Goal: Browse casually: Explore the website without a specific task or goal

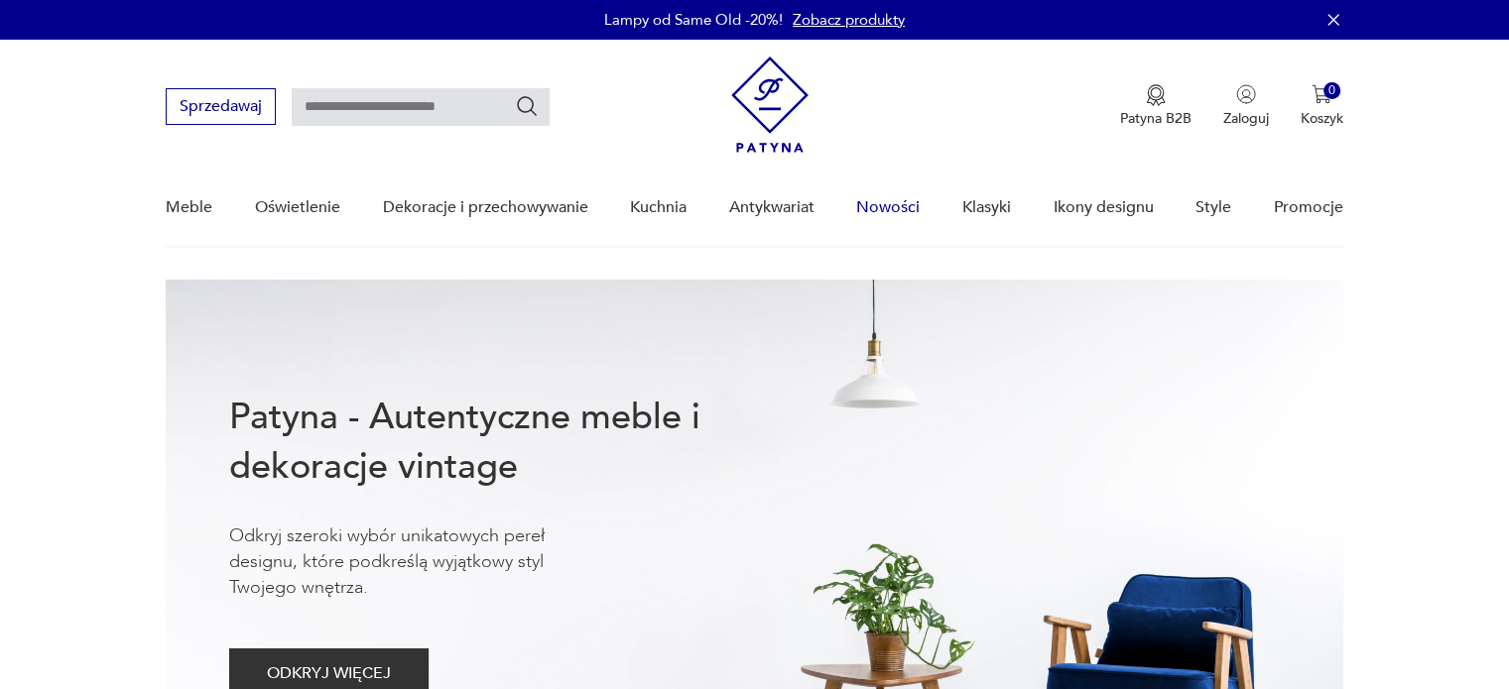
click at [885, 202] on link "Nowości" at bounding box center [887, 208] width 63 height 76
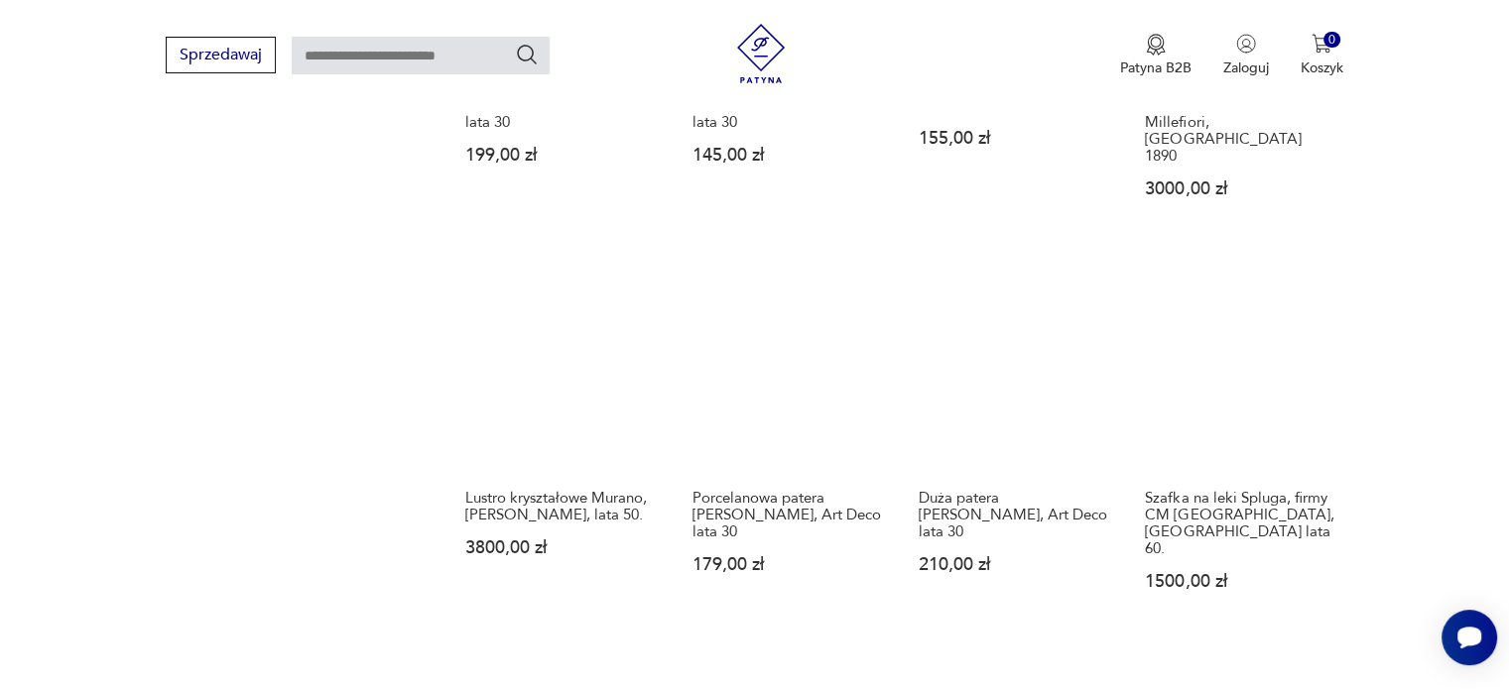
scroll to position [1711, 0]
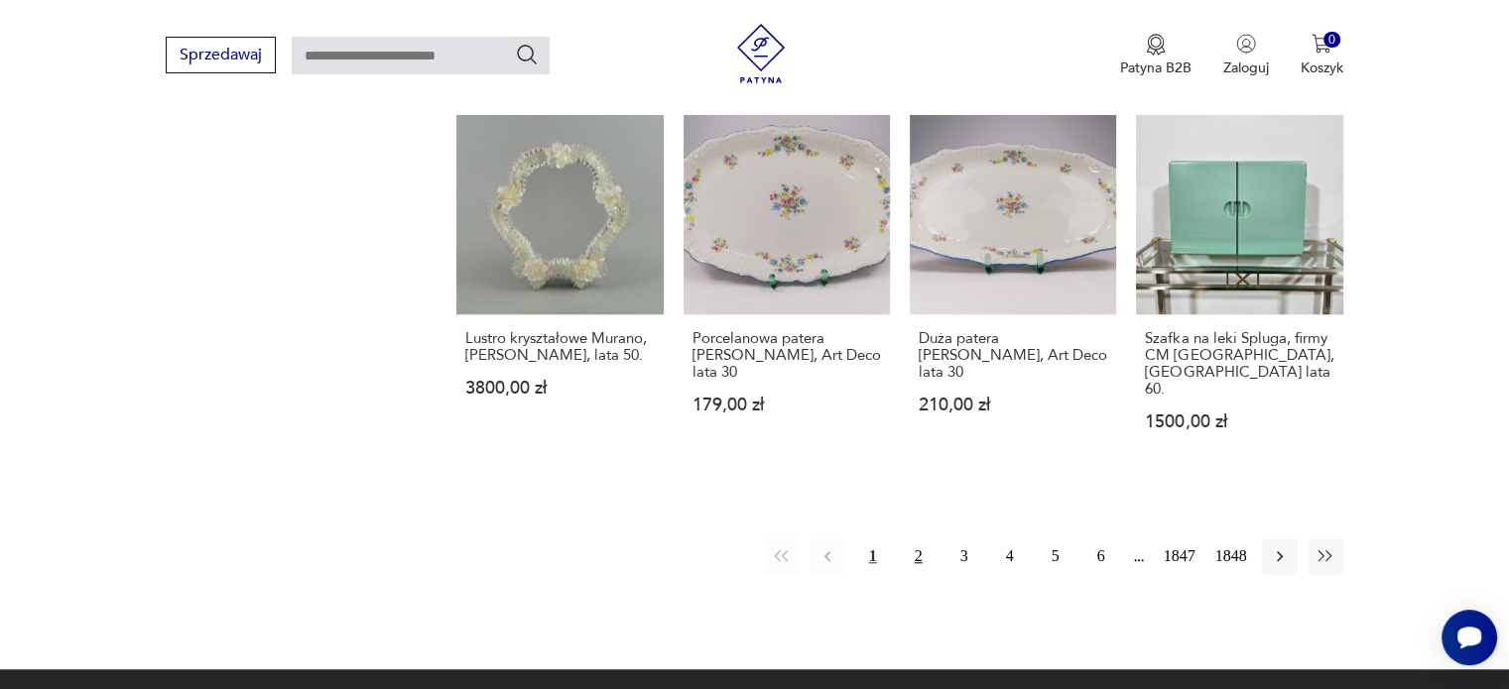
click at [909, 539] on button "2" at bounding box center [919, 557] width 36 height 36
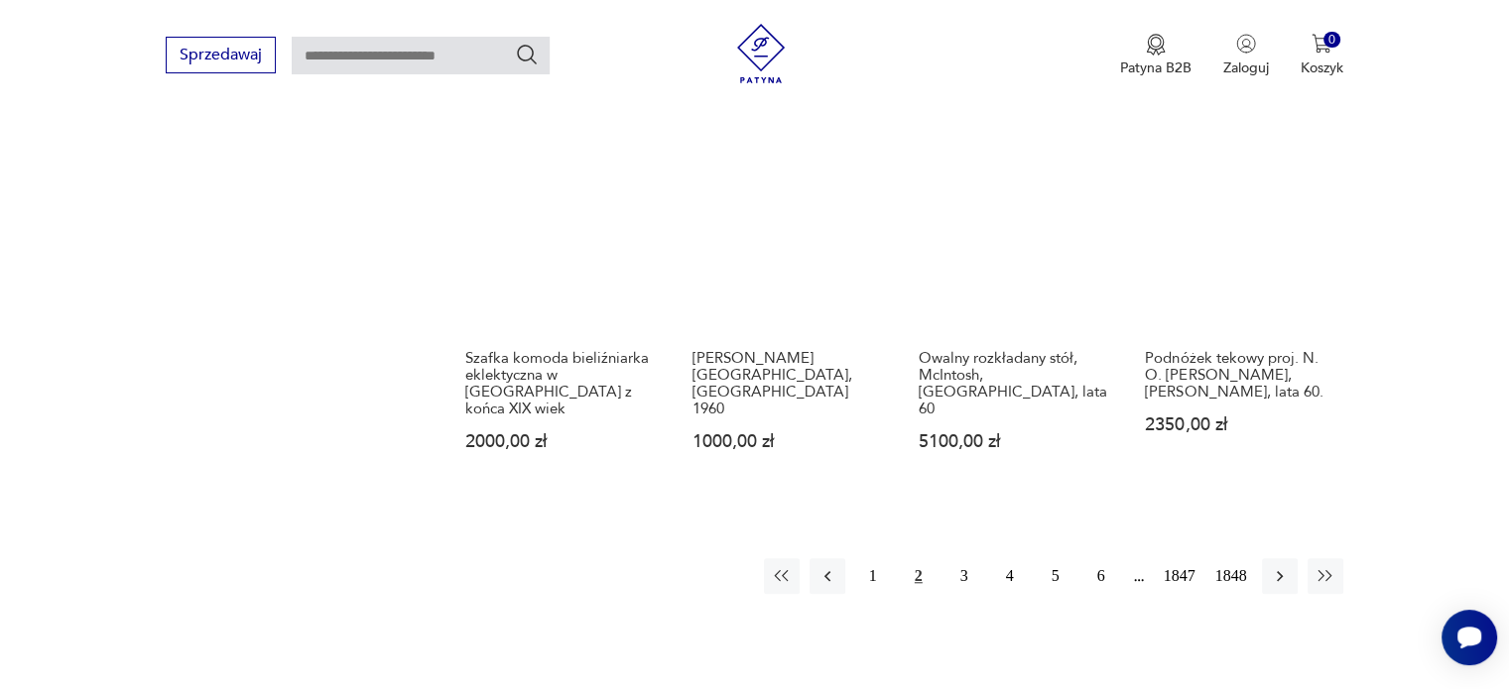
scroll to position [1800, 0]
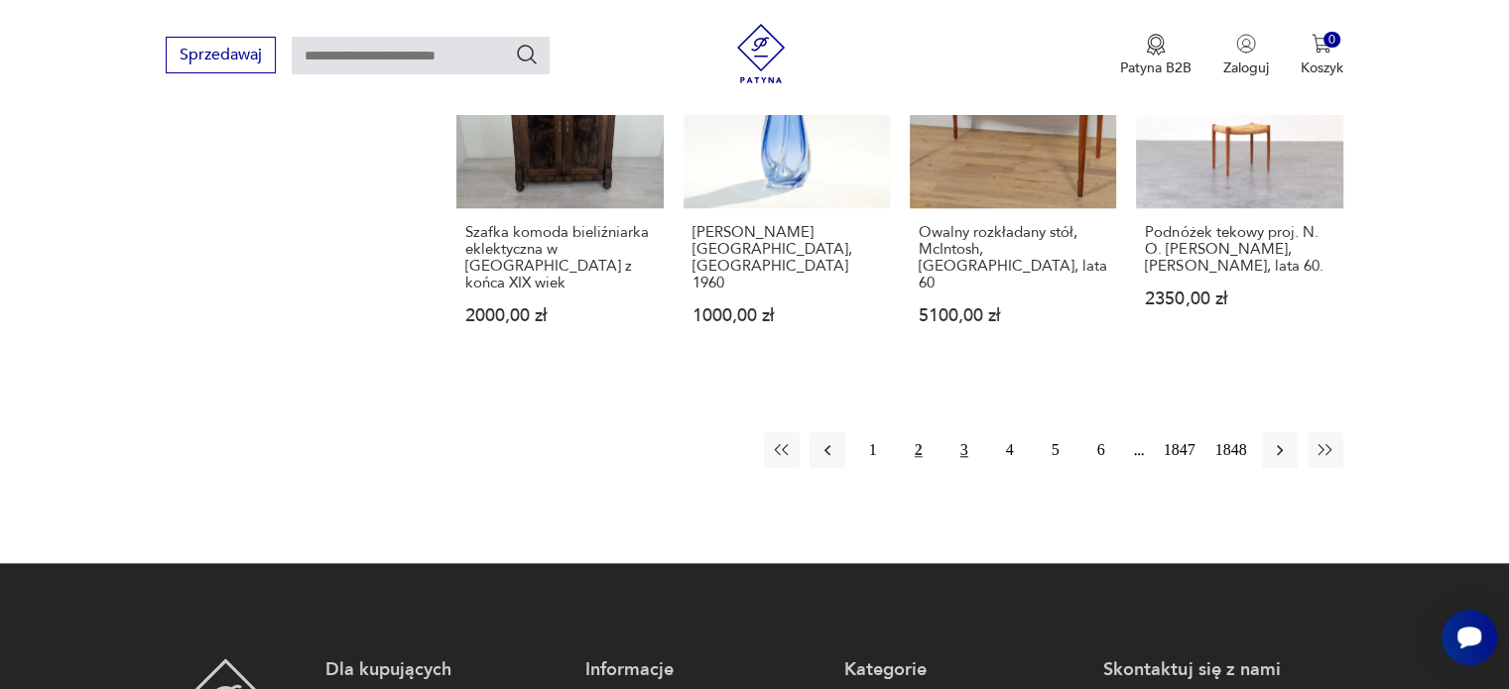
click at [956, 432] on button "3" at bounding box center [964, 450] width 36 height 36
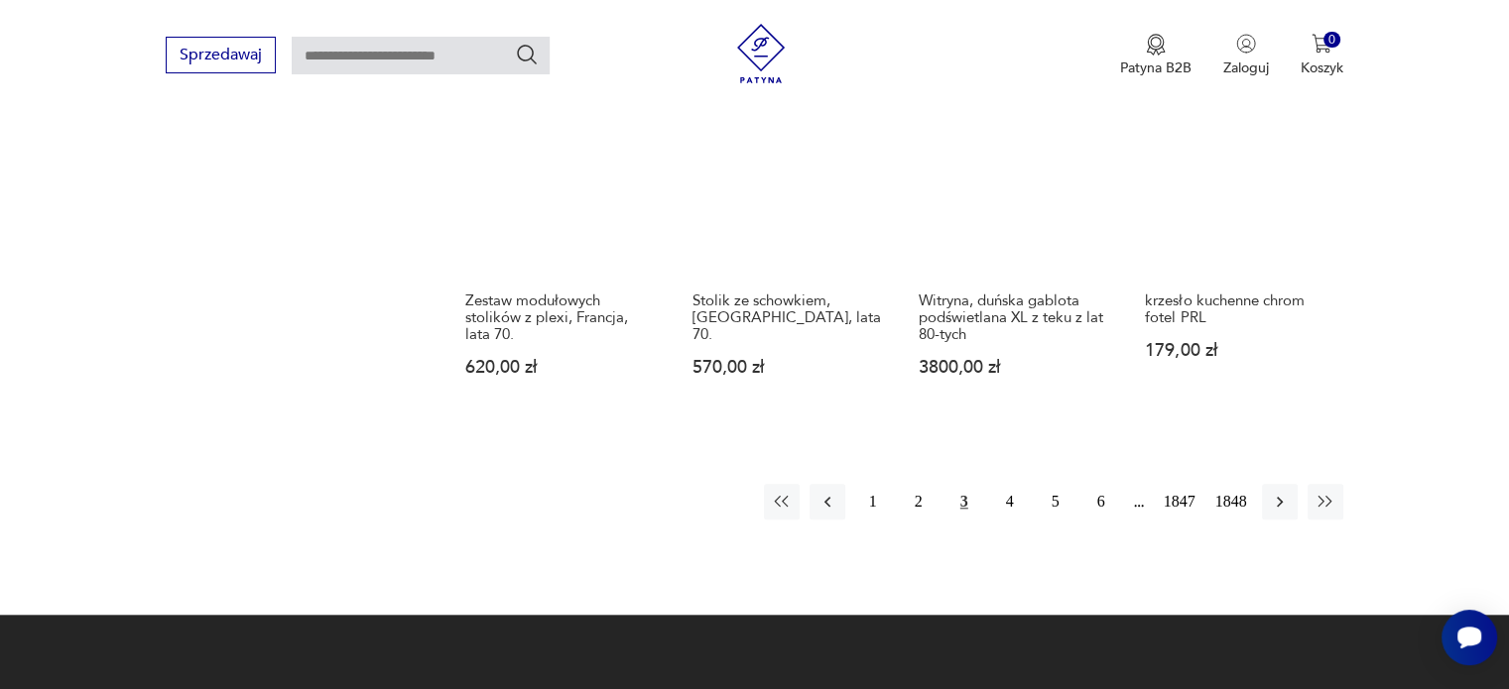
scroll to position [1786, 0]
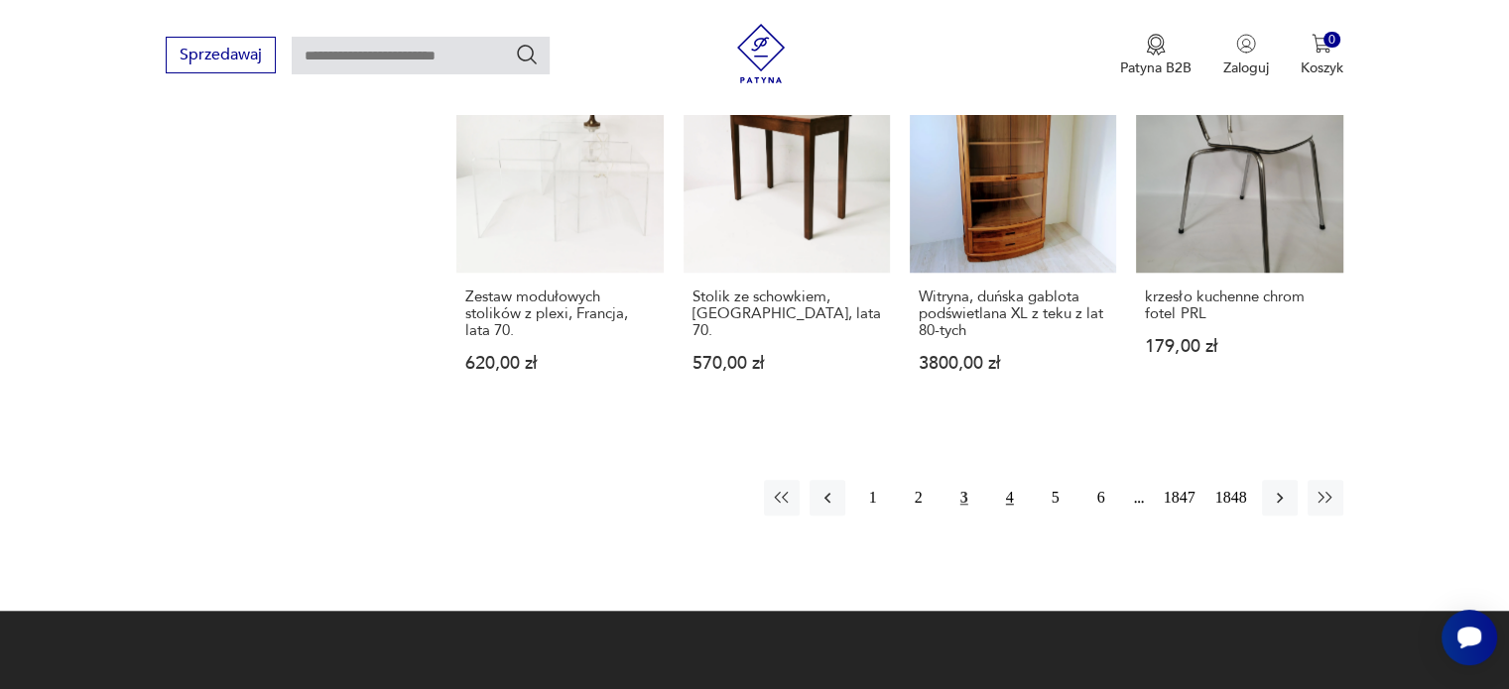
click at [1013, 480] on button "4" at bounding box center [1010, 498] width 36 height 36
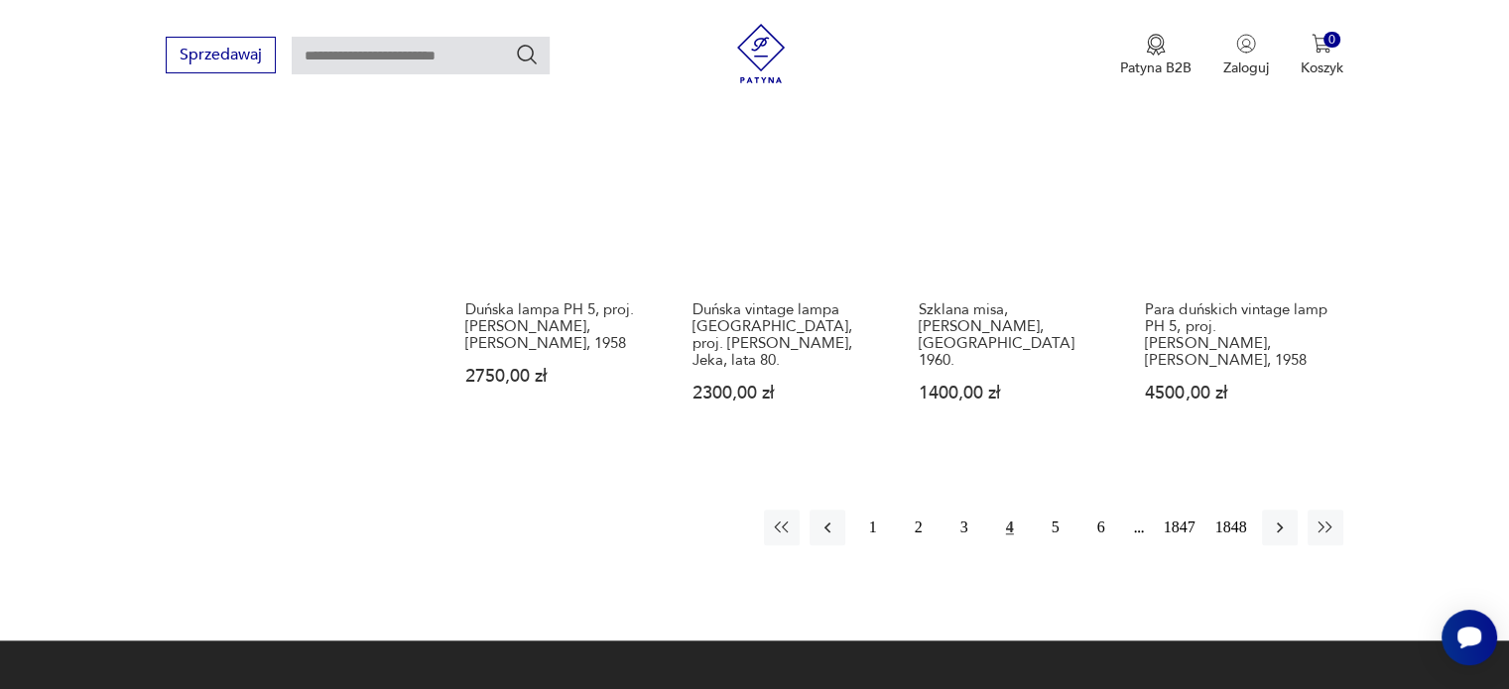
scroll to position [1725, 0]
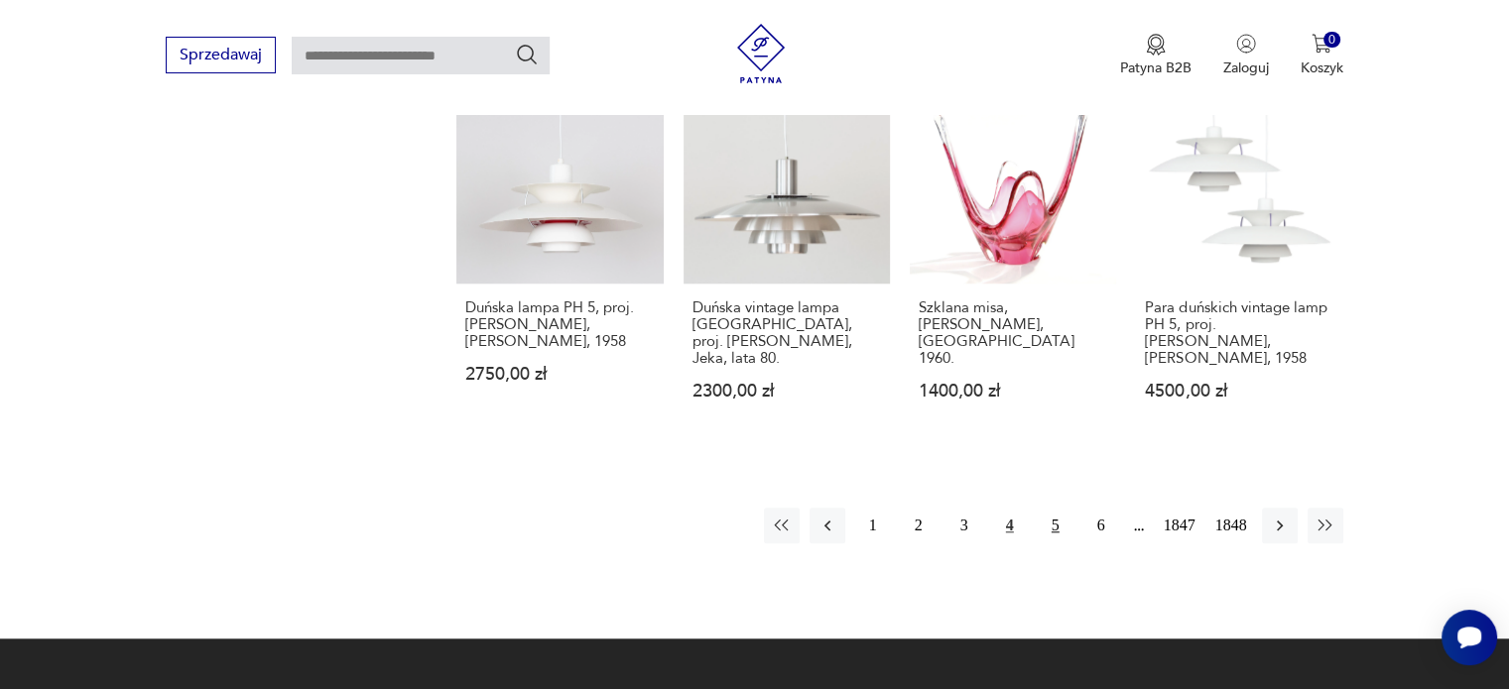
click at [1055, 508] on button "5" at bounding box center [1056, 526] width 36 height 36
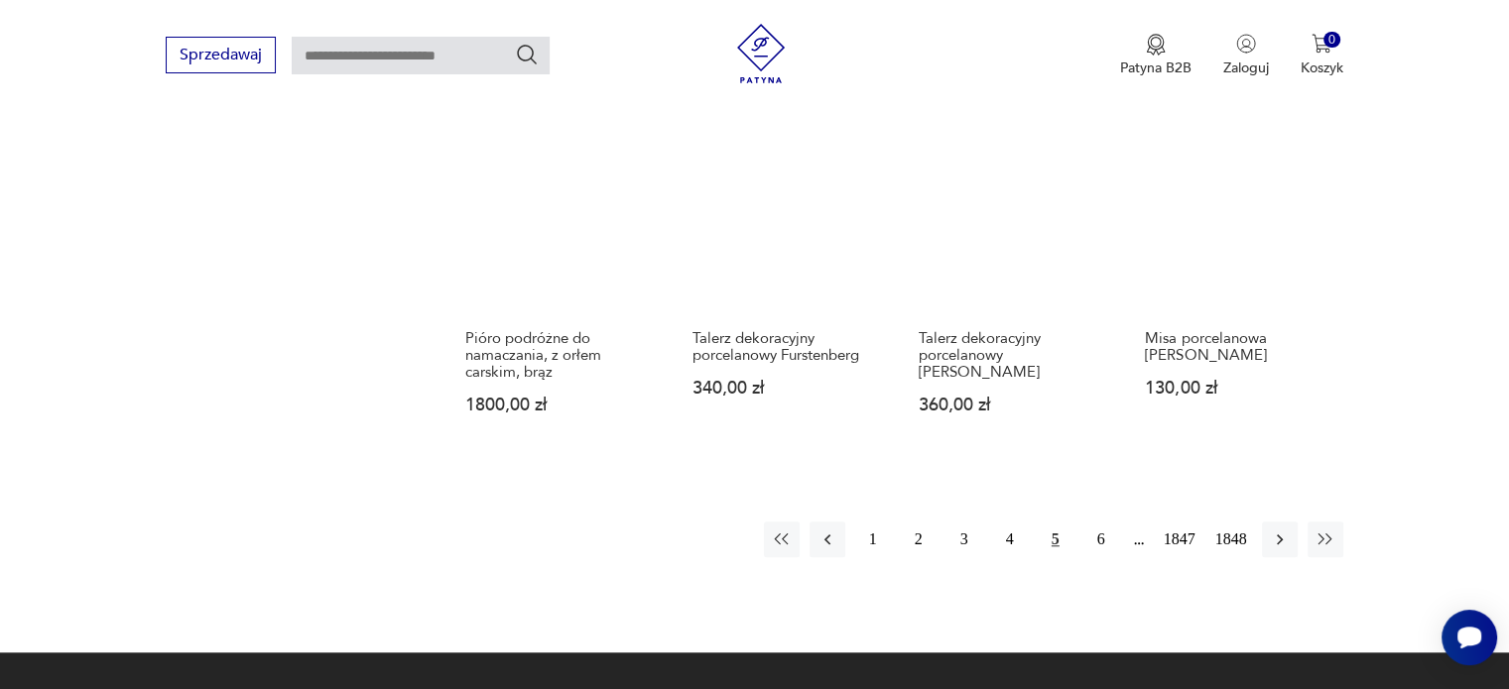
scroll to position [1764, 0]
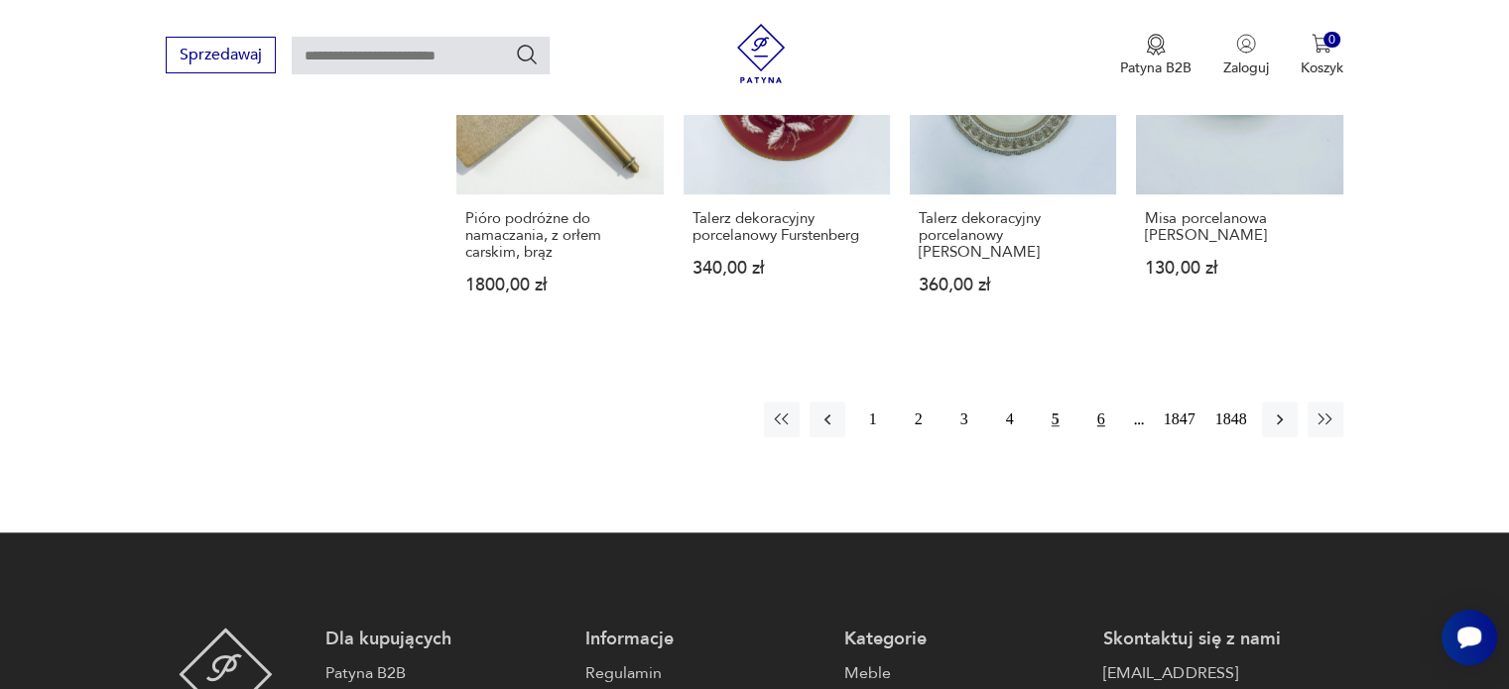
click at [1097, 420] on button "6" at bounding box center [1101, 420] width 36 height 36
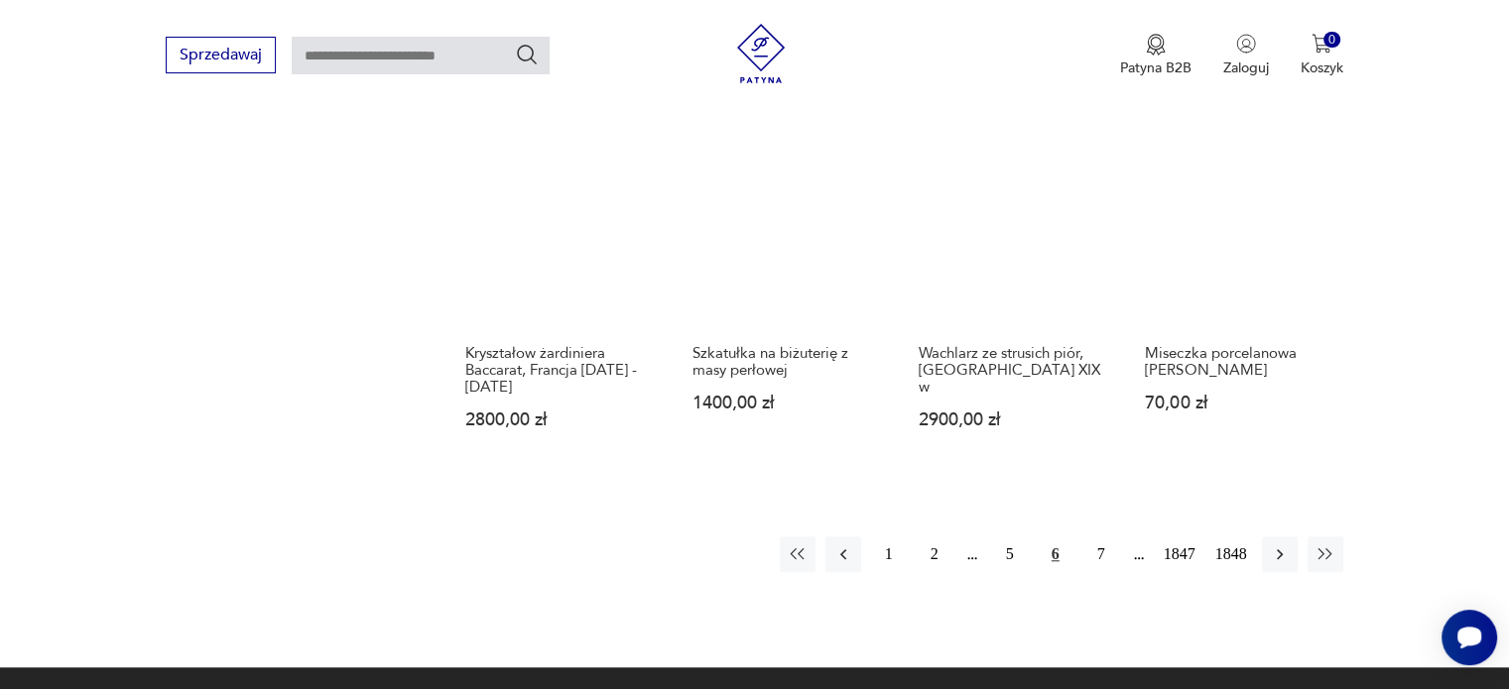
scroll to position [1757, 0]
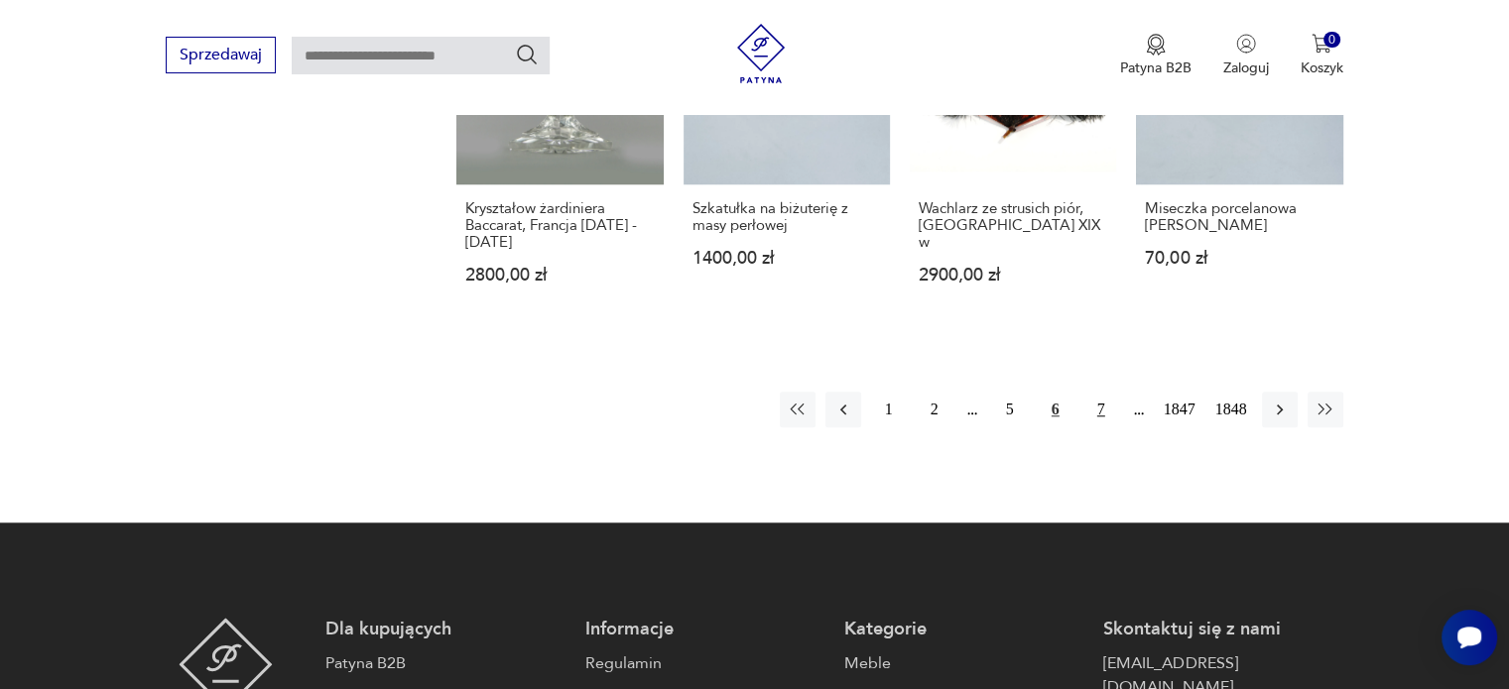
click at [1106, 402] on button "7" at bounding box center [1101, 410] width 36 height 36
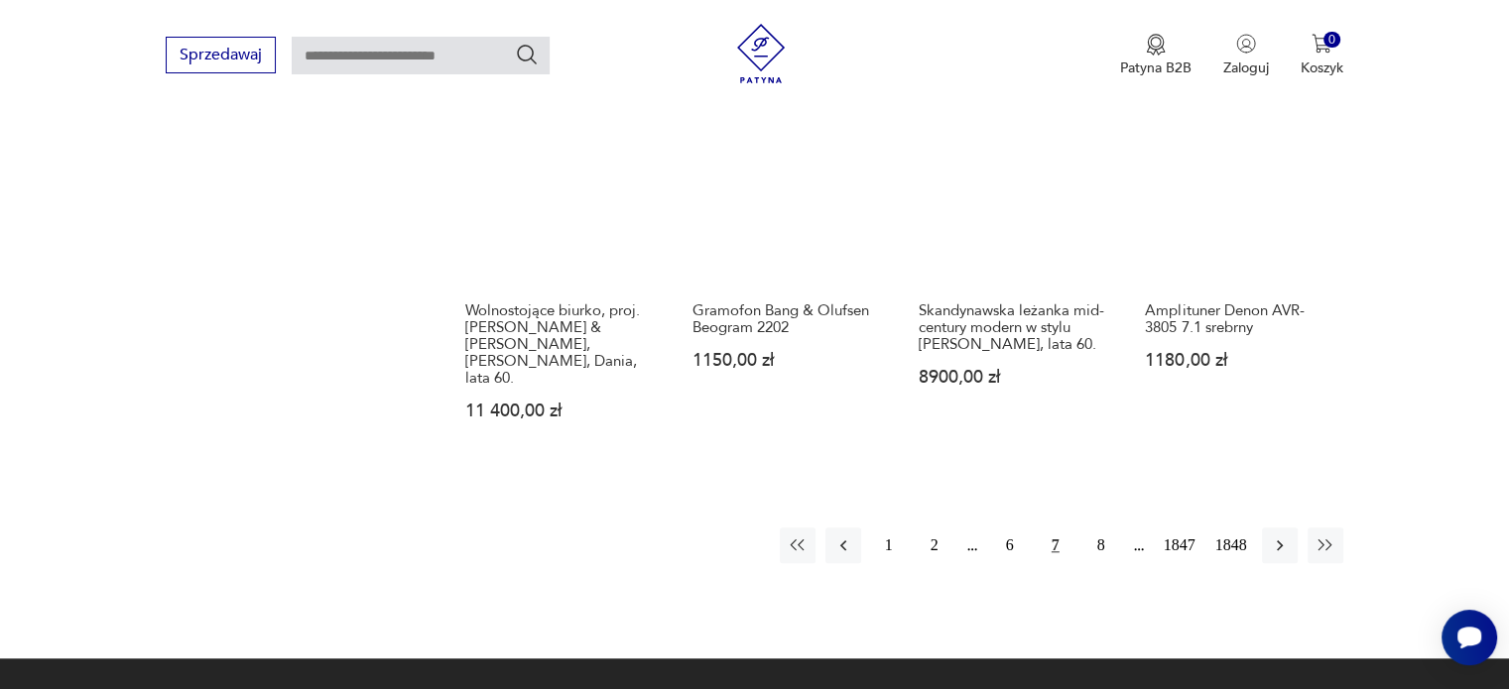
scroll to position [1740, 0]
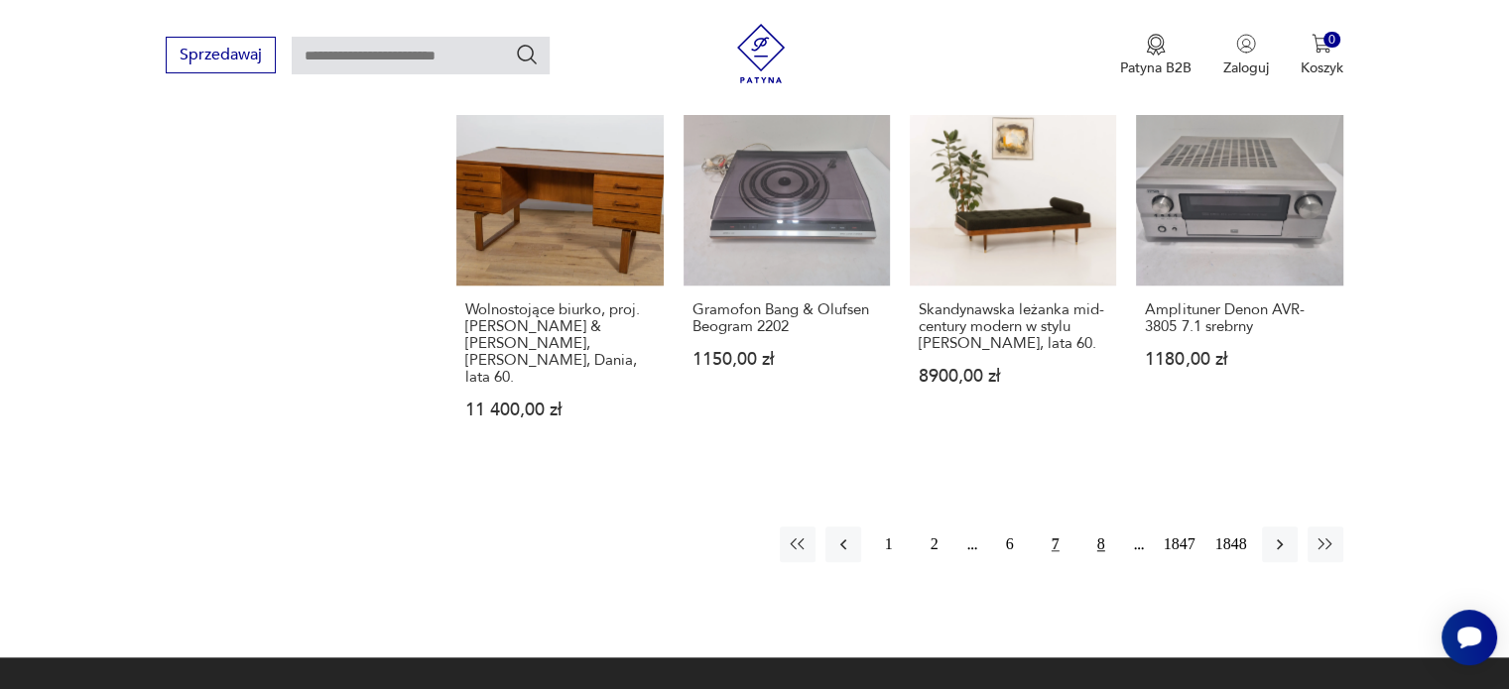
click at [1099, 527] on button "8" at bounding box center [1101, 545] width 36 height 36
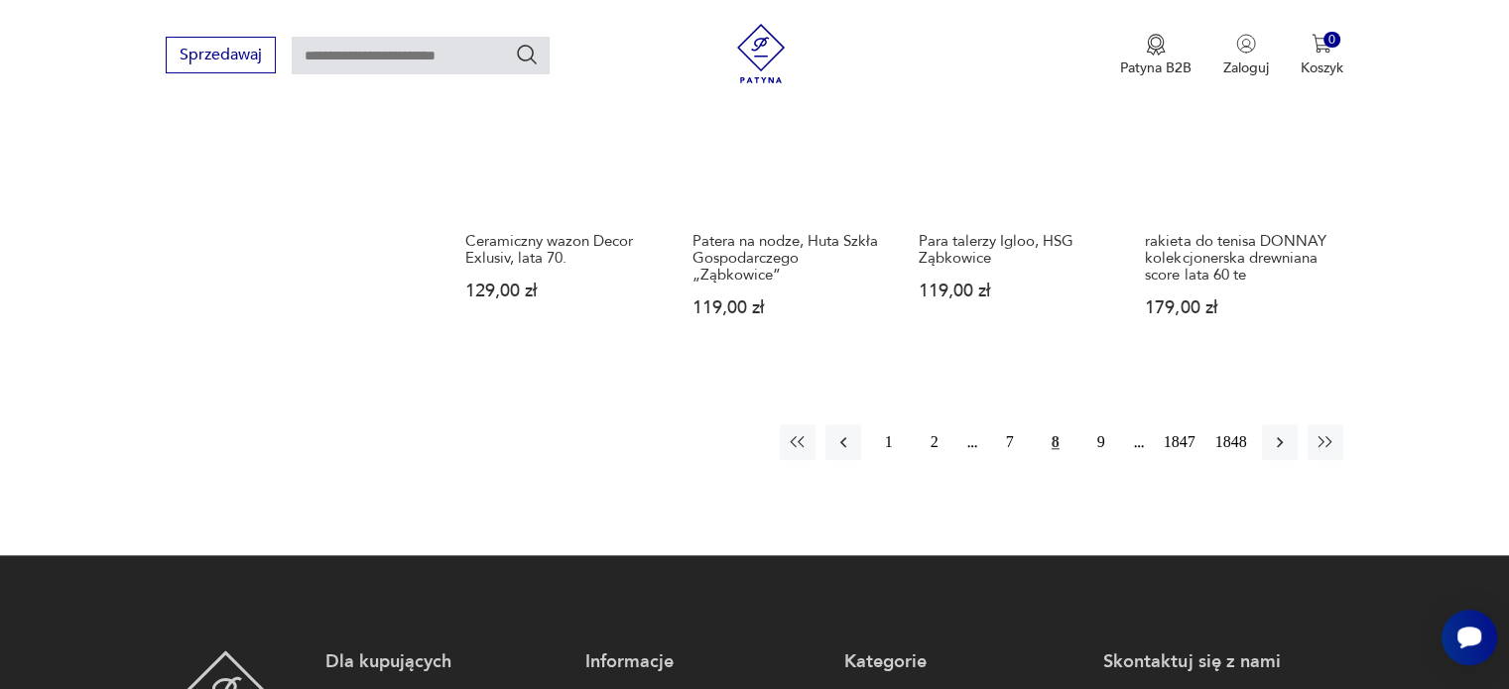
scroll to position [1884, 0]
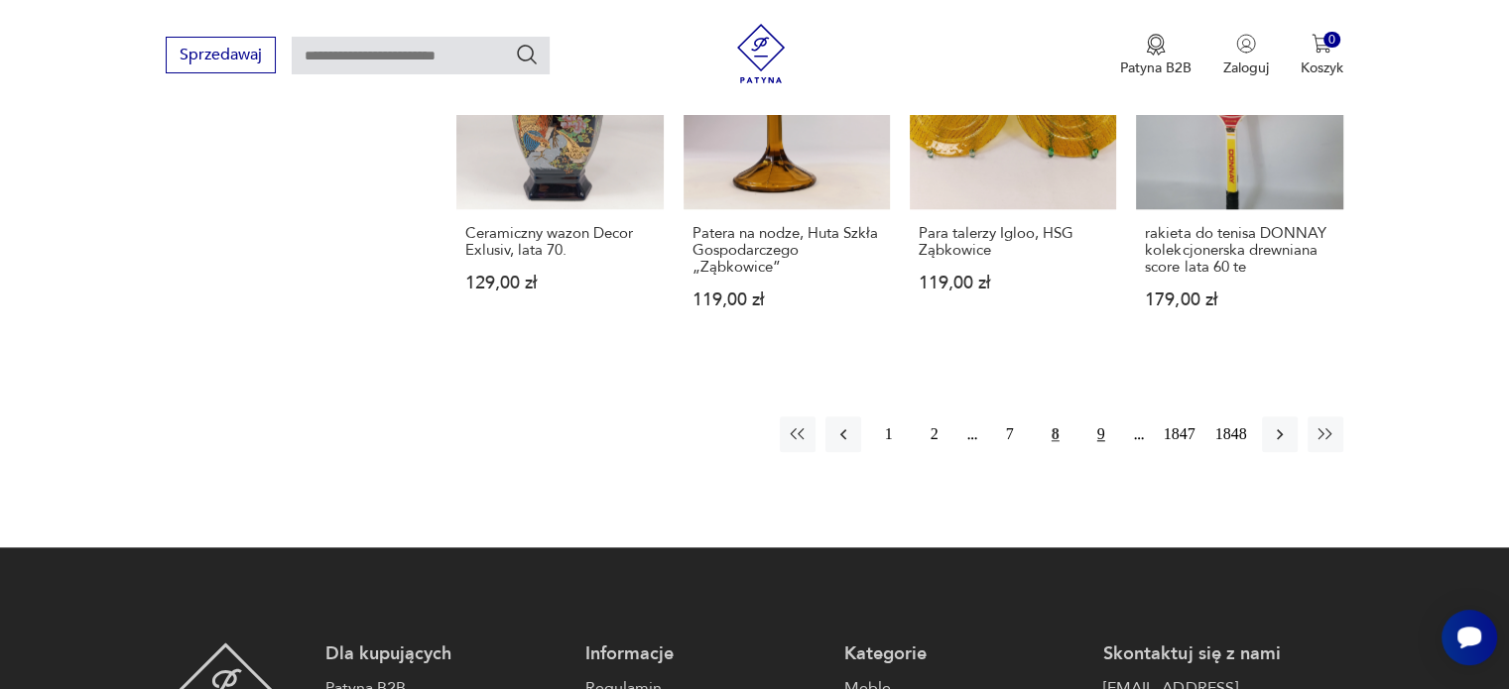
click at [1101, 429] on button "9" at bounding box center [1101, 435] width 36 height 36
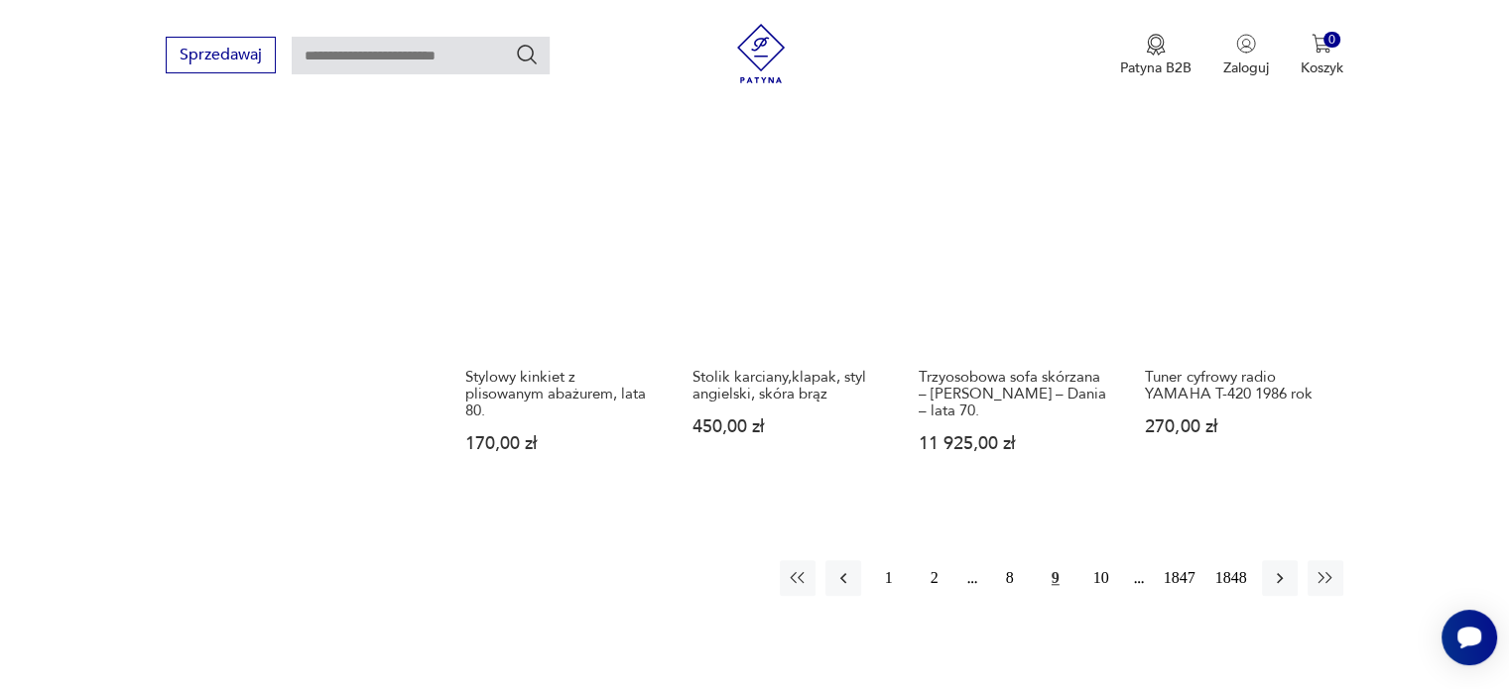
scroll to position [1795, 0]
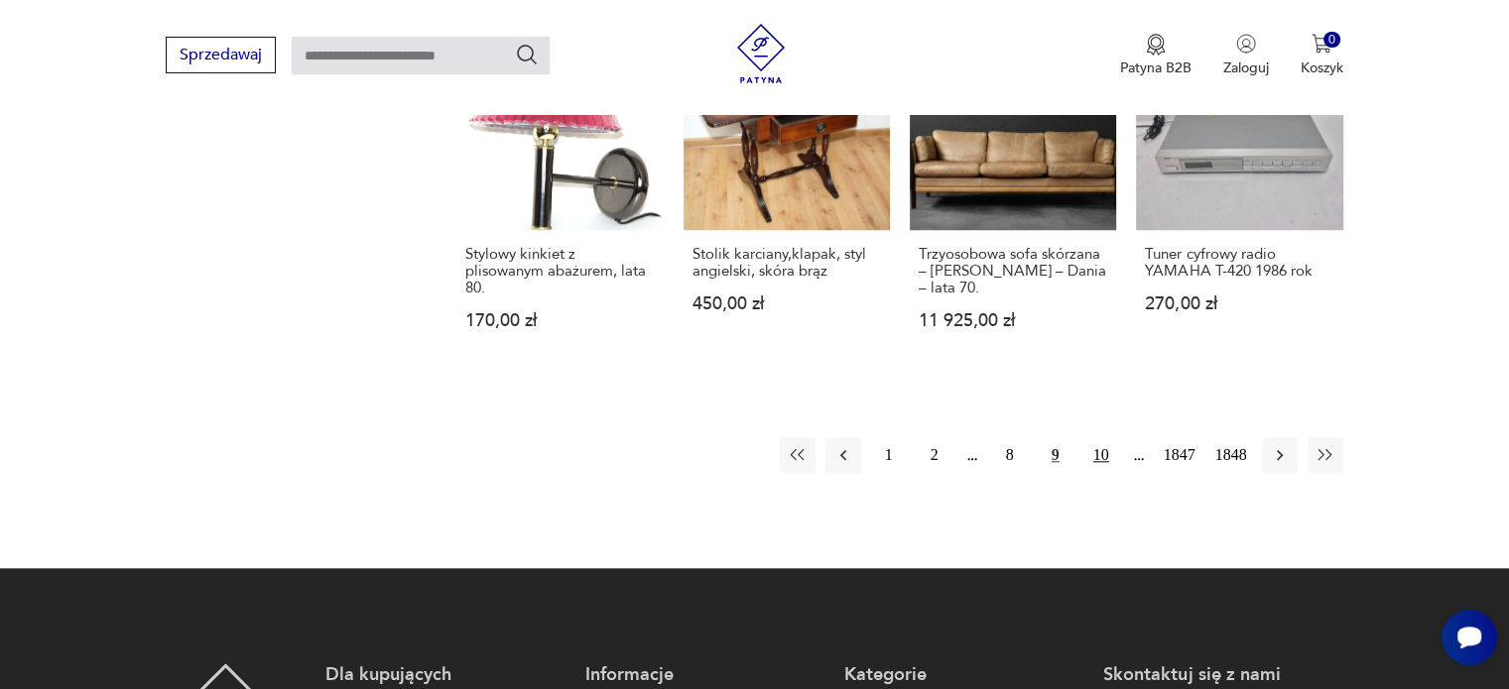
click at [1103, 437] on button "10" at bounding box center [1101, 455] width 36 height 36
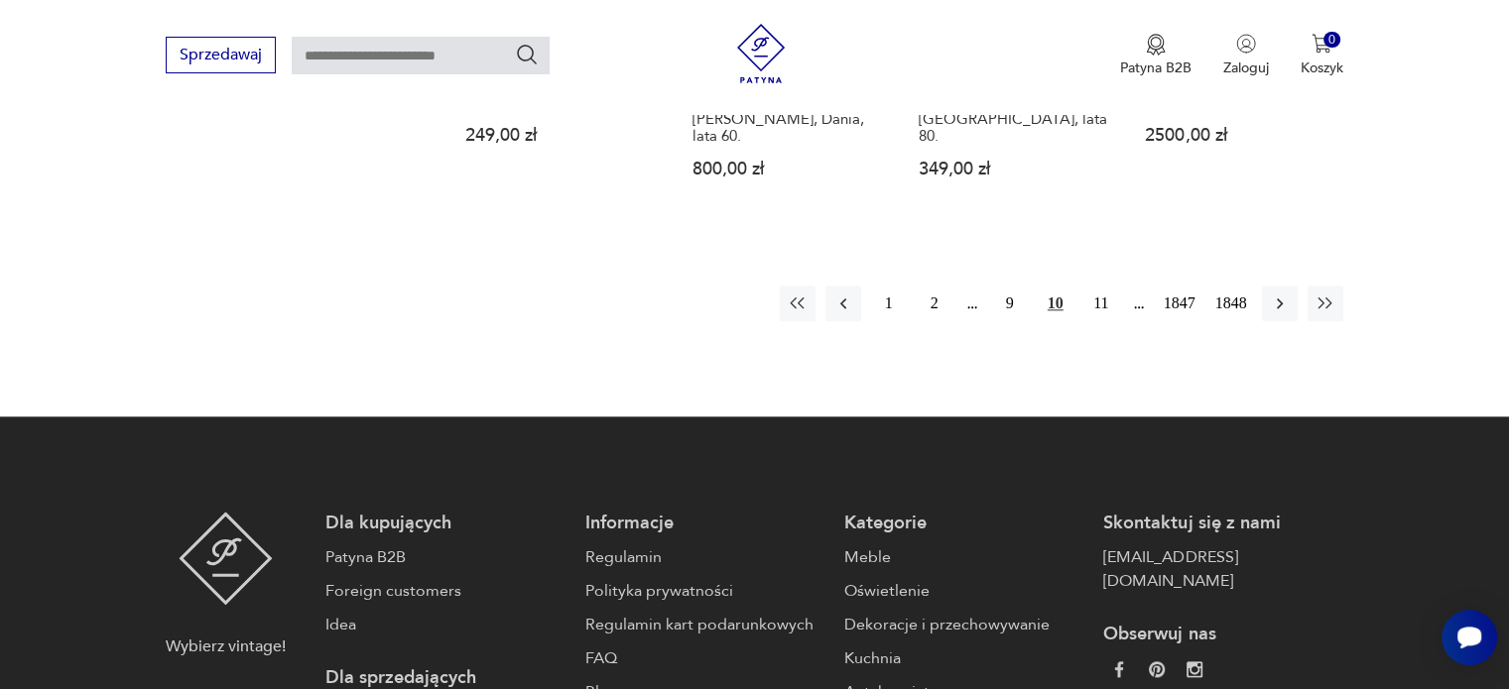
scroll to position [2139, 0]
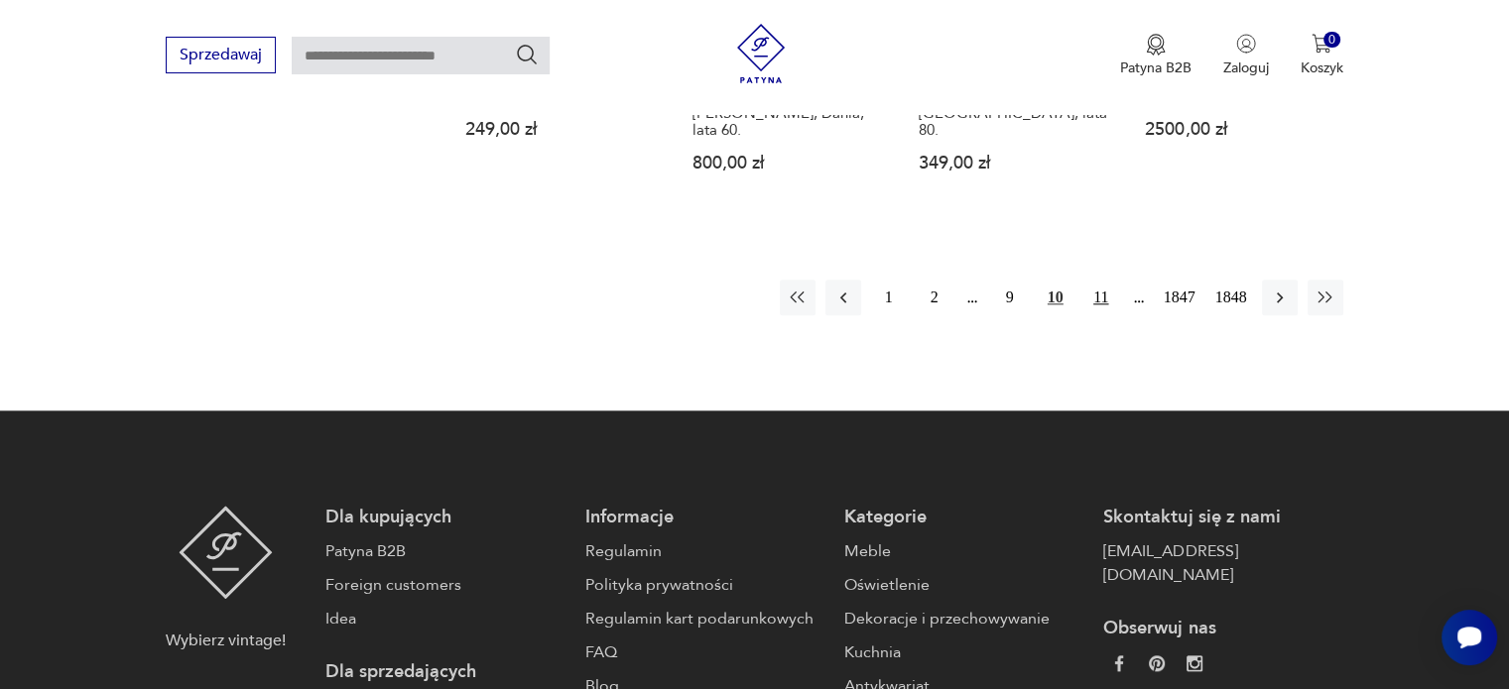
click at [1095, 280] on button "11" at bounding box center [1101, 298] width 36 height 36
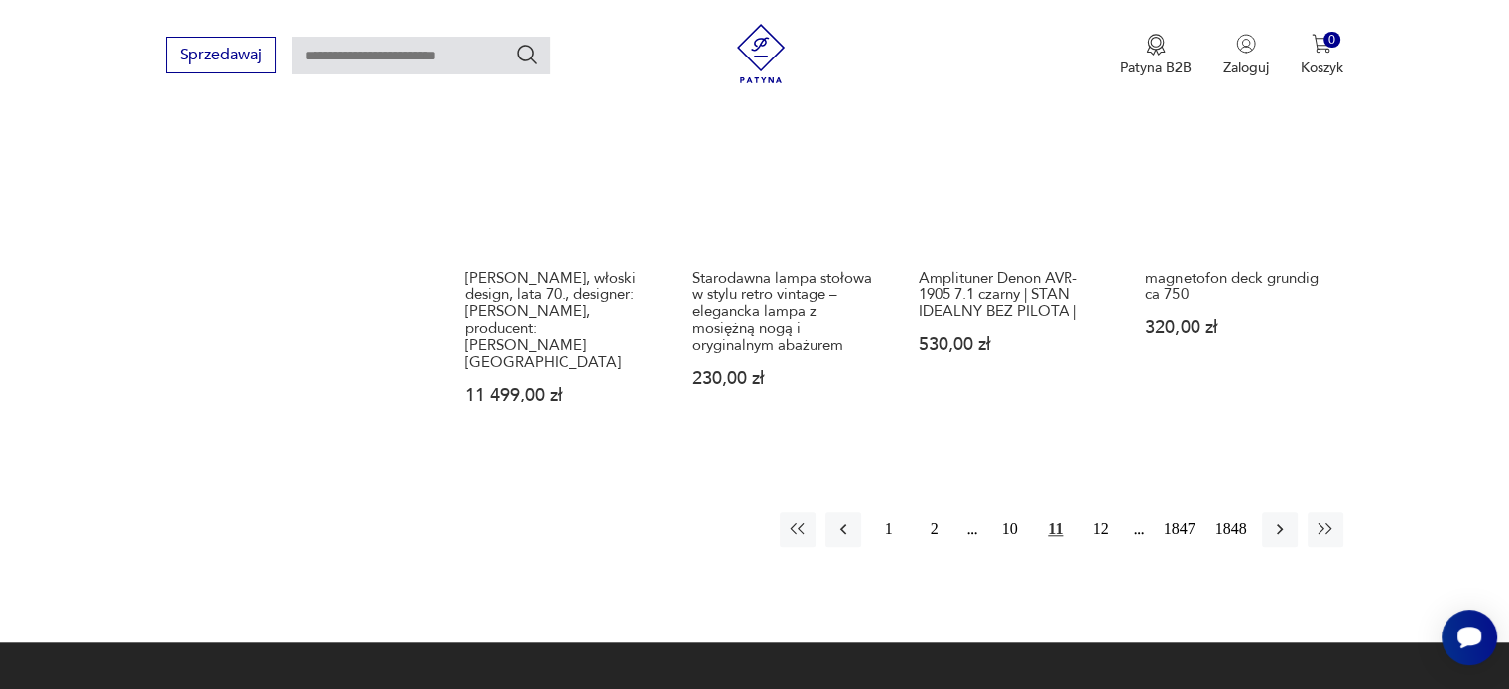
scroll to position [1671, 0]
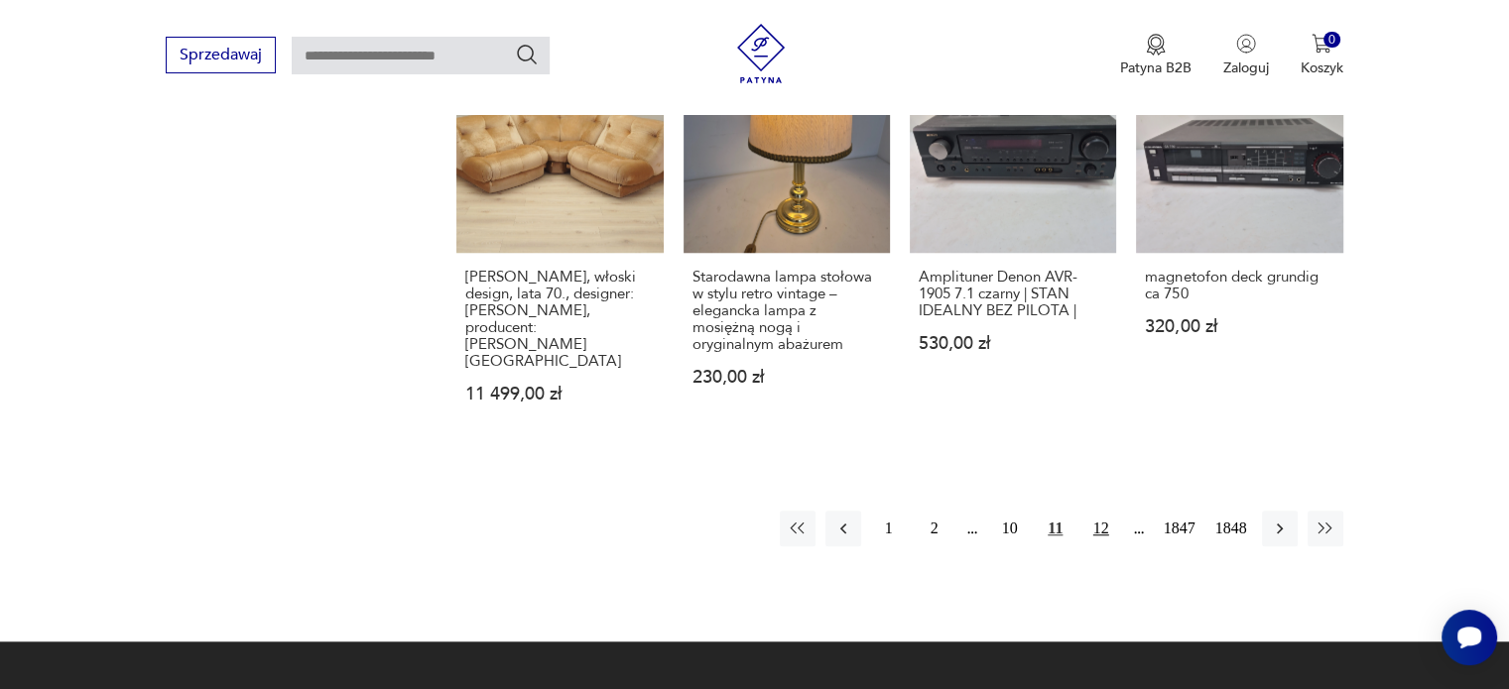
click at [1097, 519] on button "12" at bounding box center [1101, 529] width 36 height 36
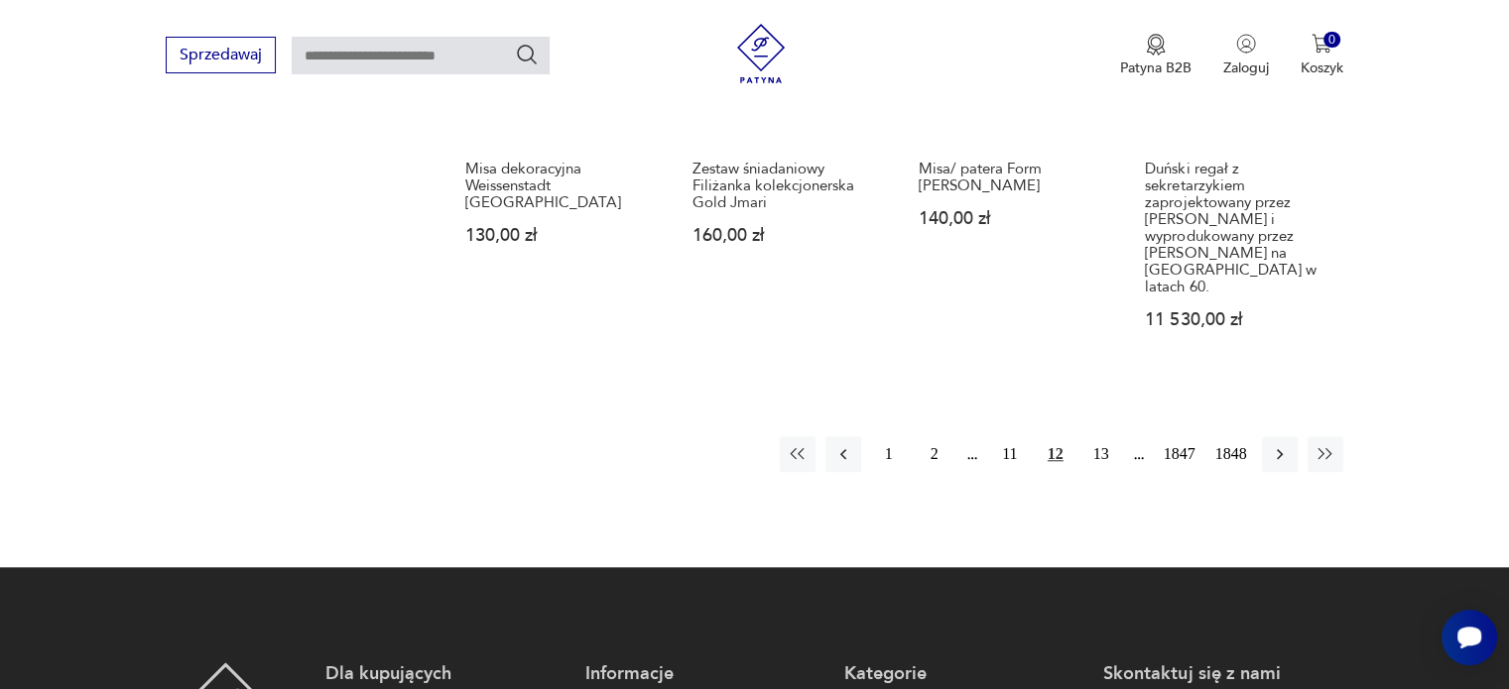
scroll to position [1814, 0]
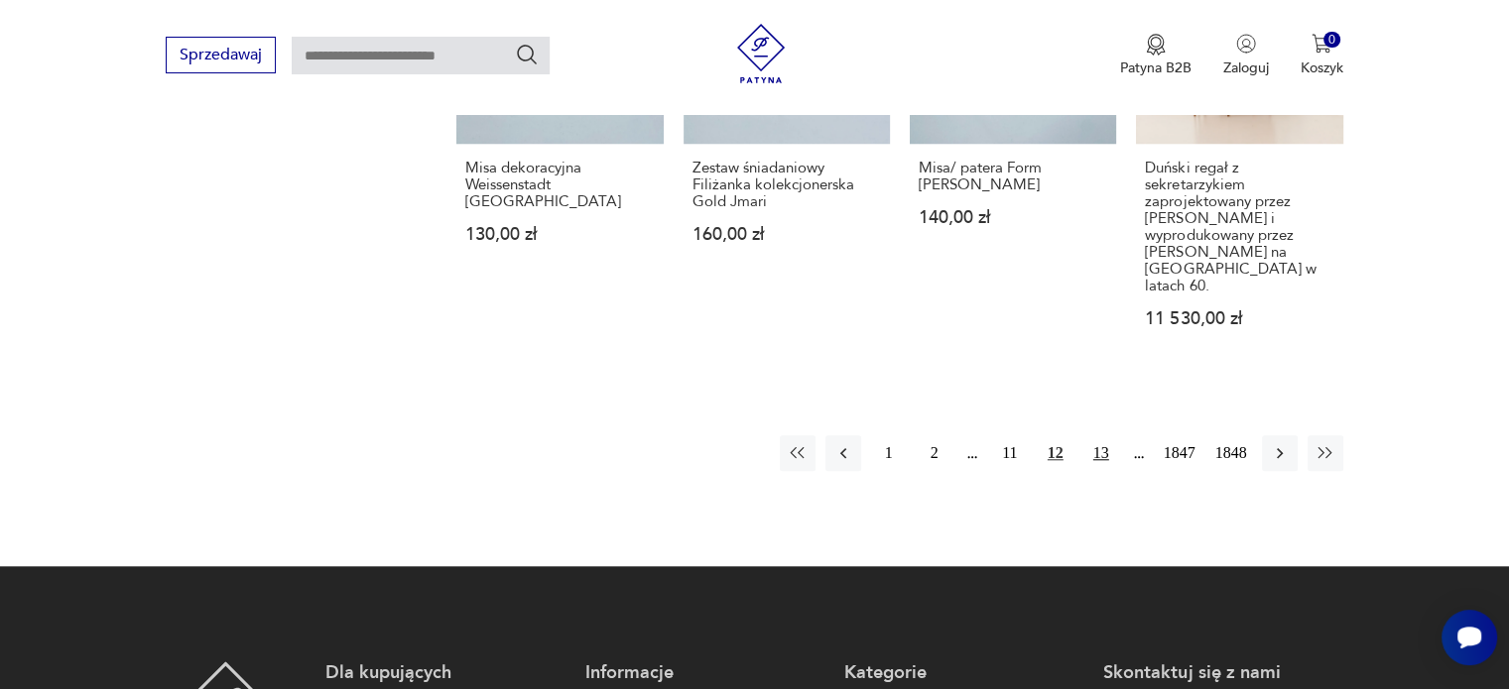
click at [1101, 435] on button "13" at bounding box center [1101, 453] width 36 height 36
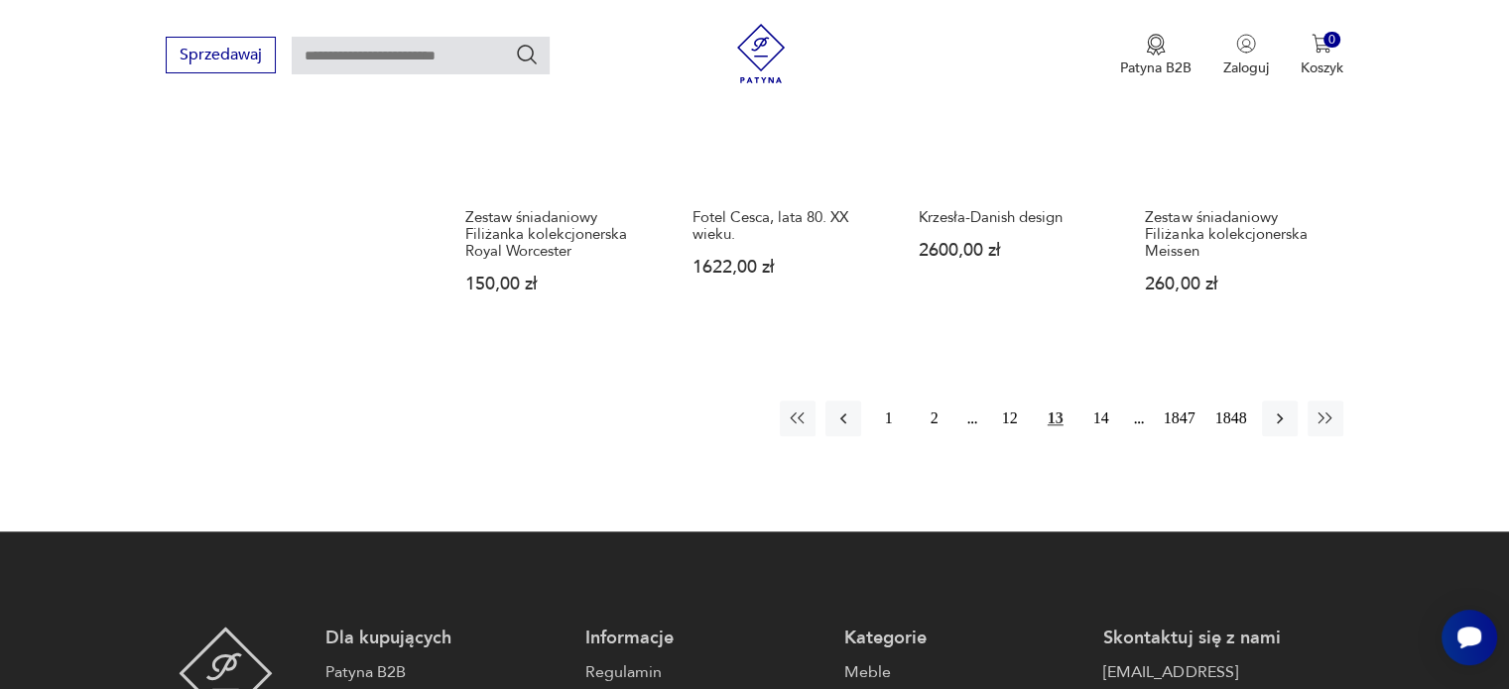
scroll to position [1833, 0]
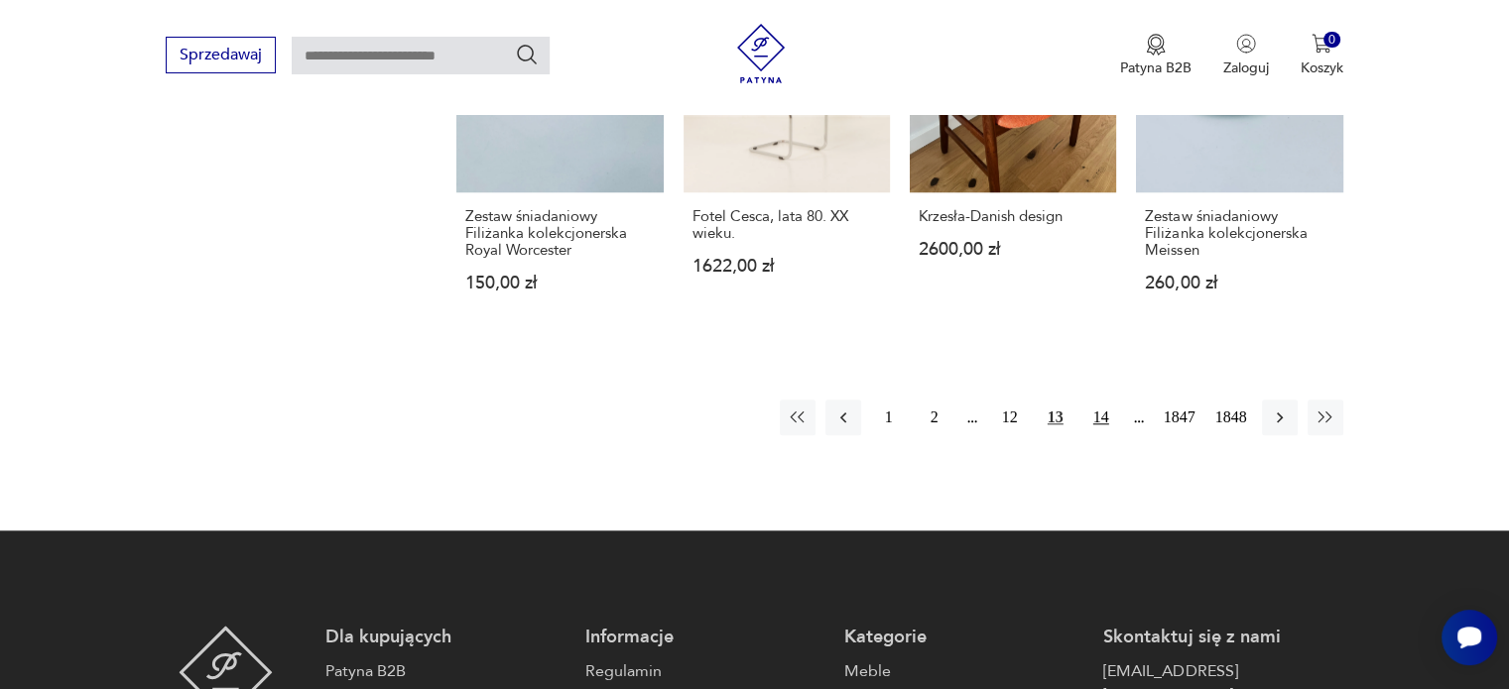
click at [1098, 400] on button "14" at bounding box center [1101, 418] width 36 height 36
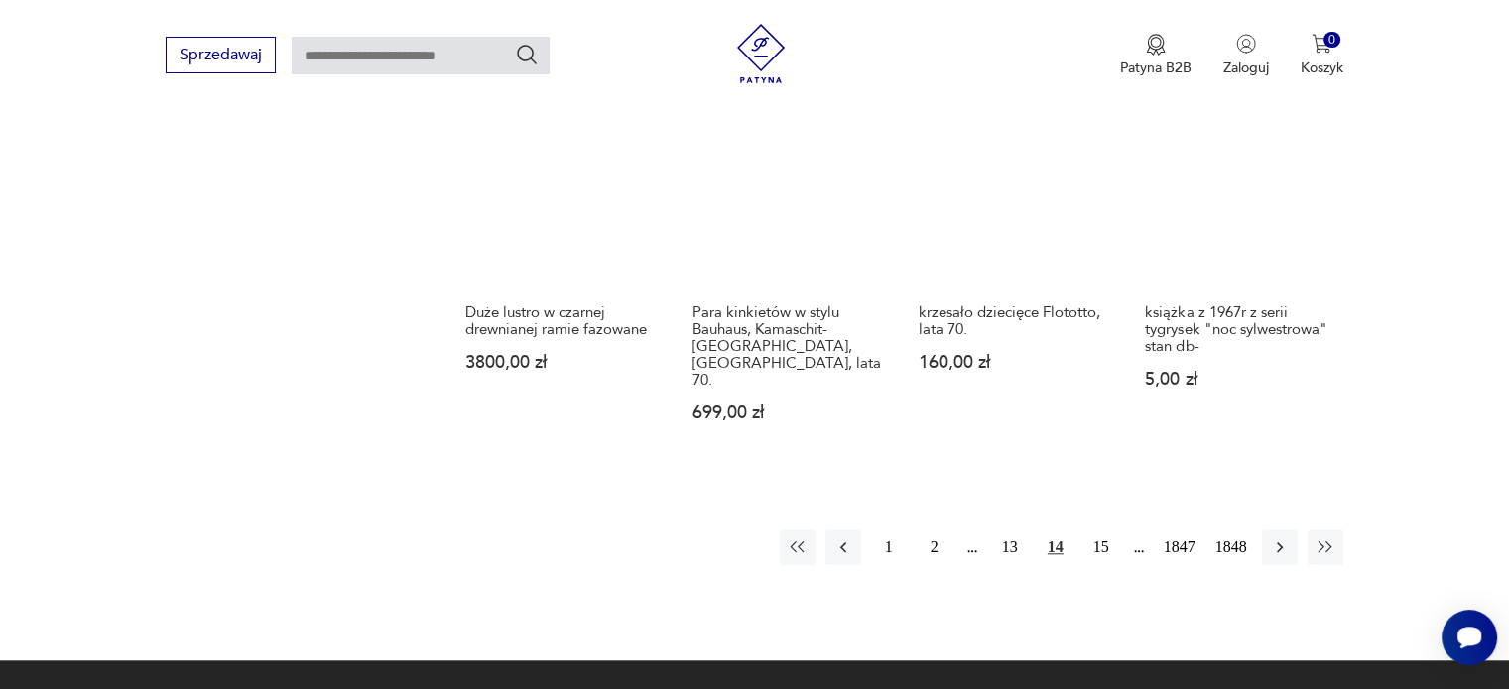
scroll to position [1755, 0]
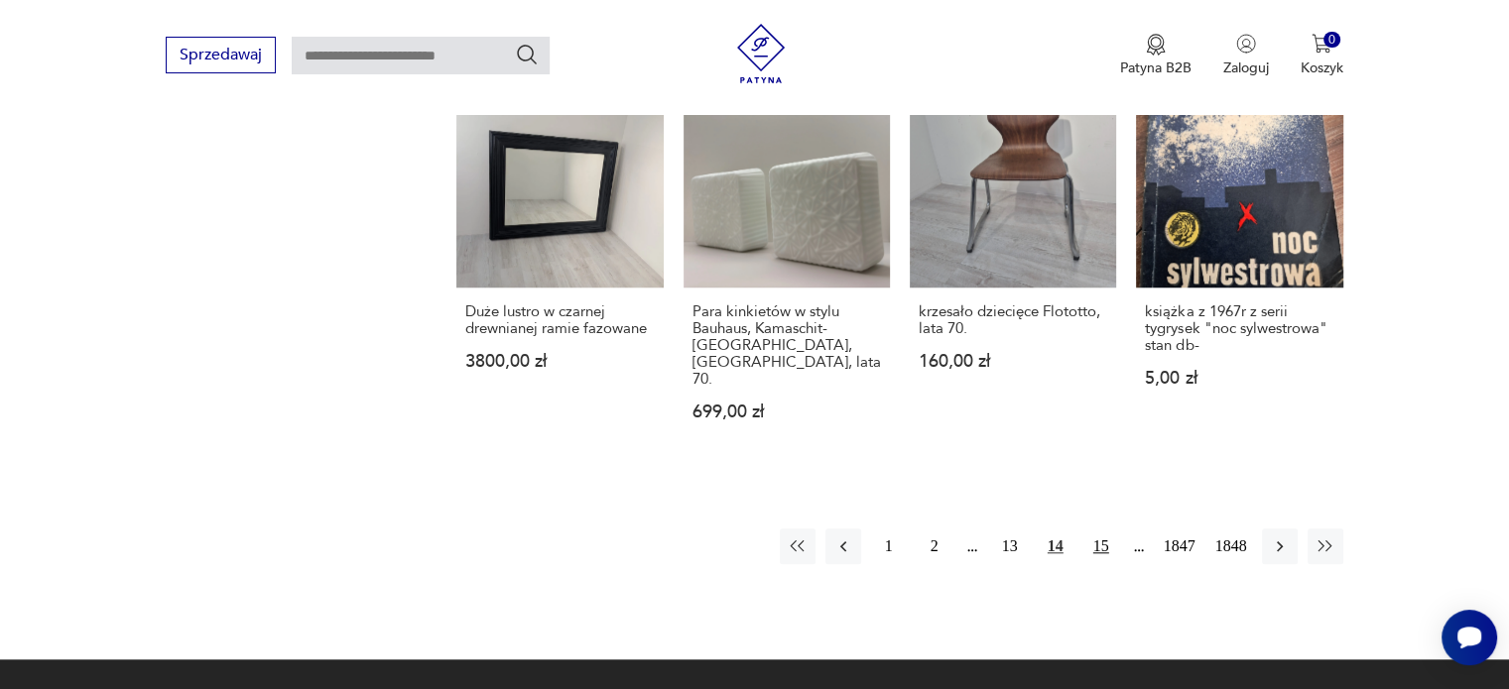
click at [1103, 529] on button "15" at bounding box center [1101, 547] width 36 height 36
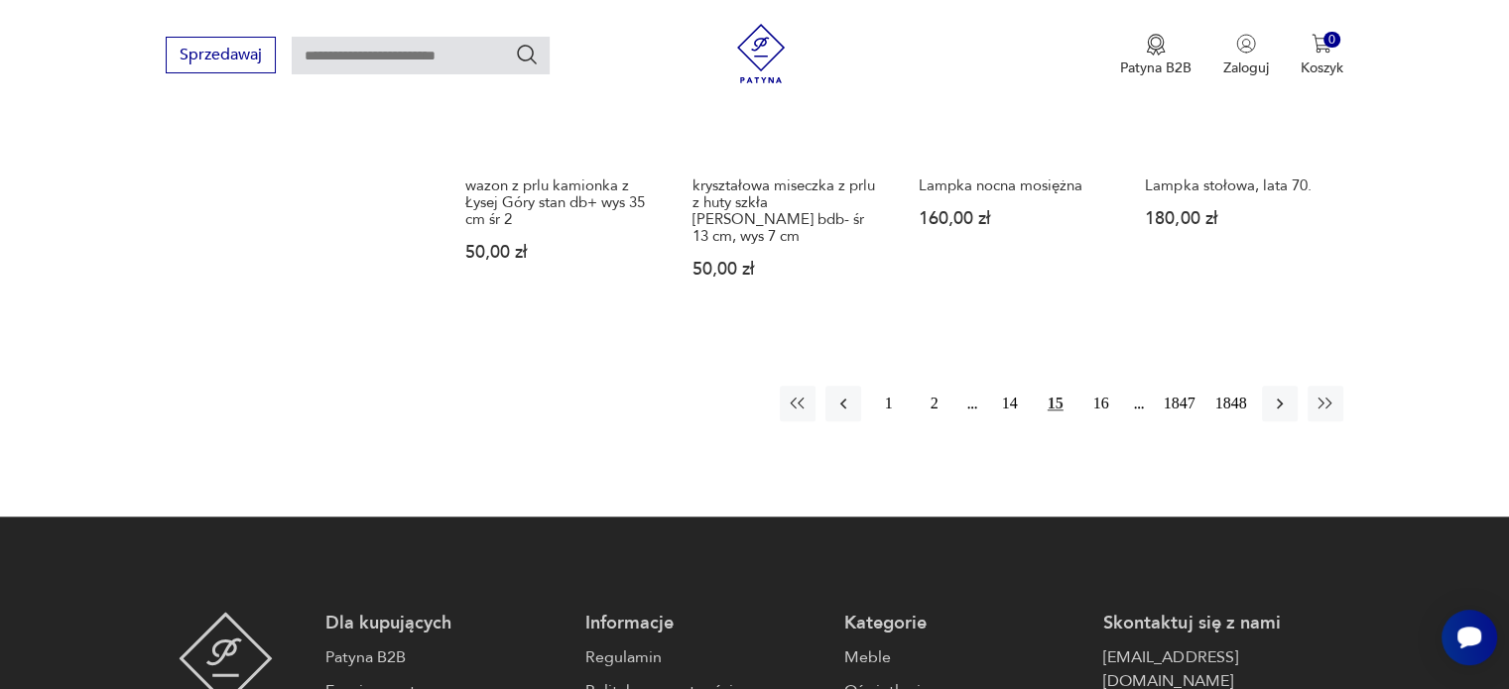
scroll to position [1831, 0]
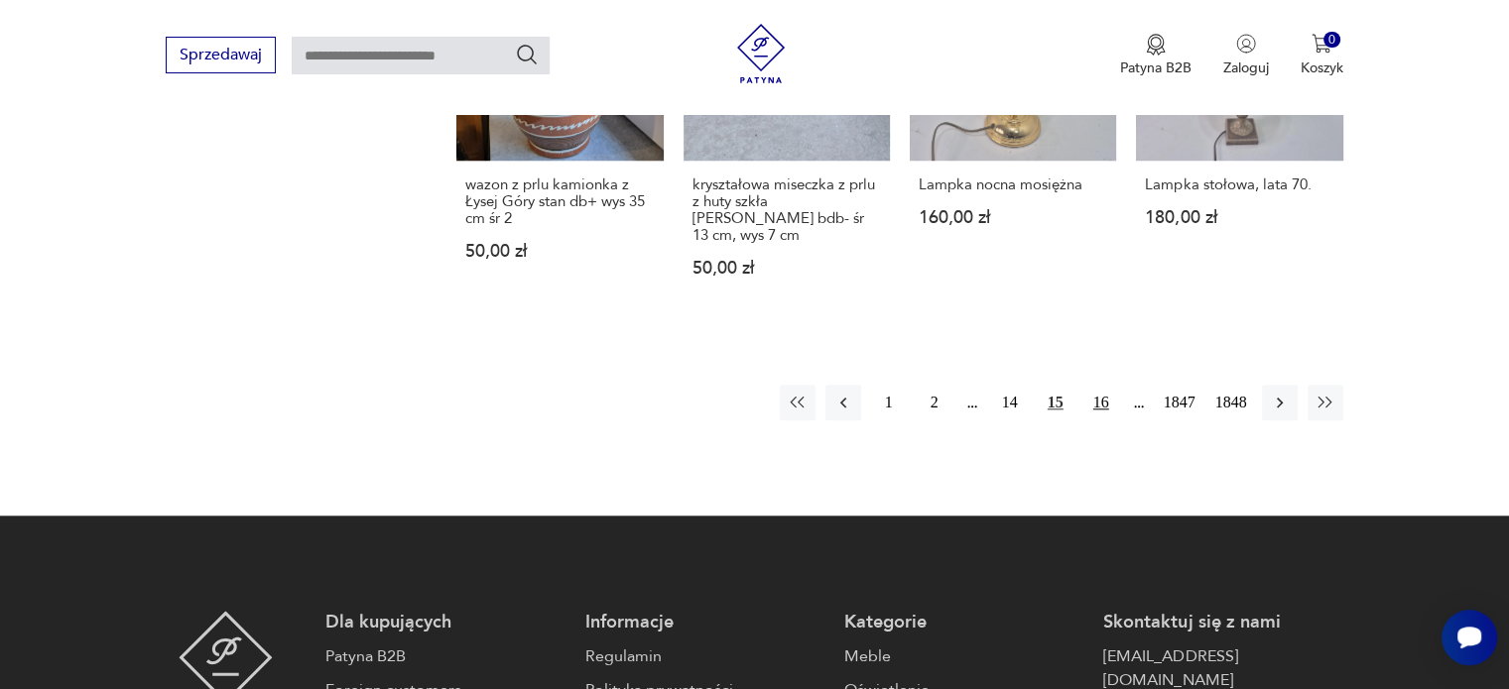
click at [1103, 385] on button "16" at bounding box center [1101, 403] width 36 height 36
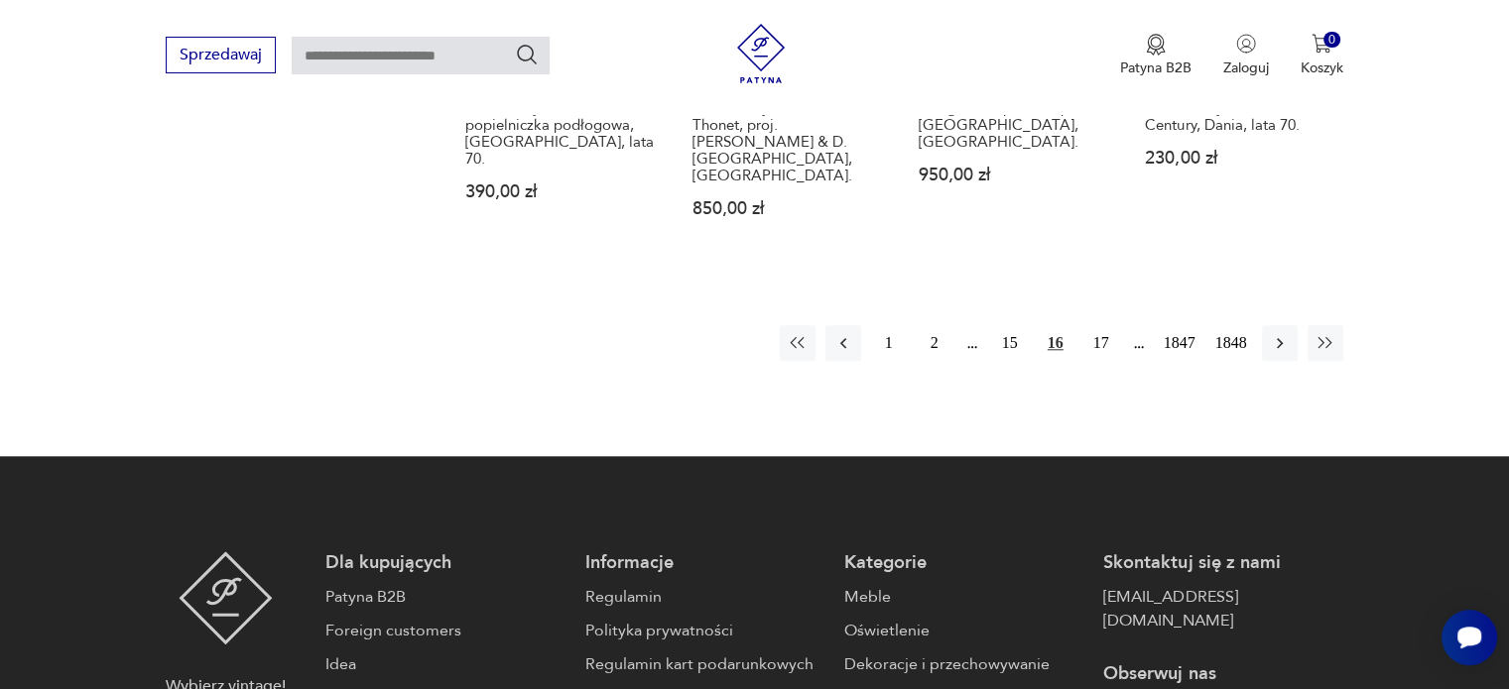
scroll to position [1926, 0]
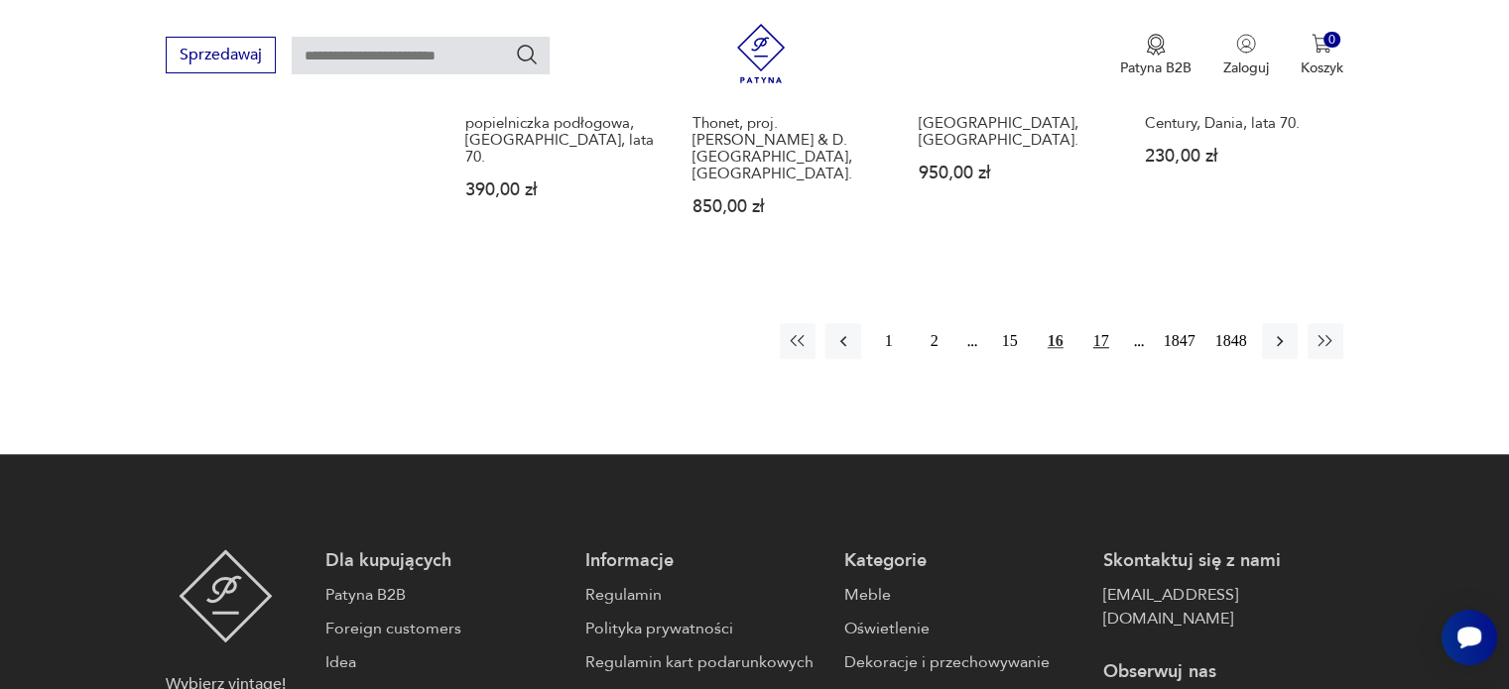
click at [1107, 323] on button "17" at bounding box center [1101, 341] width 36 height 36
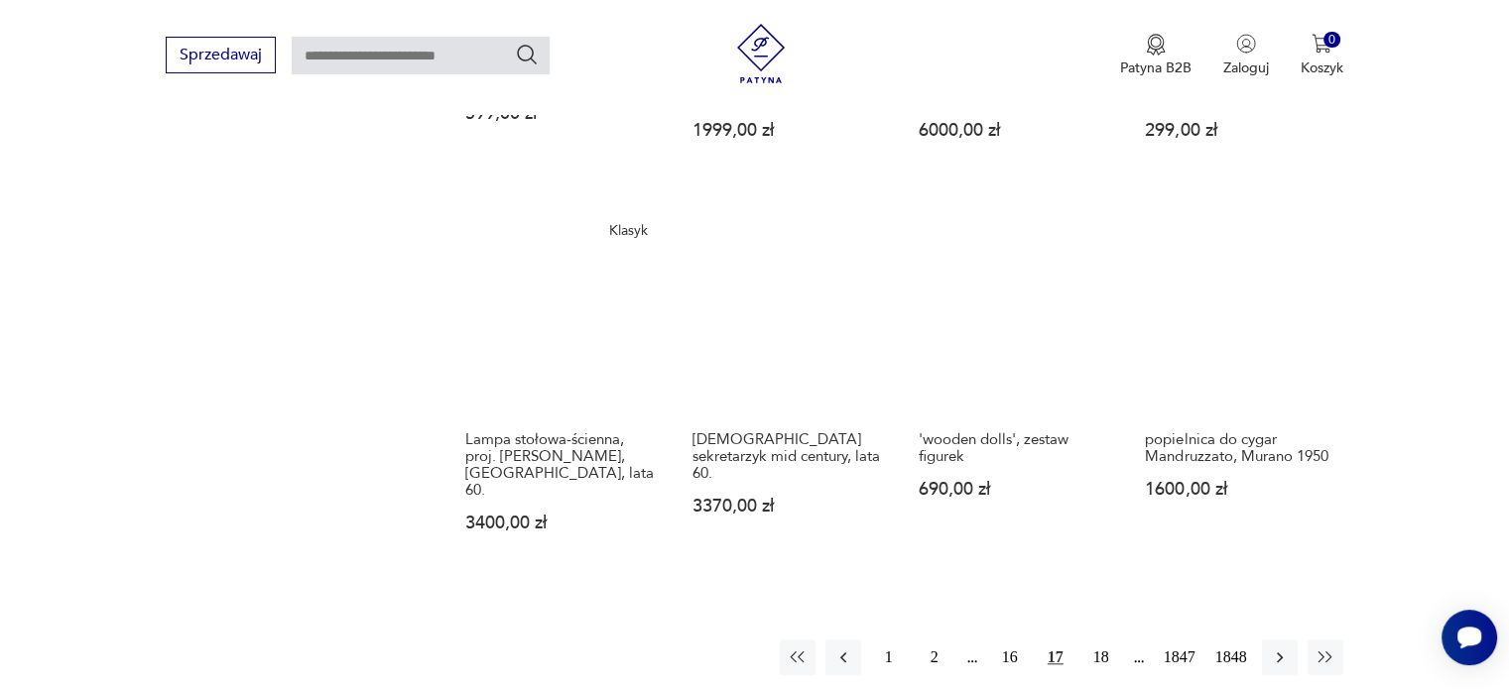
scroll to position [1704, 0]
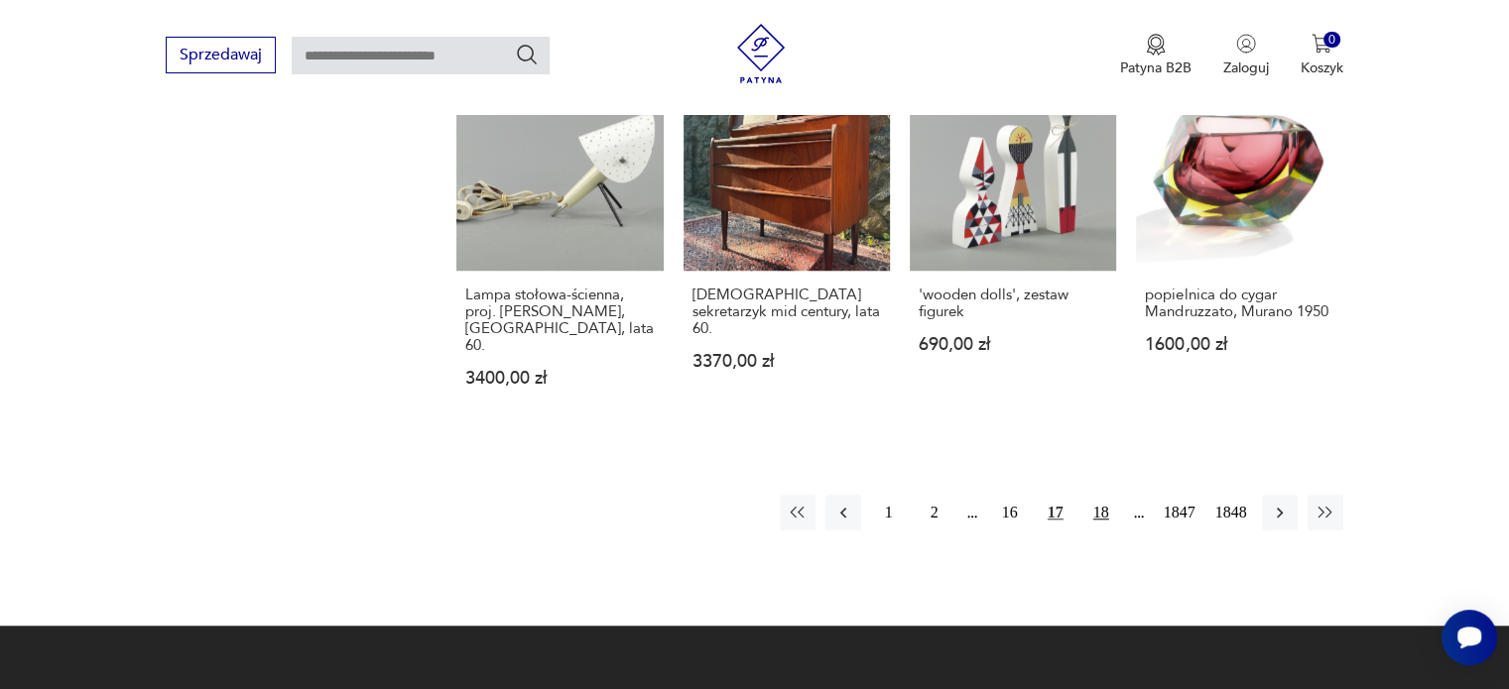
click at [1107, 495] on button "18" at bounding box center [1101, 513] width 36 height 36
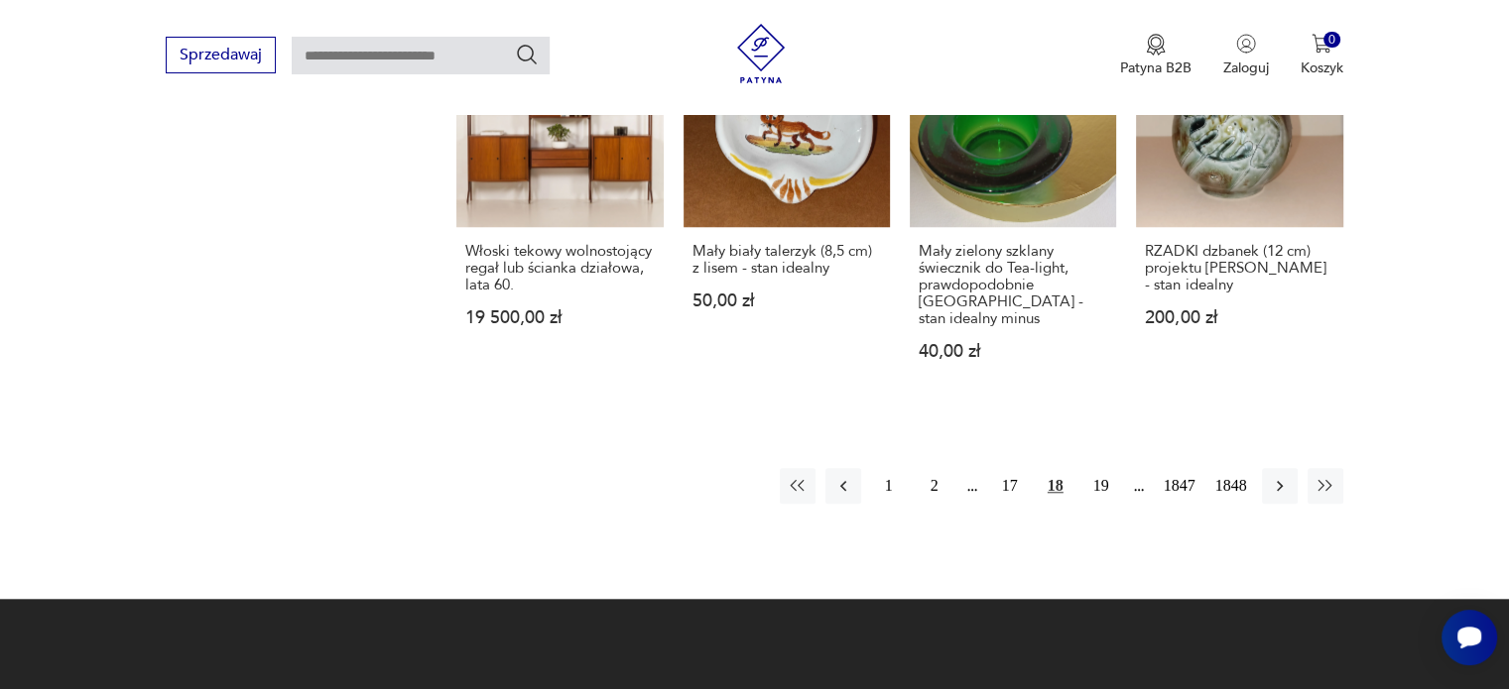
scroll to position [1782, 0]
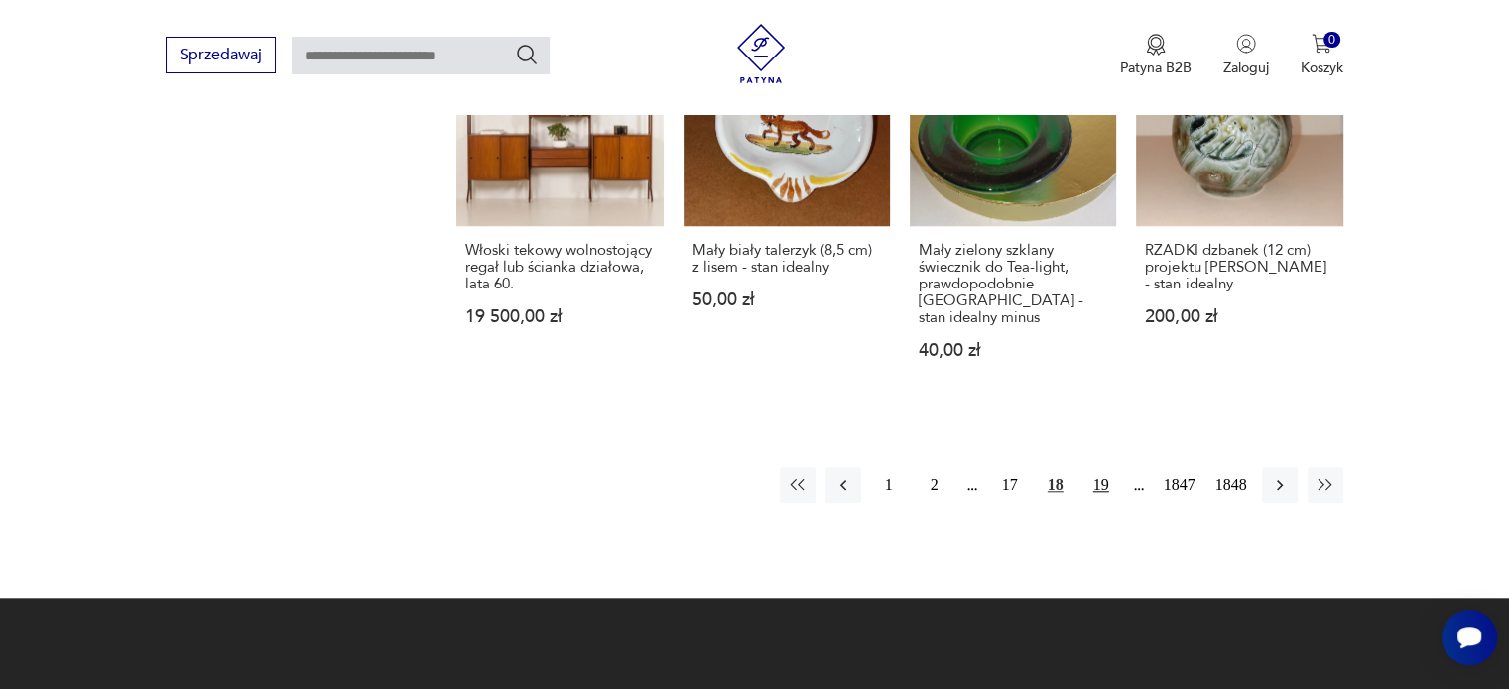
click at [1107, 467] on button "19" at bounding box center [1101, 485] width 36 height 36
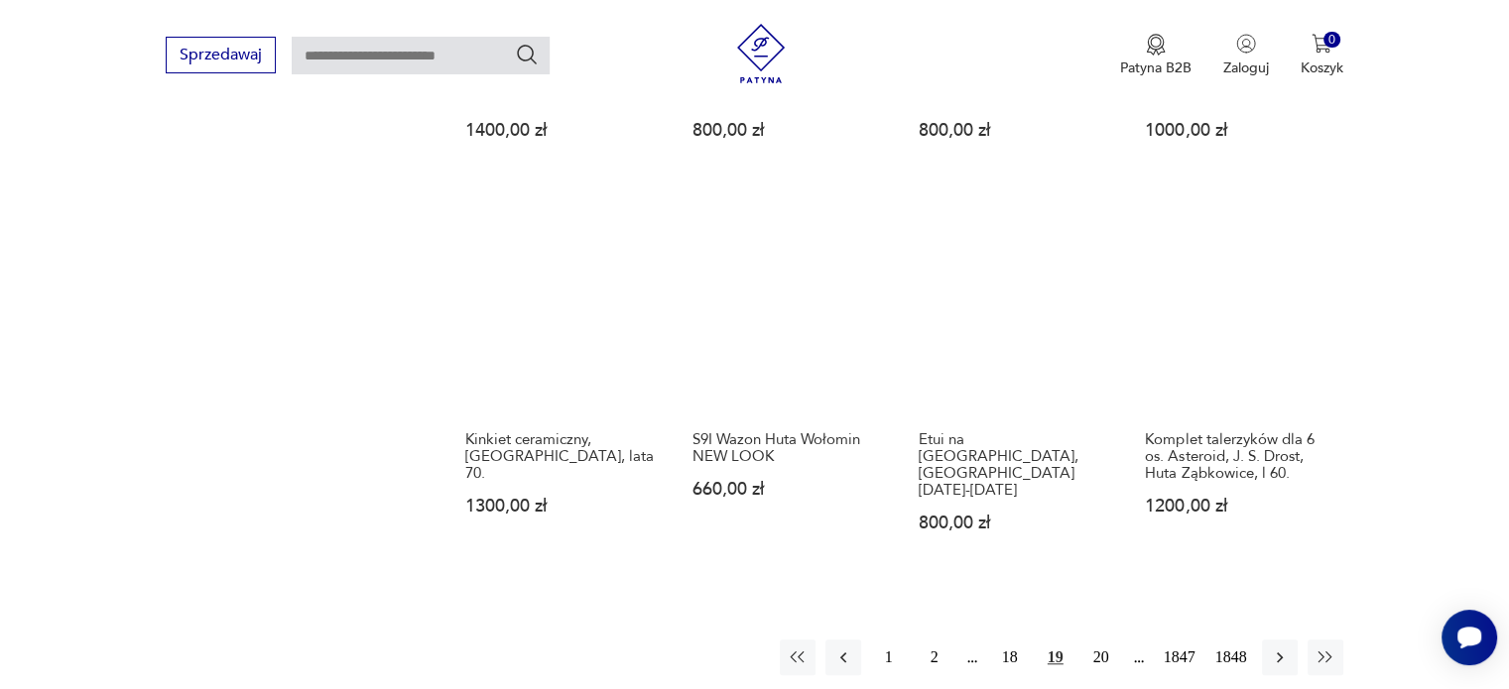
scroll to position [1774, 0]
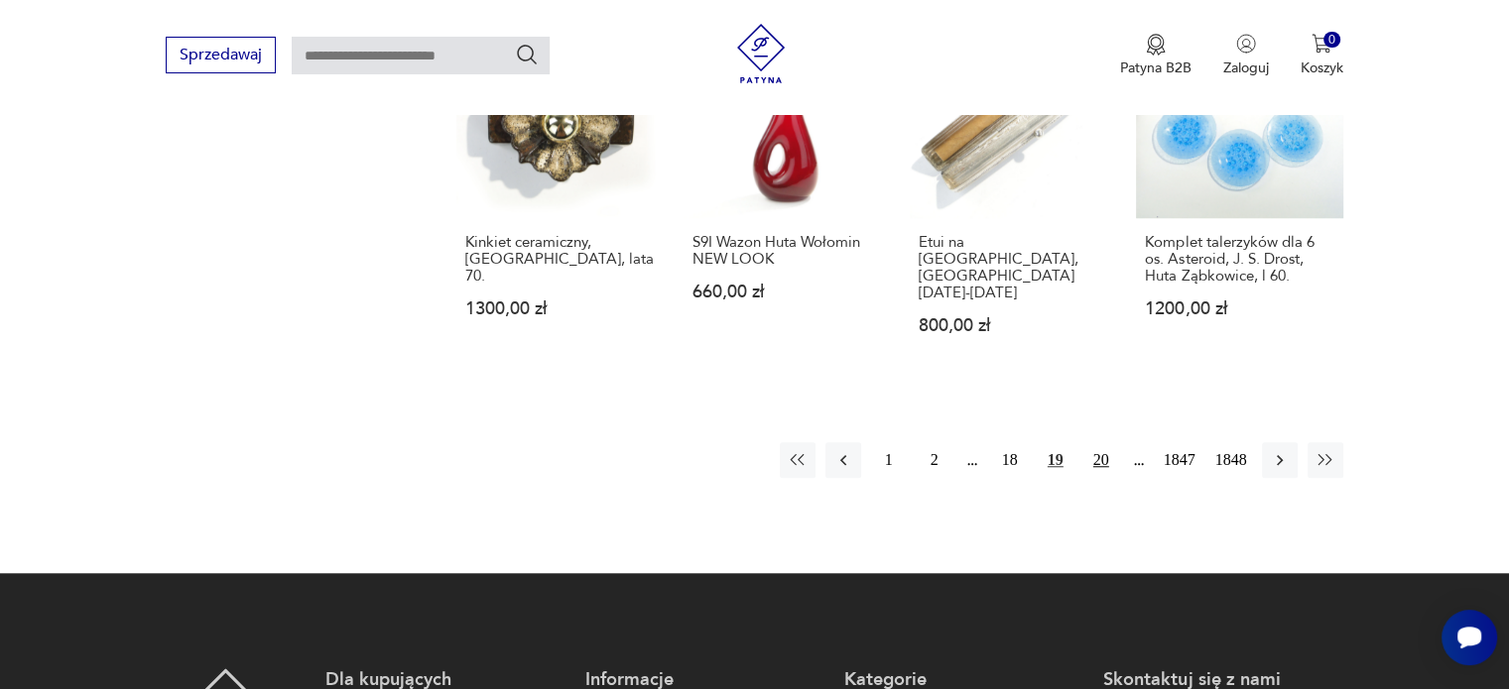
click at [1091, 442] on button "20" at bounding box center [1101, 460] width 36 height 36
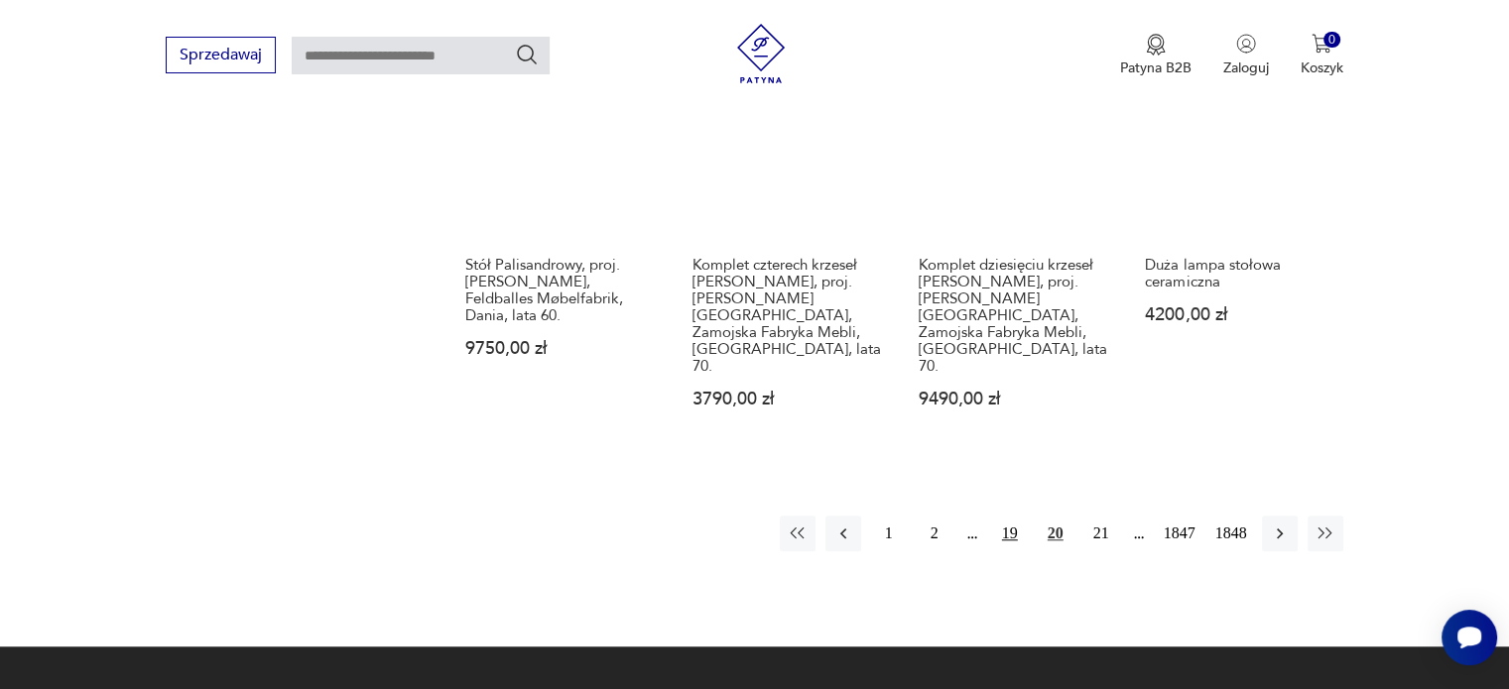
scroll to position [1754, 0]
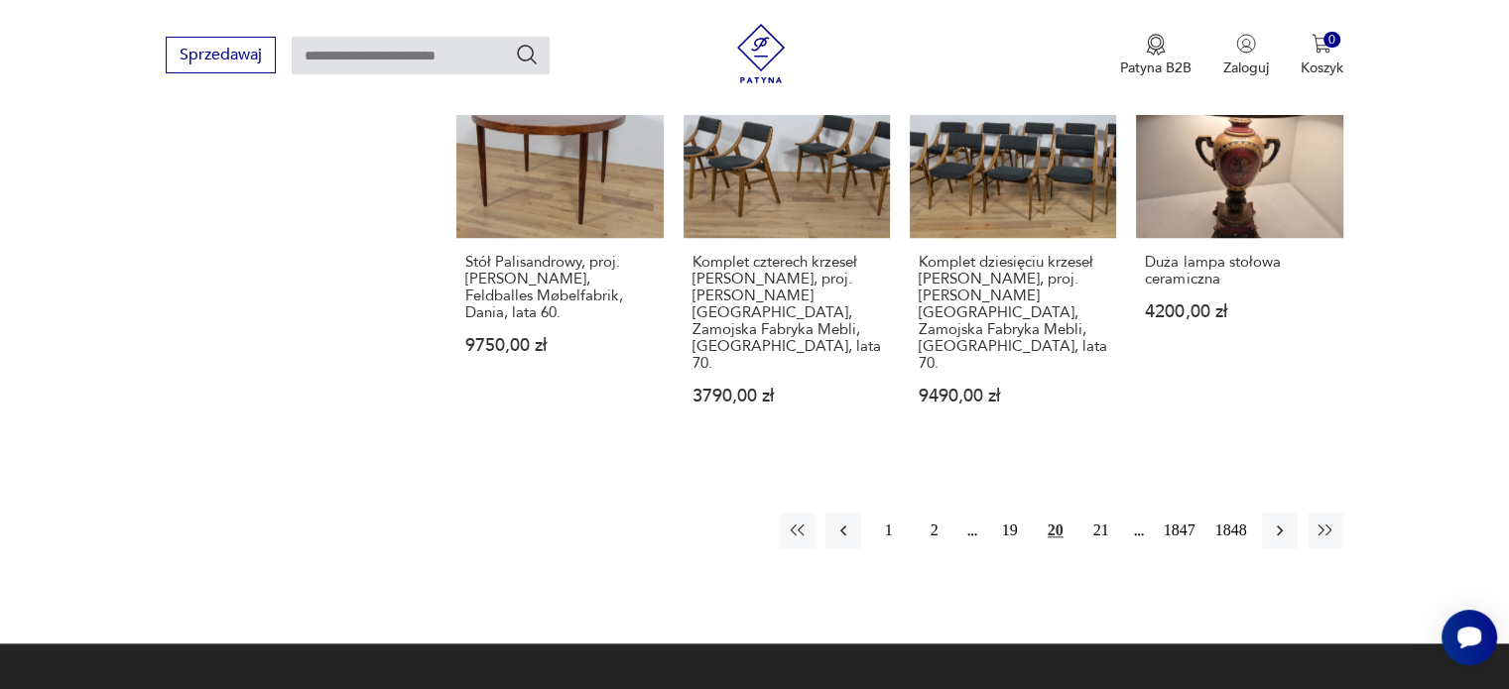
click at [1119, 513] on div "1 2 19 20 21 1847 1848" at bounding box center [1061, 531] width 563 height 36
click at [1103, 513] on button "21" at bounding box center [1101, 531] width 36 height 36
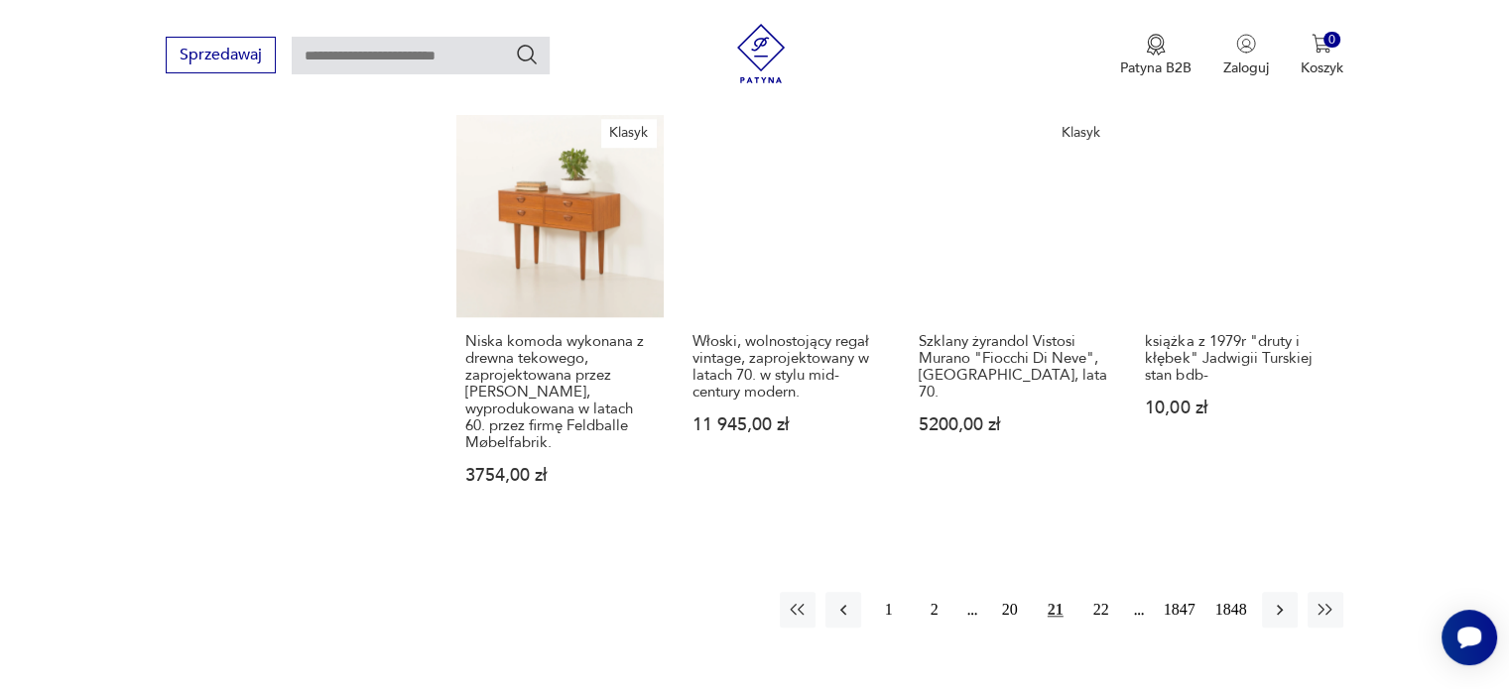
scroll to position [1741, 0]
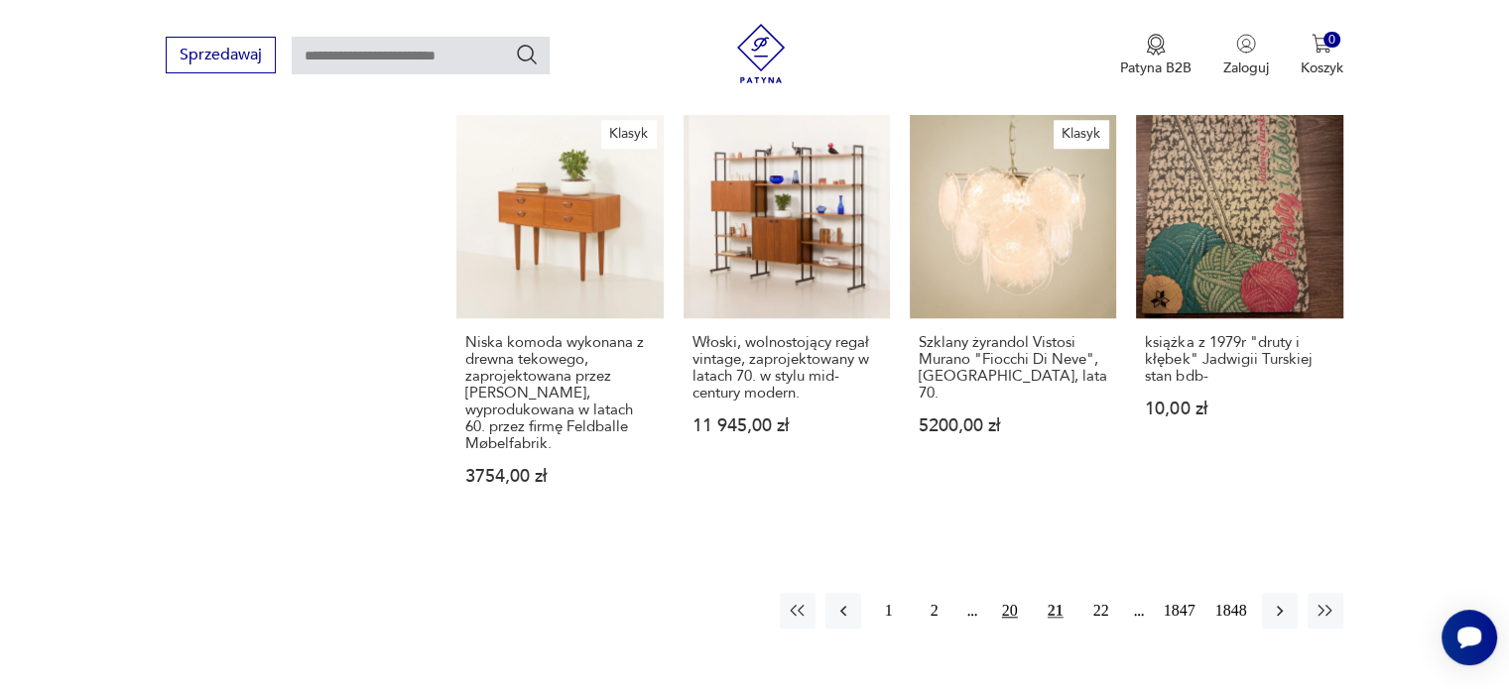
click at [1009, 593] on button "20" at bounding box center [1010, 611] width 36 height 36
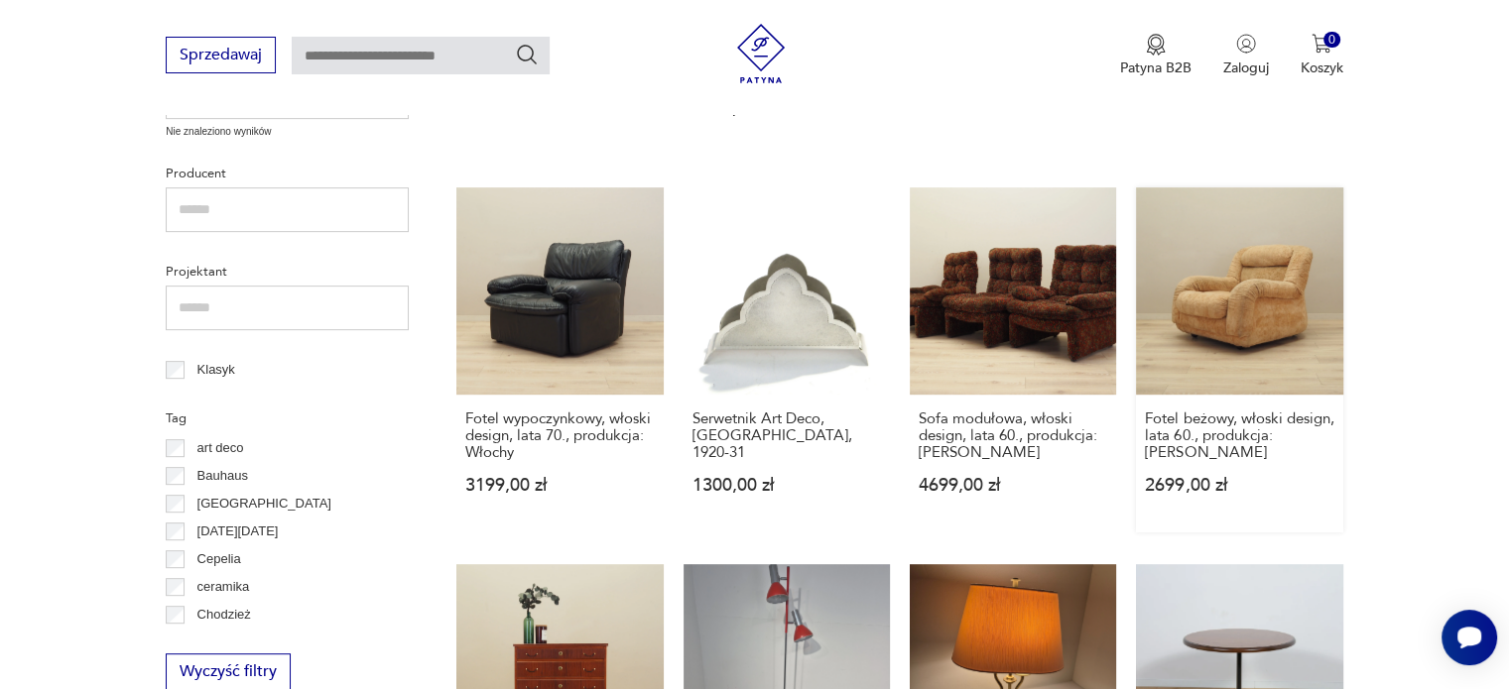
scroll to position [827, 0]
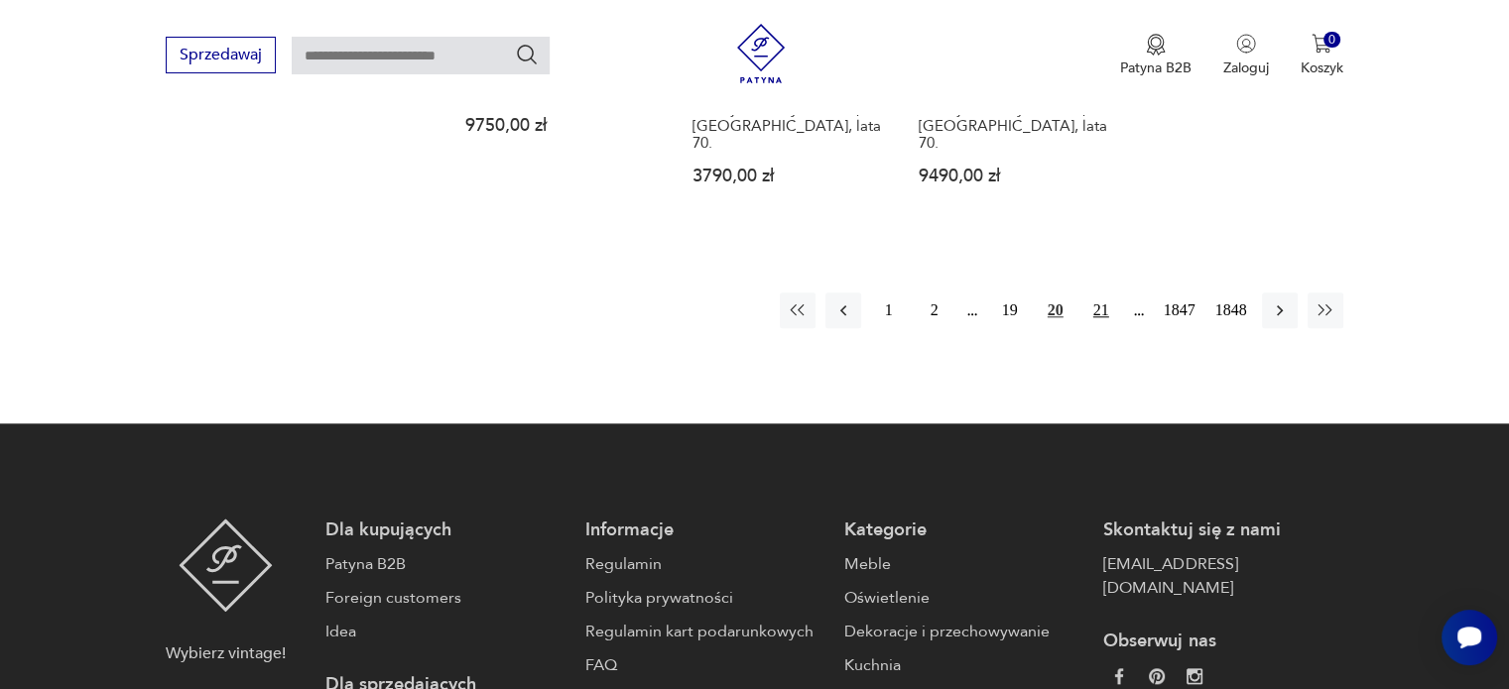
click at [1103, 293] on button "21" at bounding box center [1101, 311] width 36 height 36
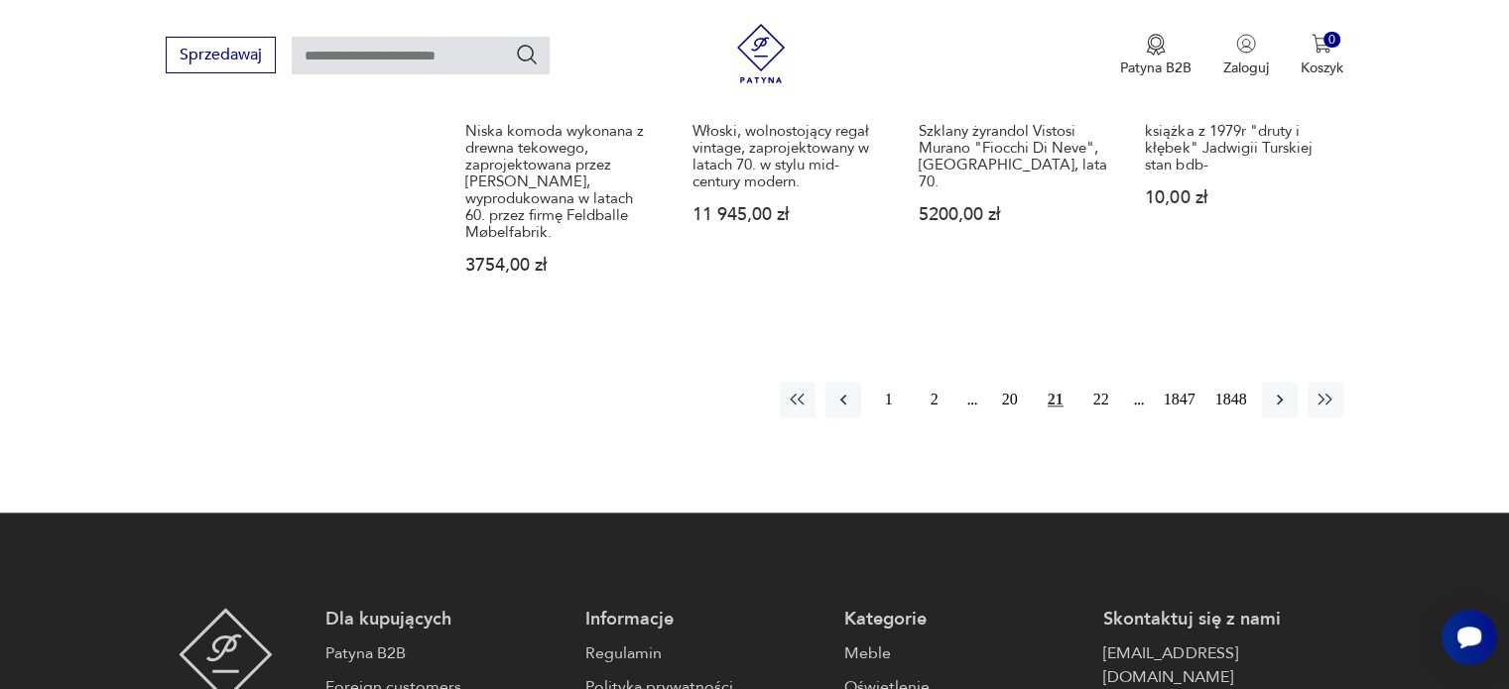
scroll to position [1972, 0]
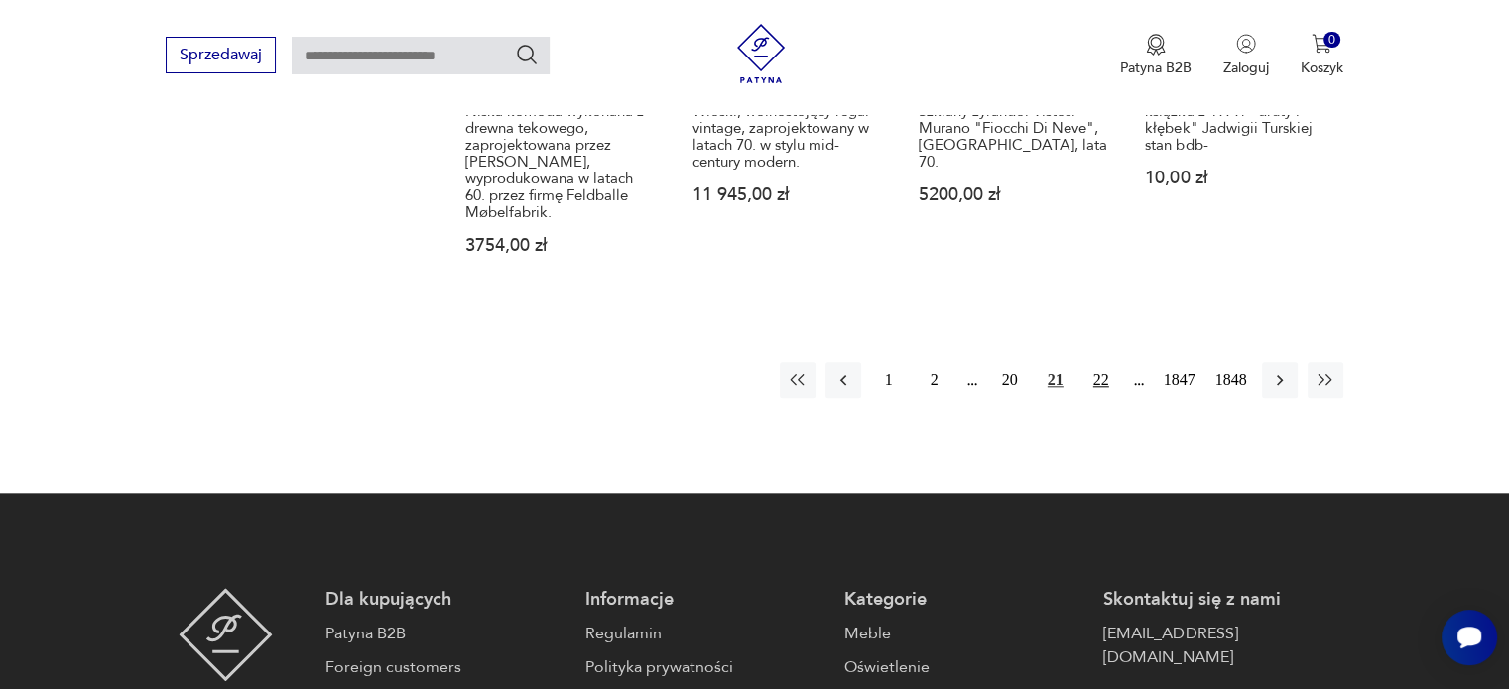
click at [1102, 362] on button "22" at bounding box center [1101, 380] width 36 height 36
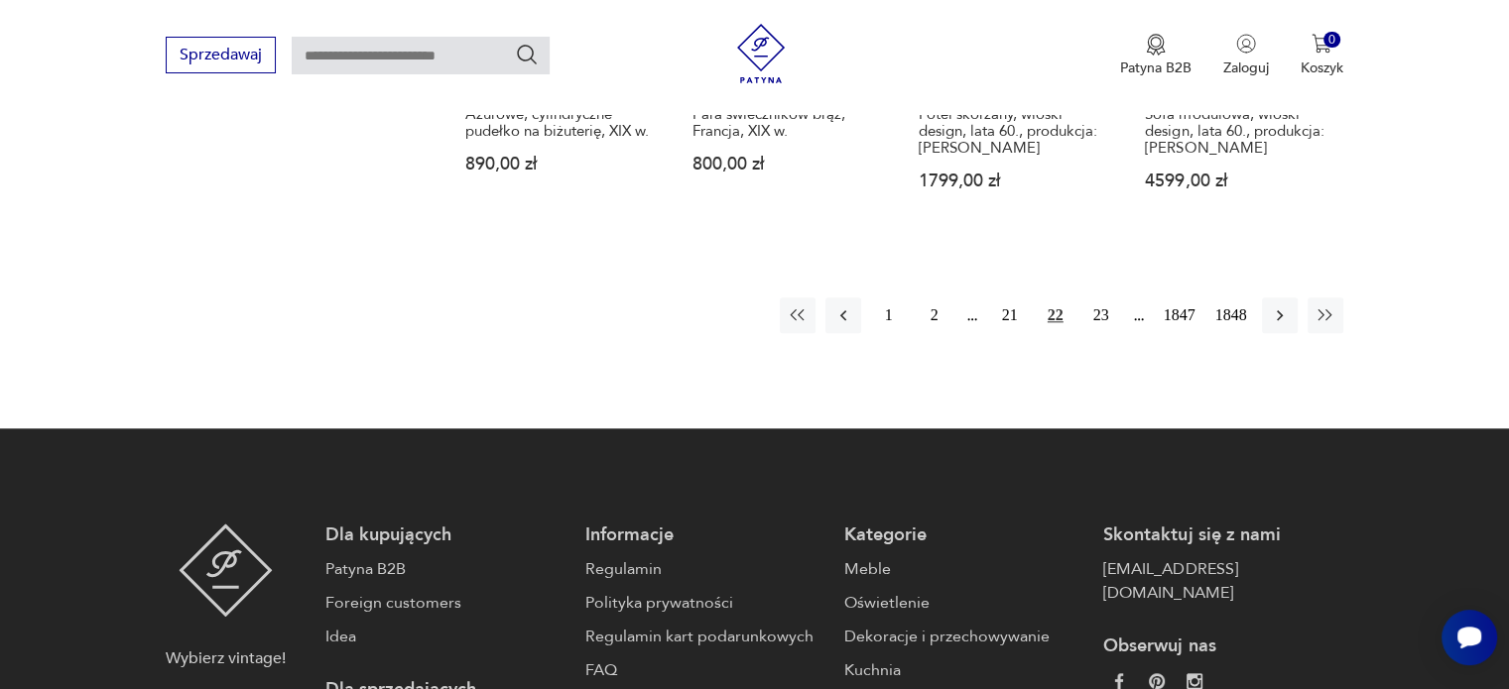
scroll to position [1953, 0]
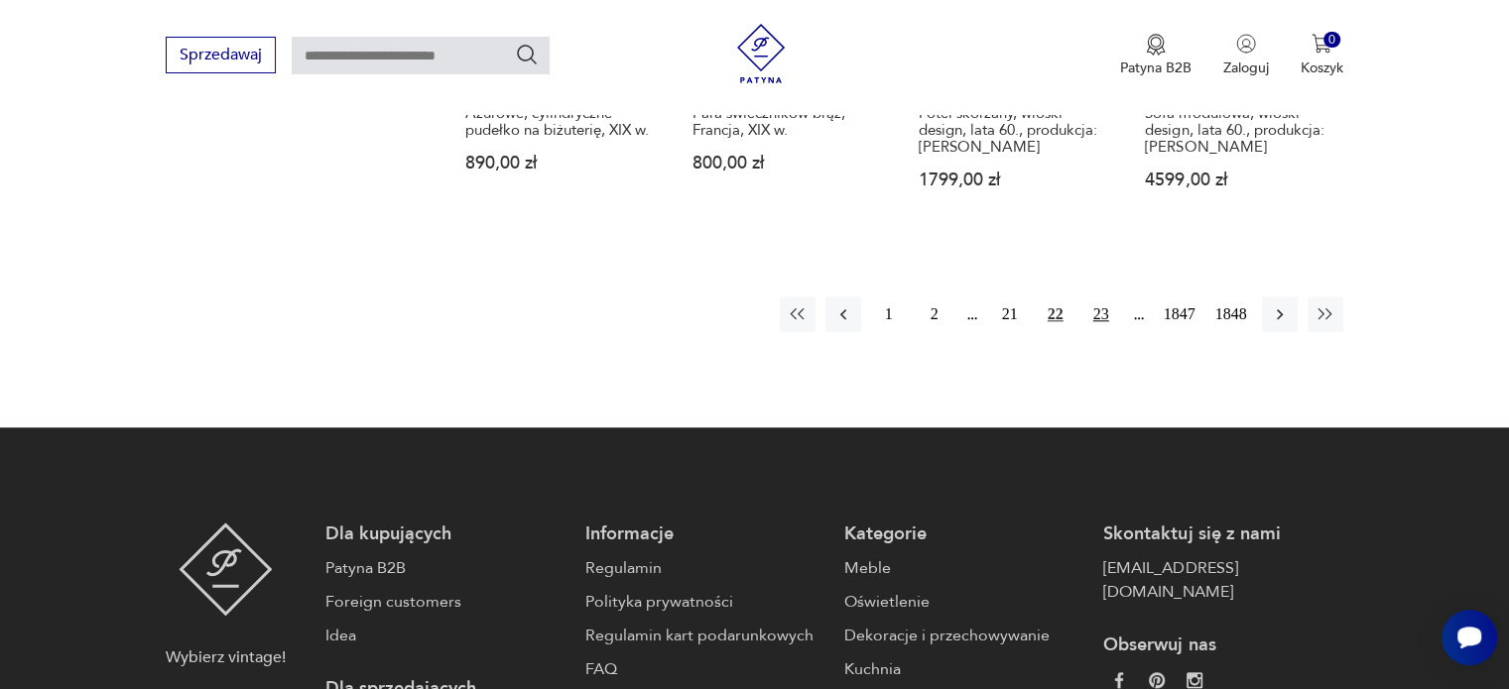
click at [1101, 297] on button "23" at bounding box center [1101, 315] width 36 height 36
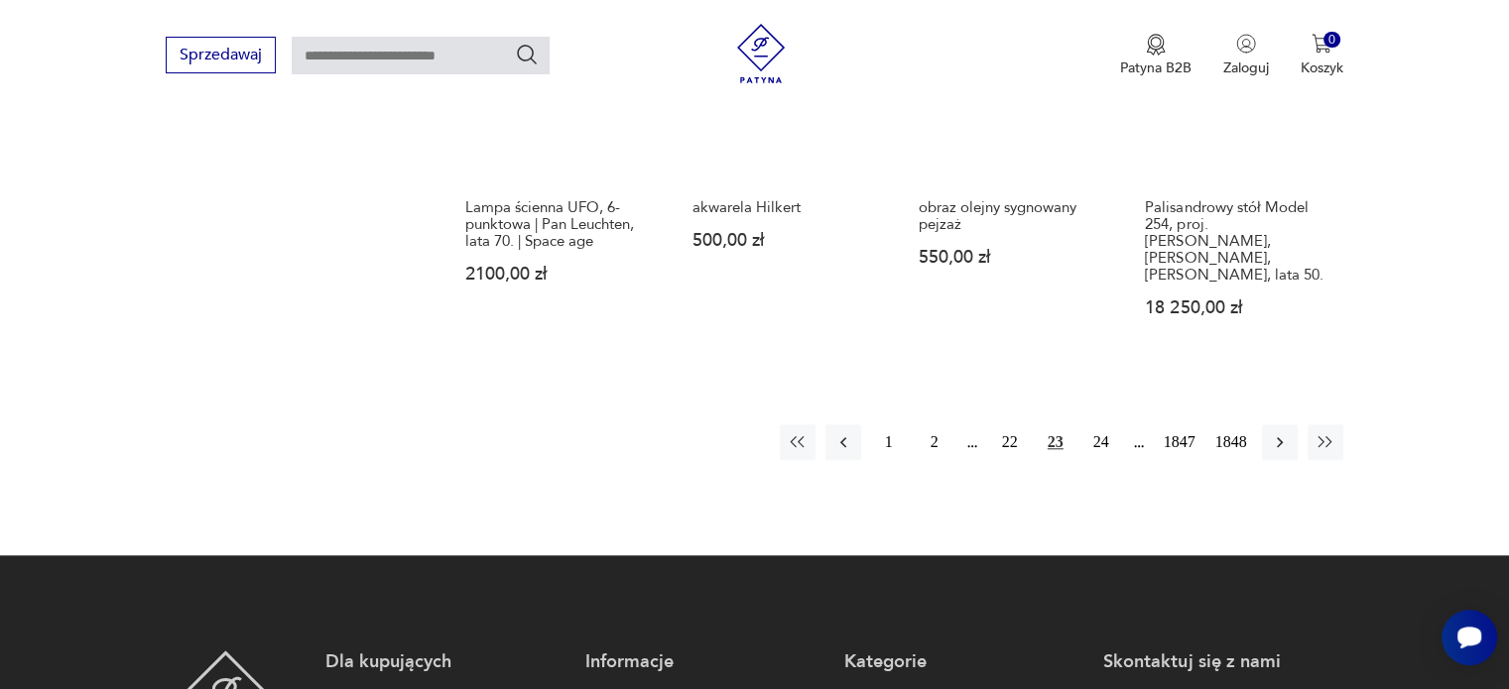
scroll to position [1875, 0]
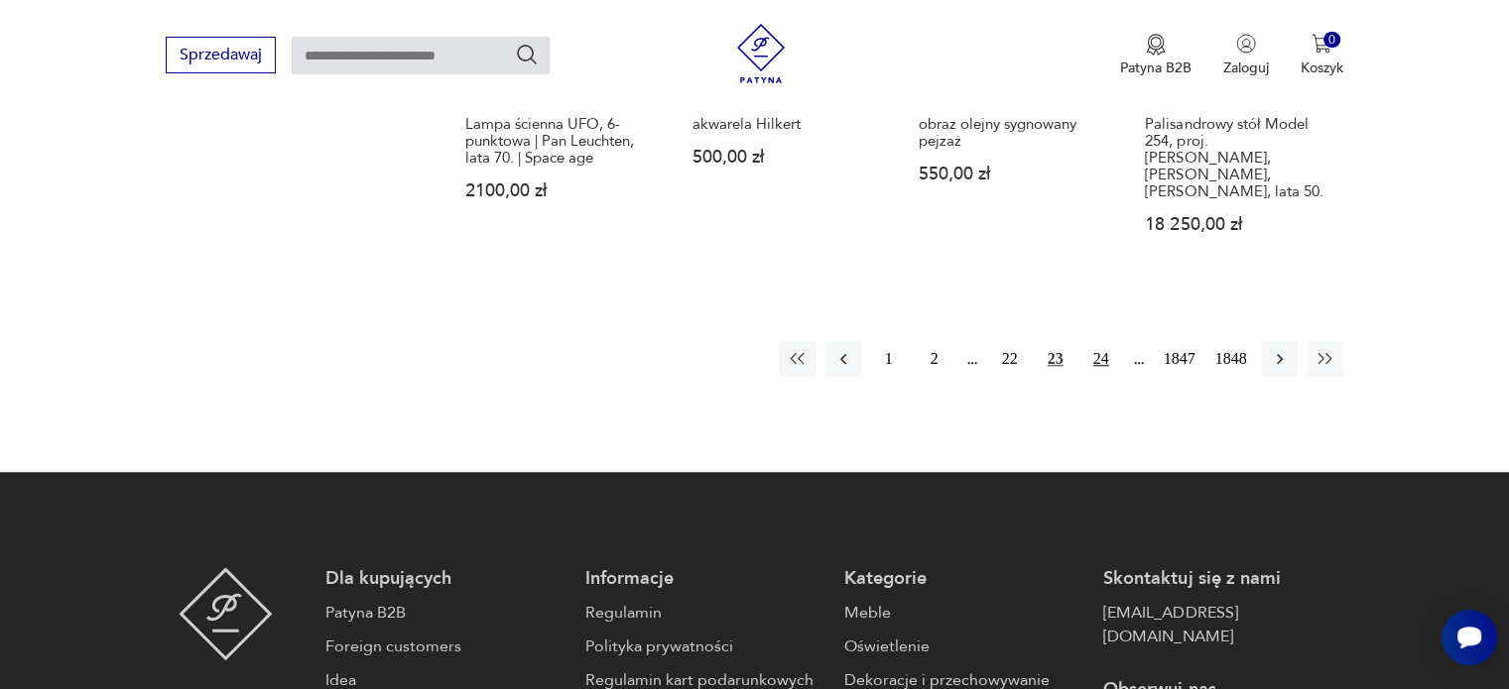
click at [1102, 341] on button "24" at bounding box center [1101, 359] width 36 height 36
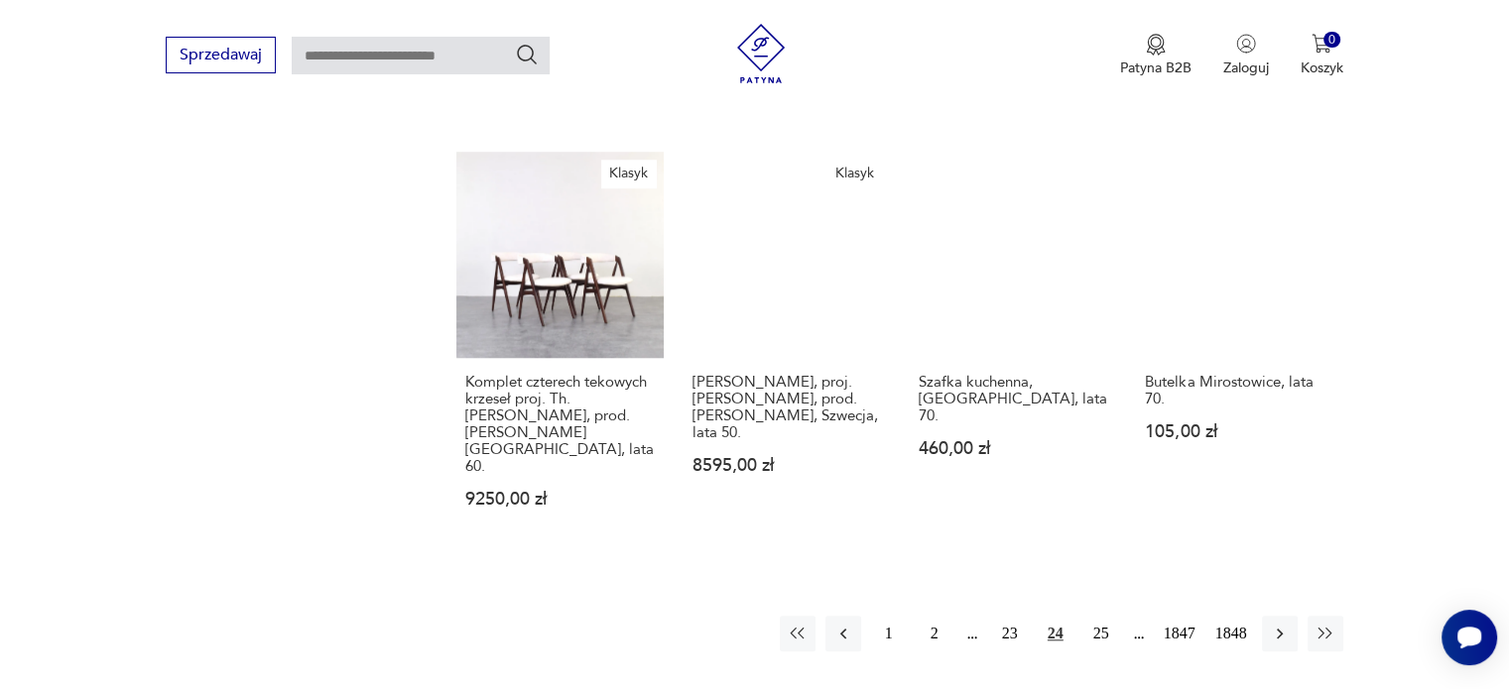
scroll to position [1812, 0]
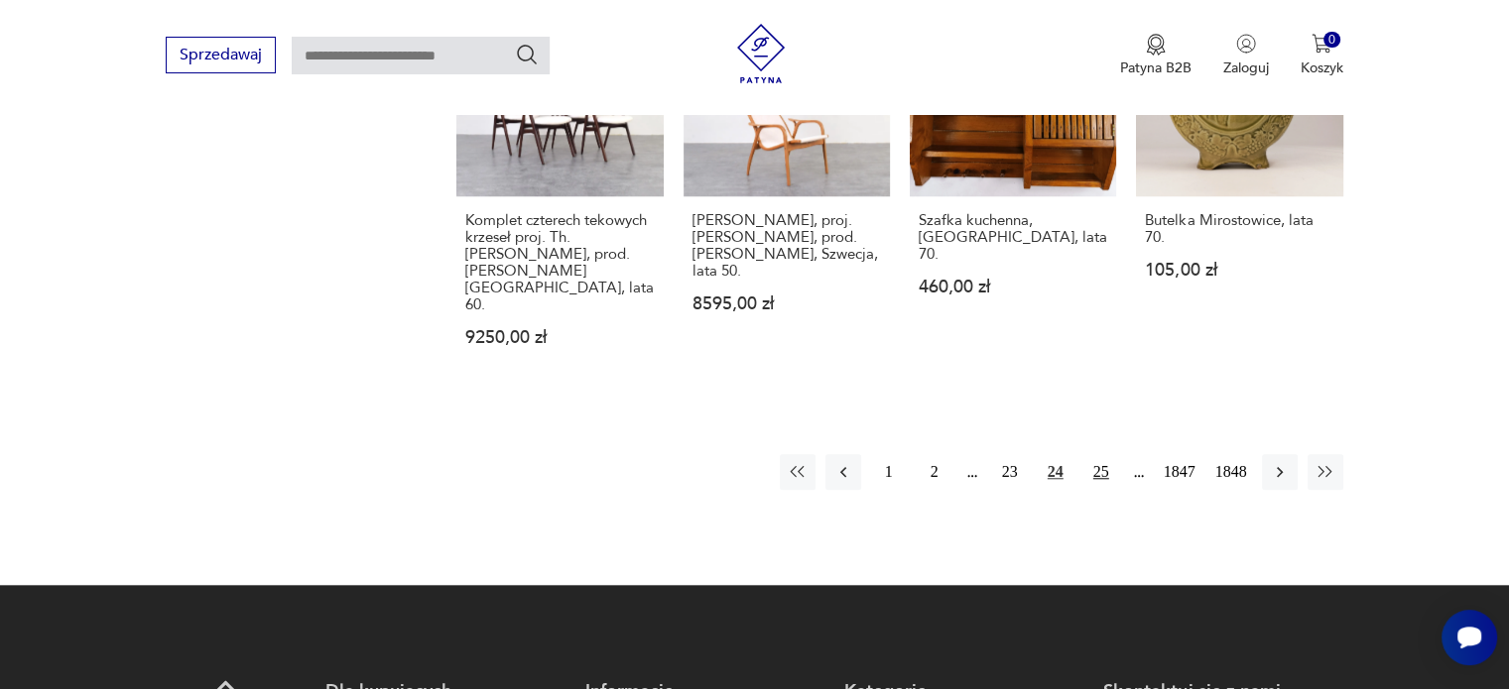
click at [1107, 454] on button "25" at bounding box center [1101, 472] width 36 height 36
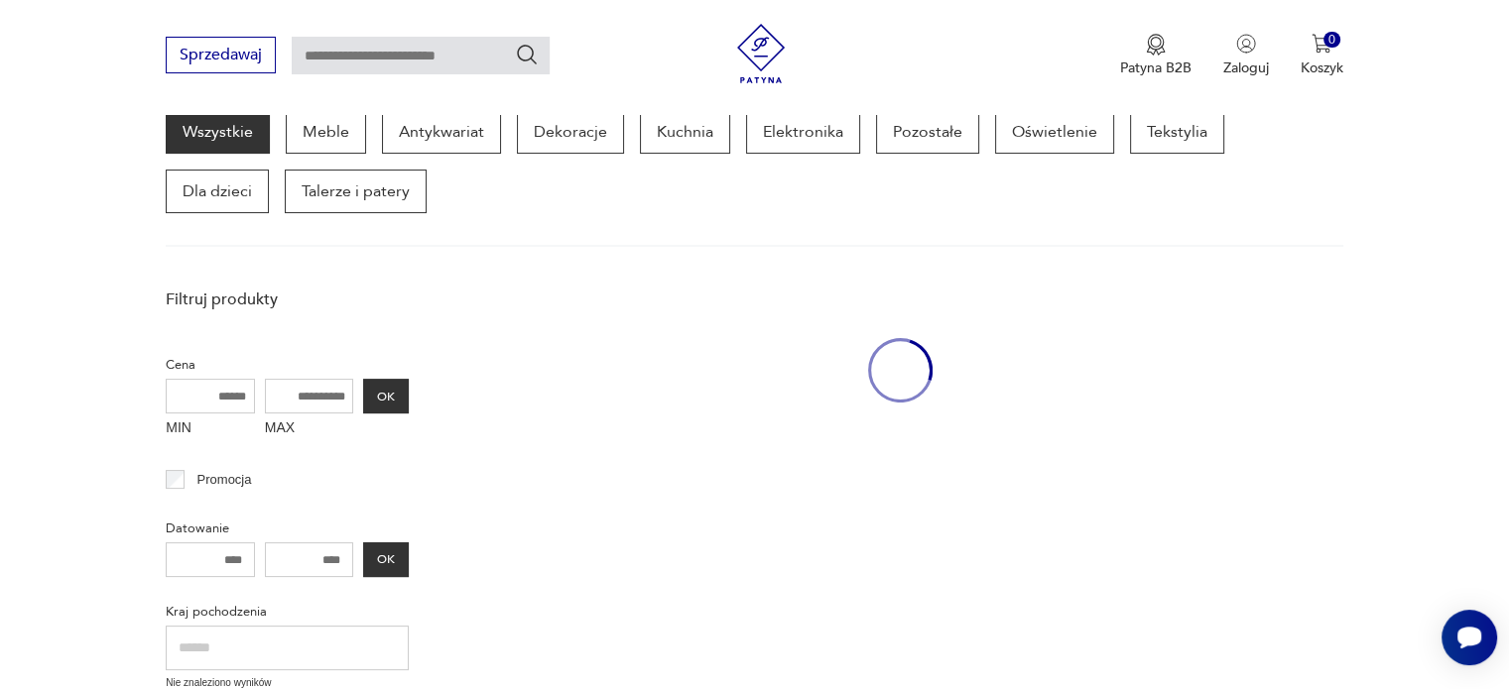
scroll to position [256, 0]
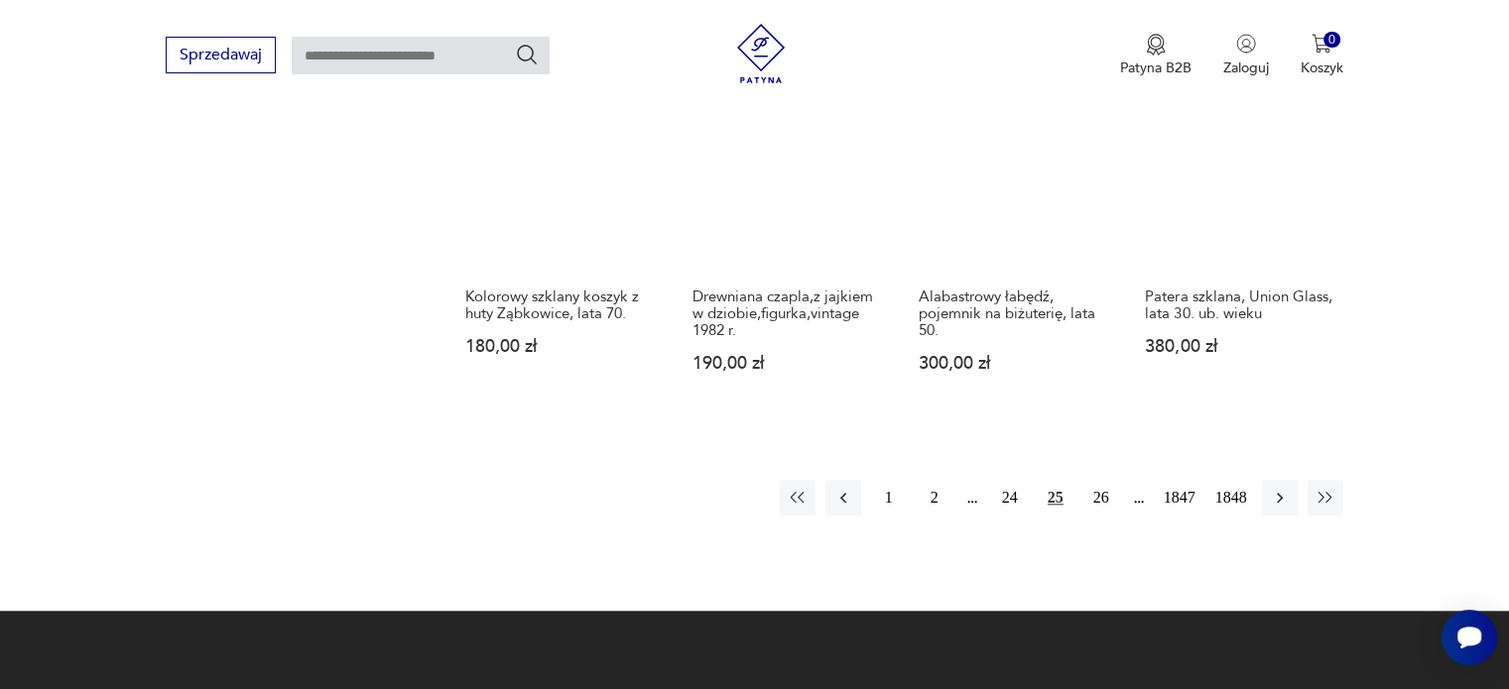
scroll to position [1795, 0]
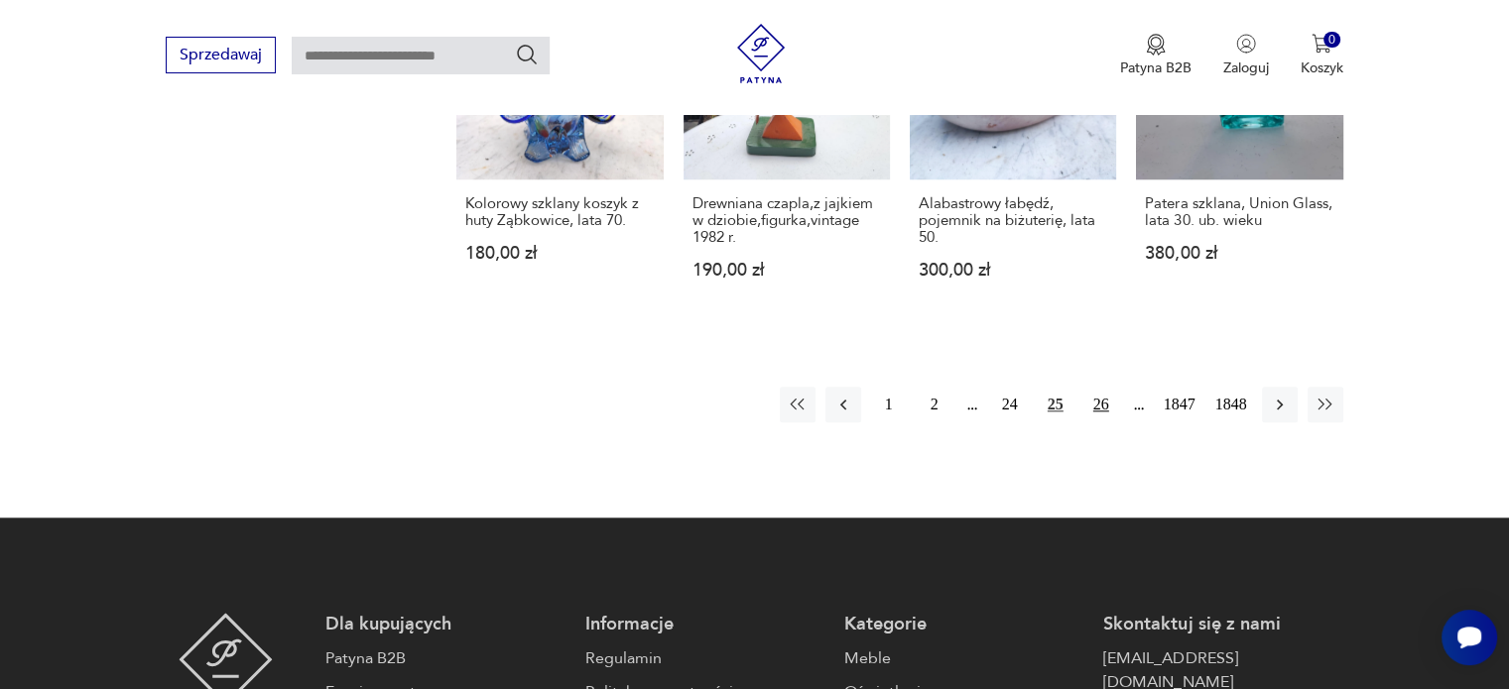
click at [1100, 388] on button "26" at bounding box center [1101, 405] width 36 height 36
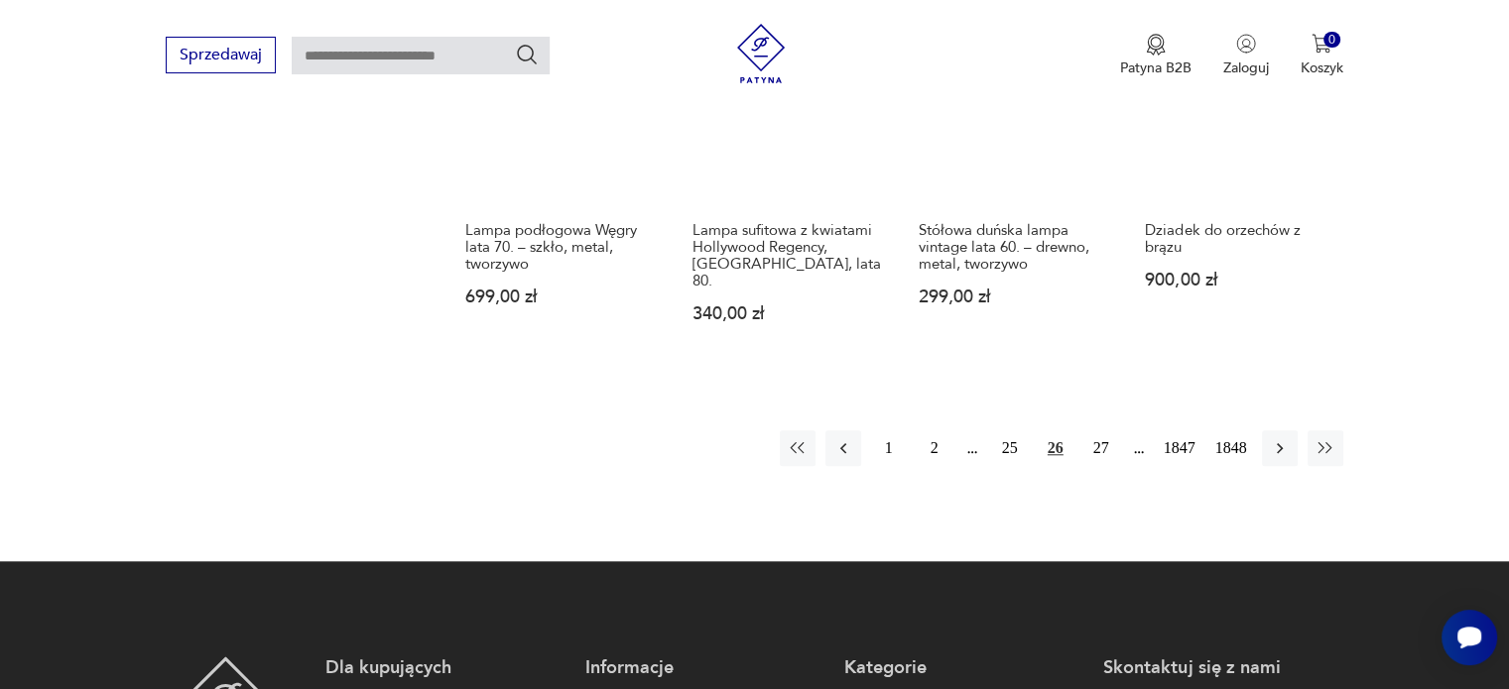
scroll to position [1786, 0]
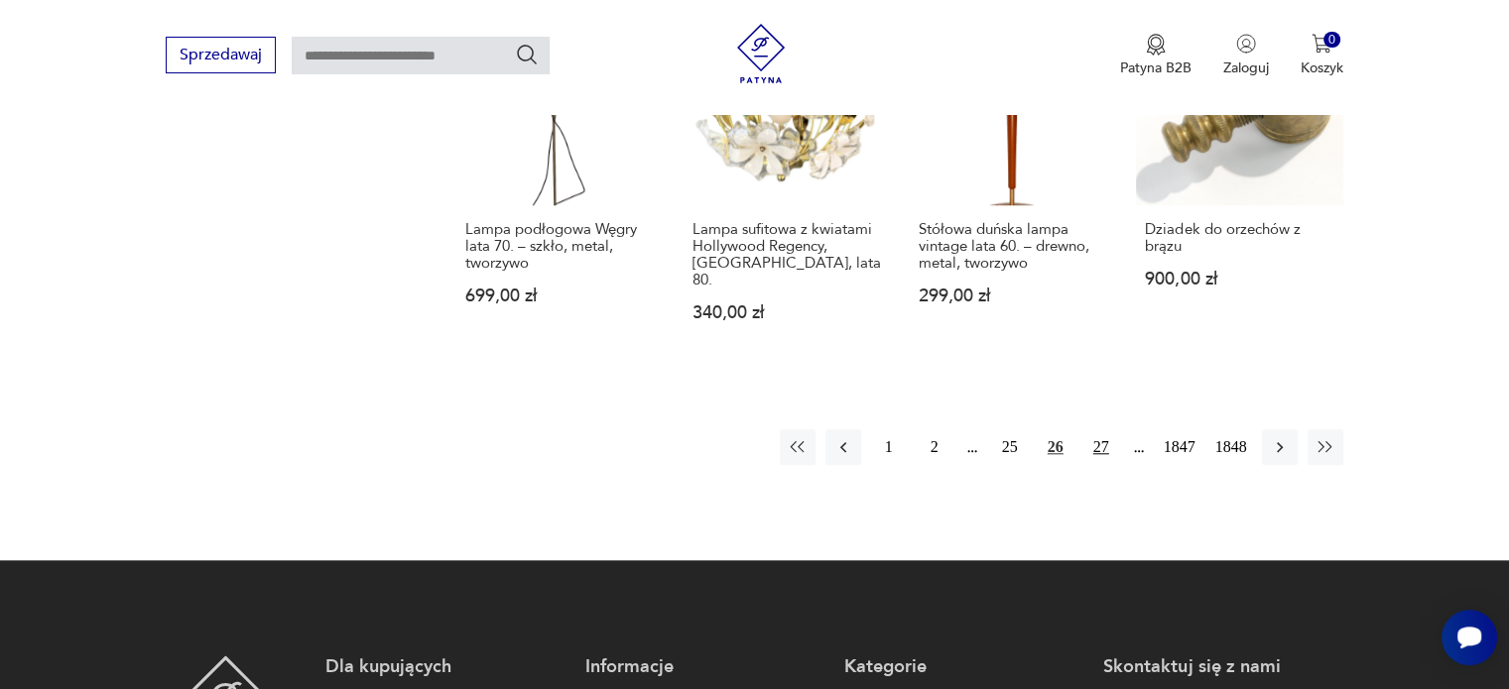
click at [1102, 429] on button "27" at bounding box center [1101, 447] width 36 height 36
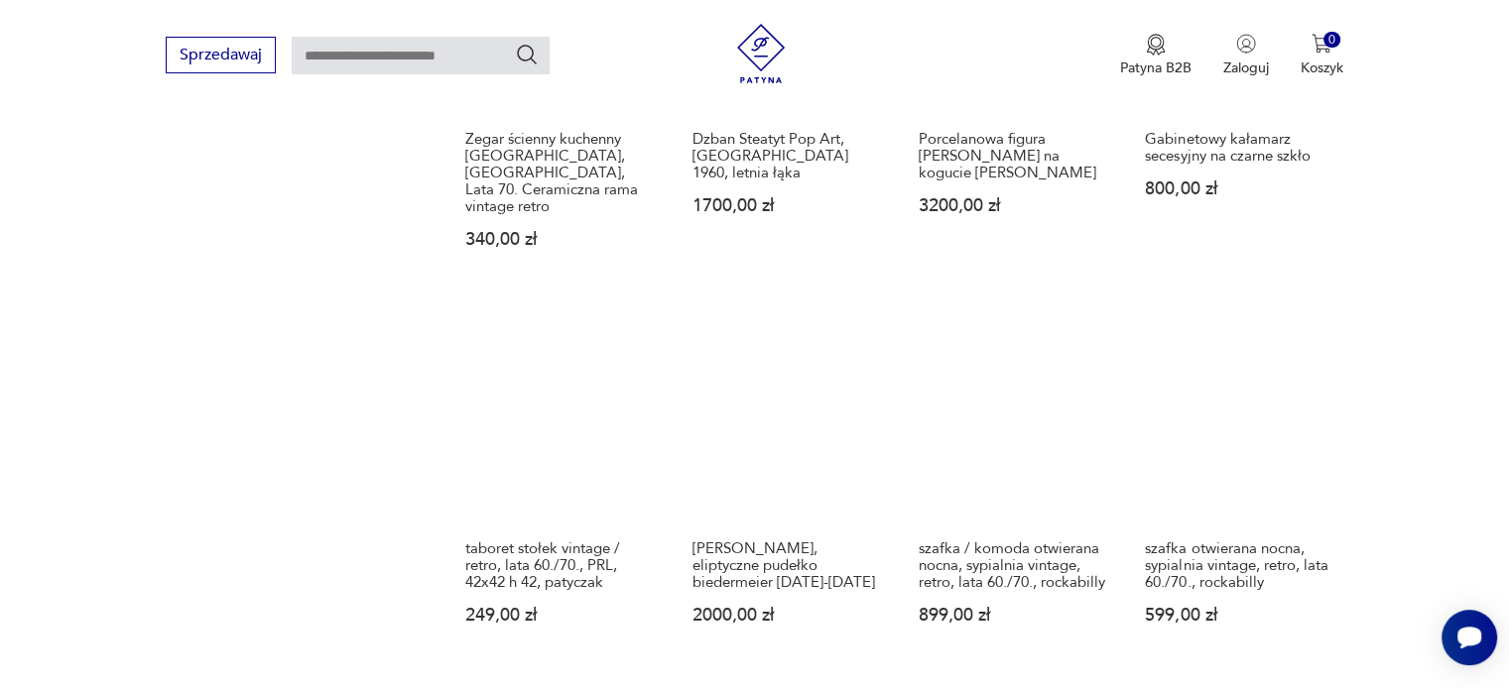
scroll to position [1718, 0]
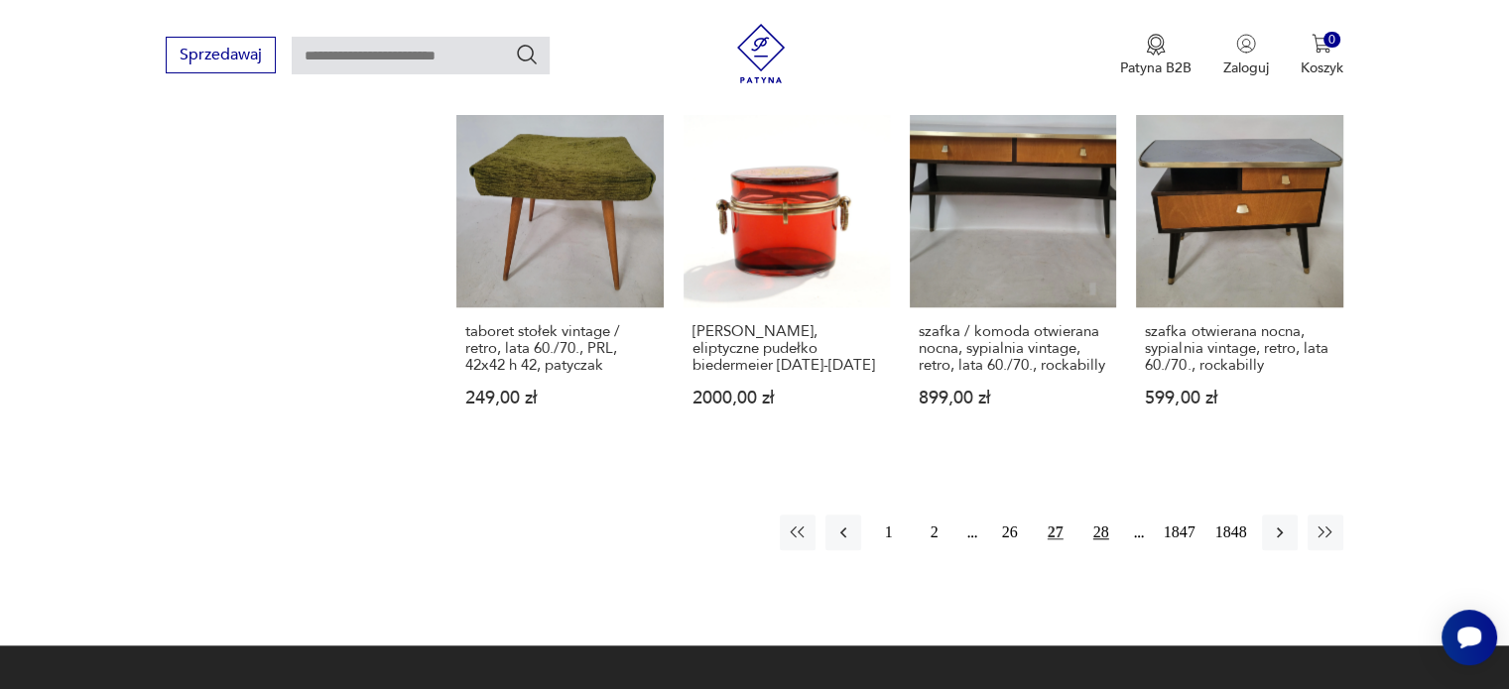
click at [1101, 515] on button "28" at bounding box center [1101, 533] width 36 height 36
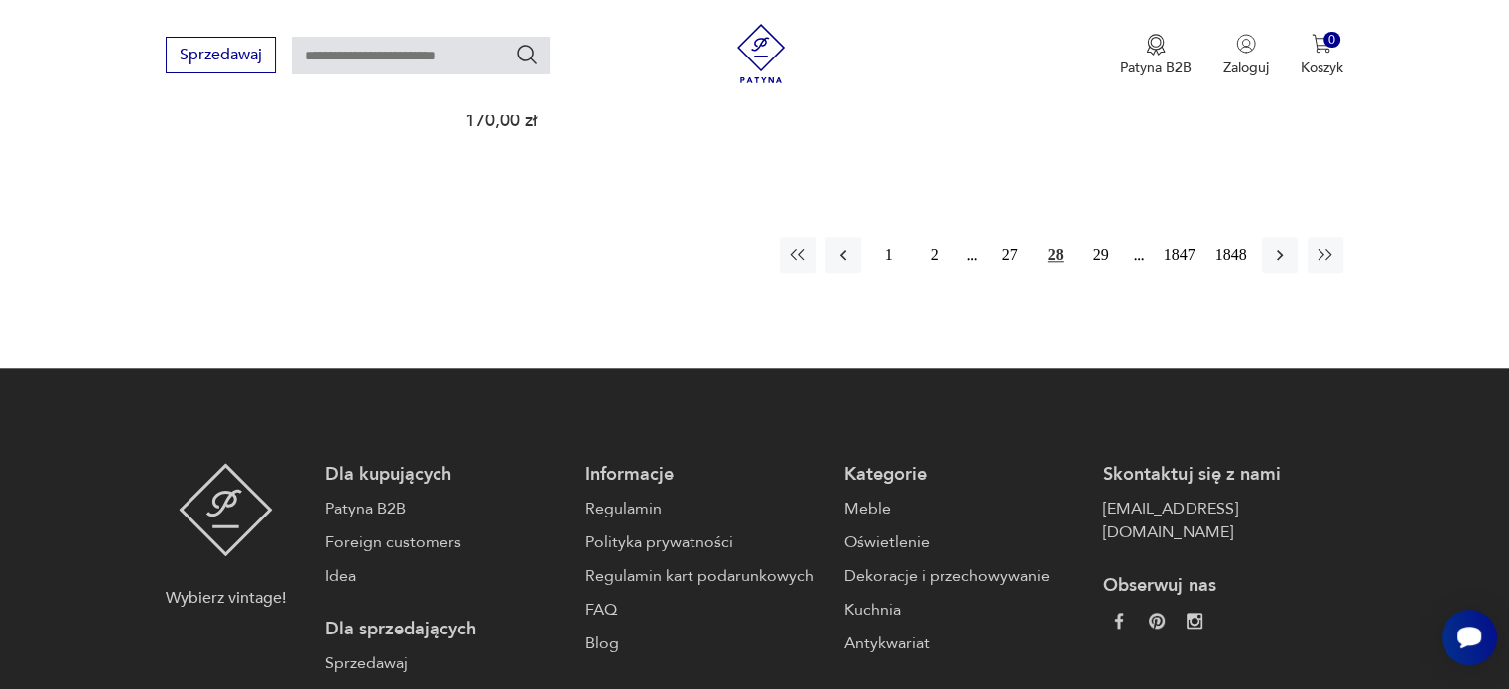
scroll to position [1946, 0]
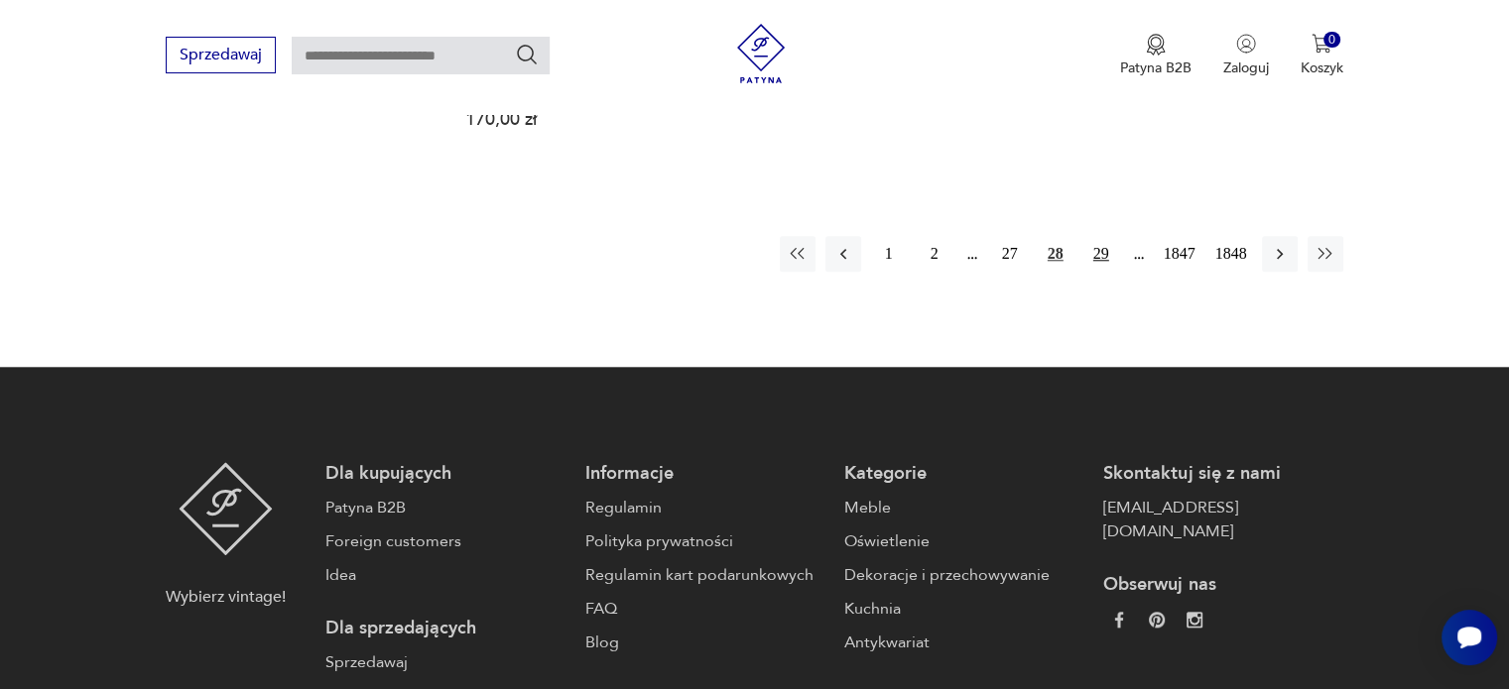
click at [1095, 249] on button "29" at bounding box center [1101, 254] width 36 height 36
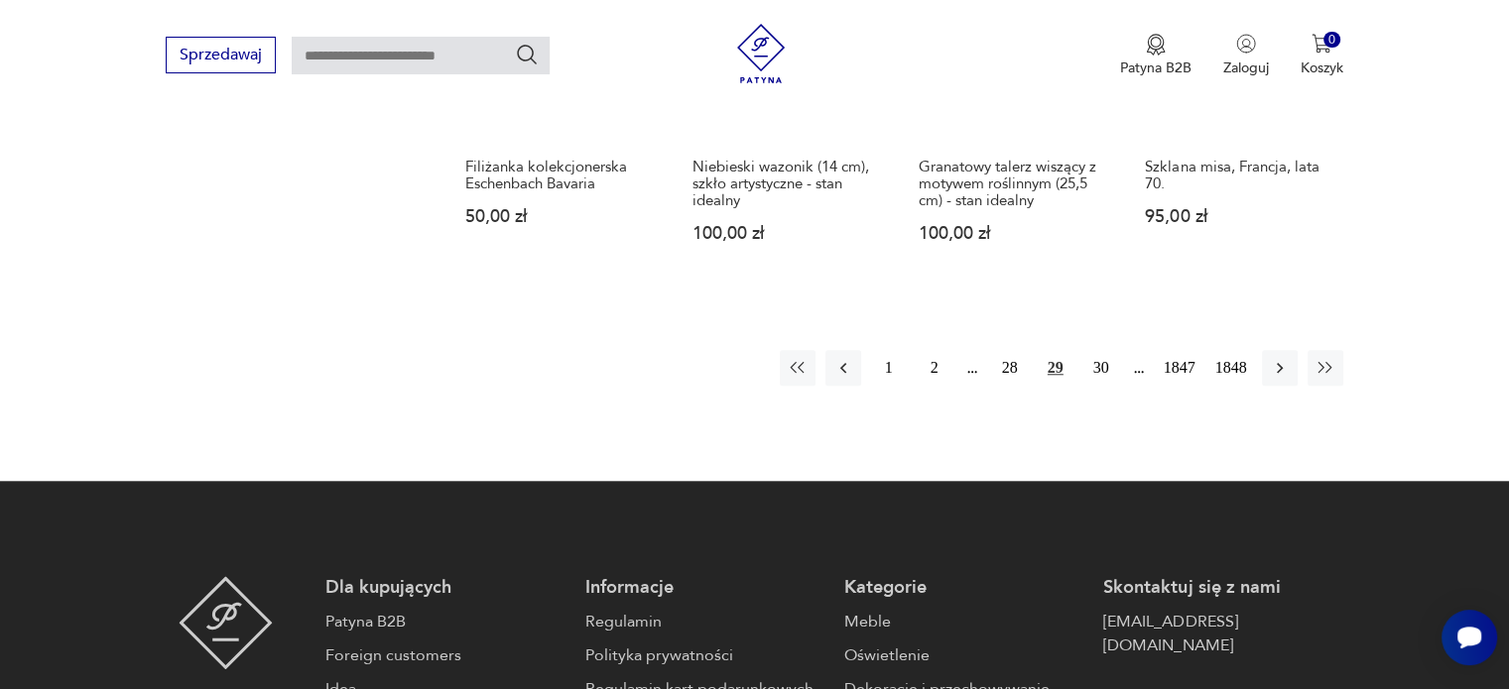
scroll to position [1836, 0]
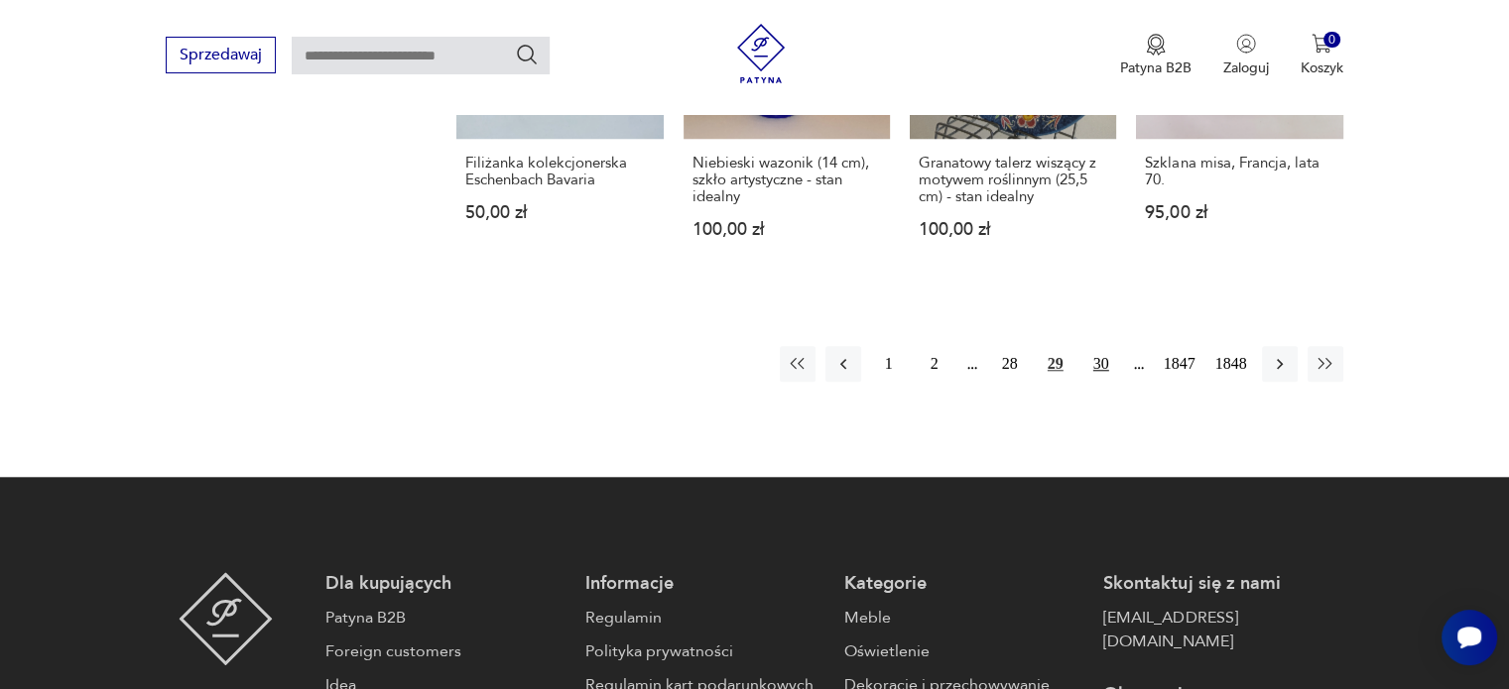
click at [1104, 351] on button "30" at bounding box center [1101, 364] width 36 height 36
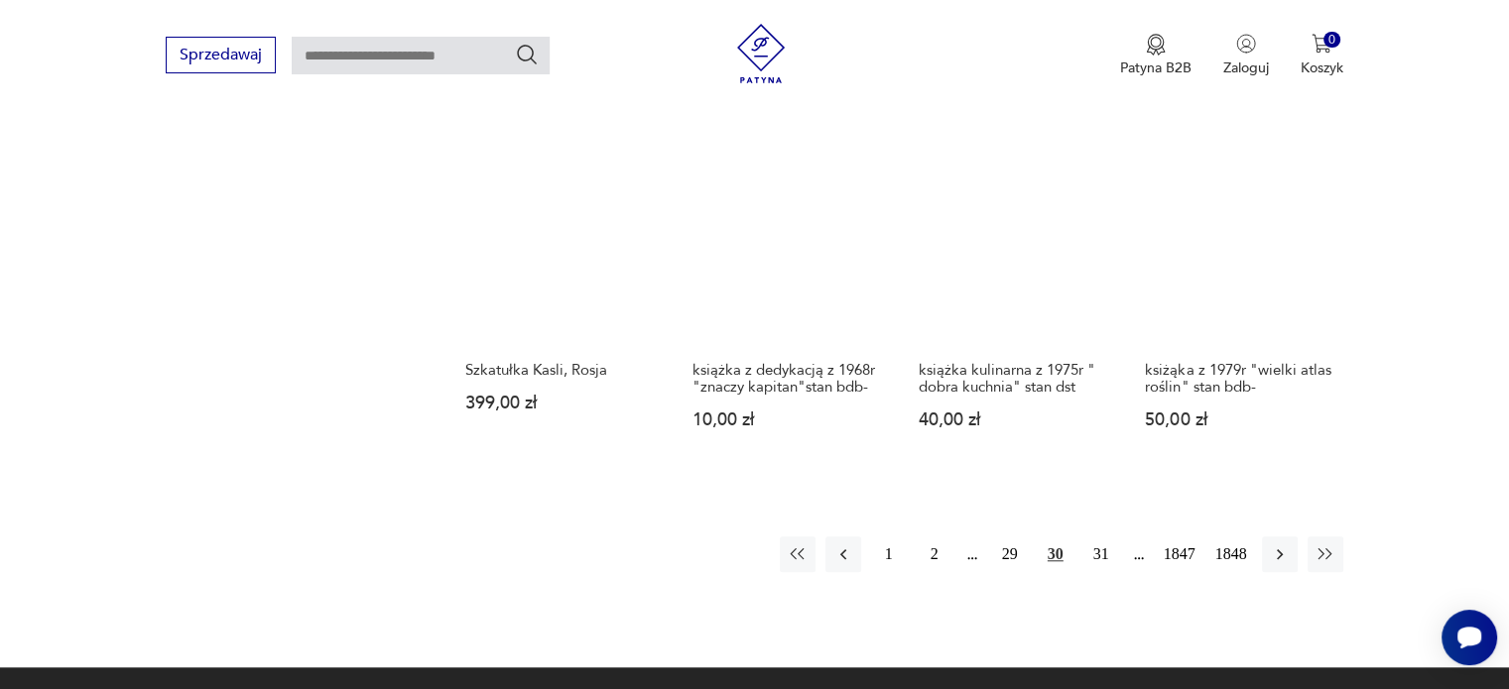
scroll to position [1650, 0]
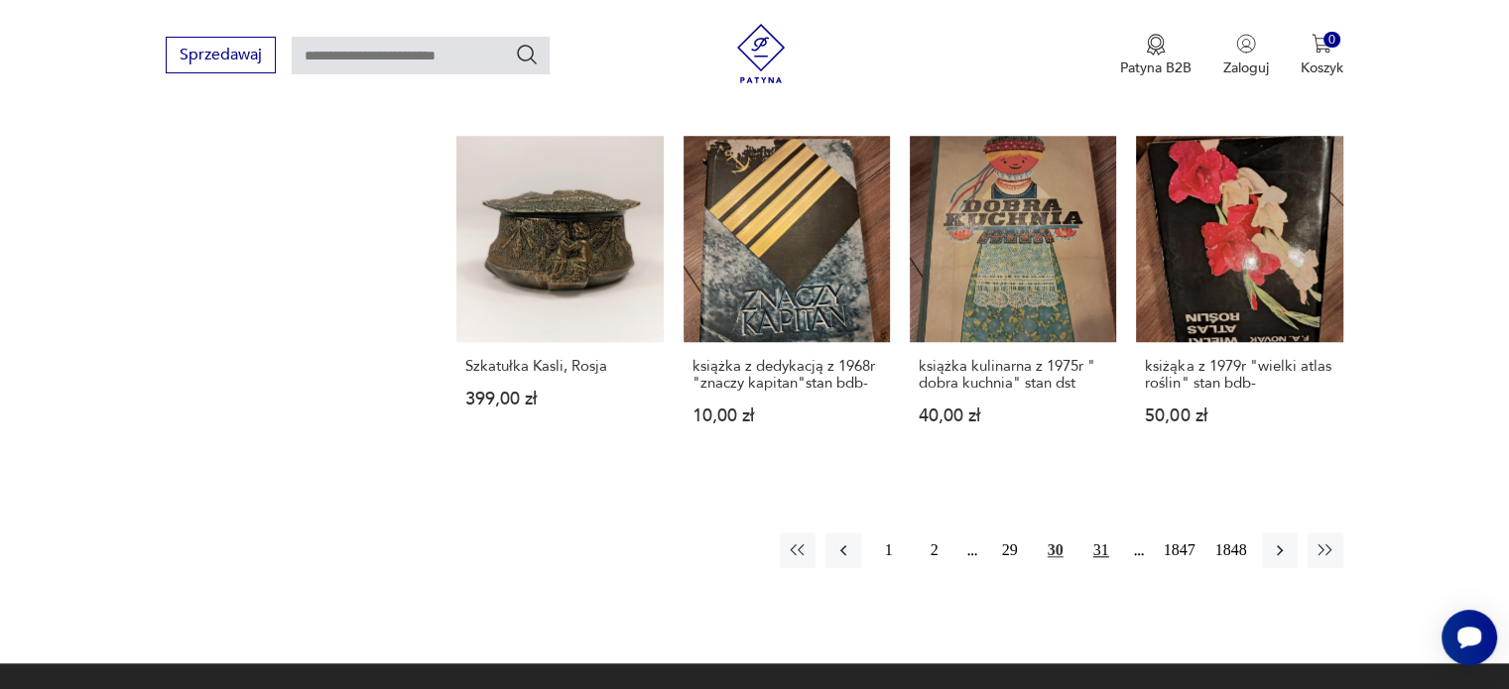
click at [1097, 533] on button "31" at bounding box center [1101, 551] width 36 height 36
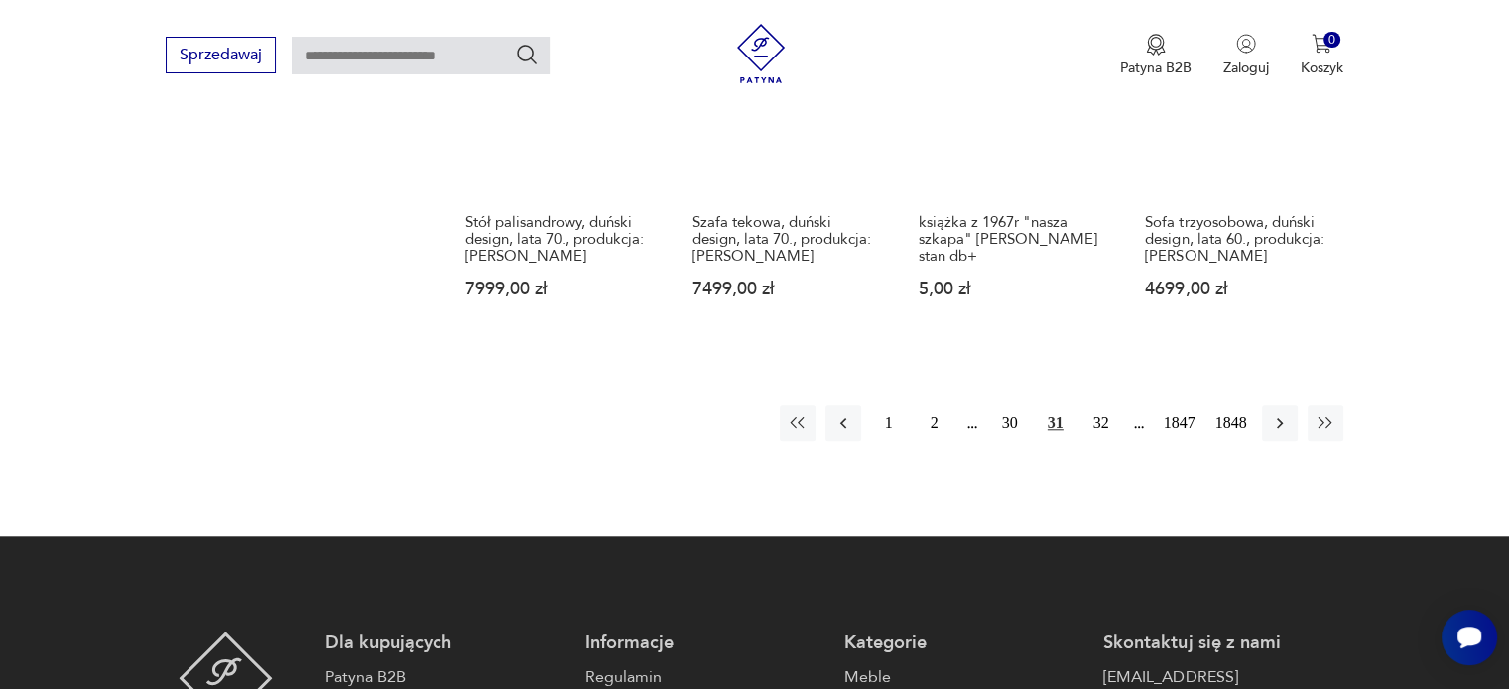
scroll to position [1794, 0]
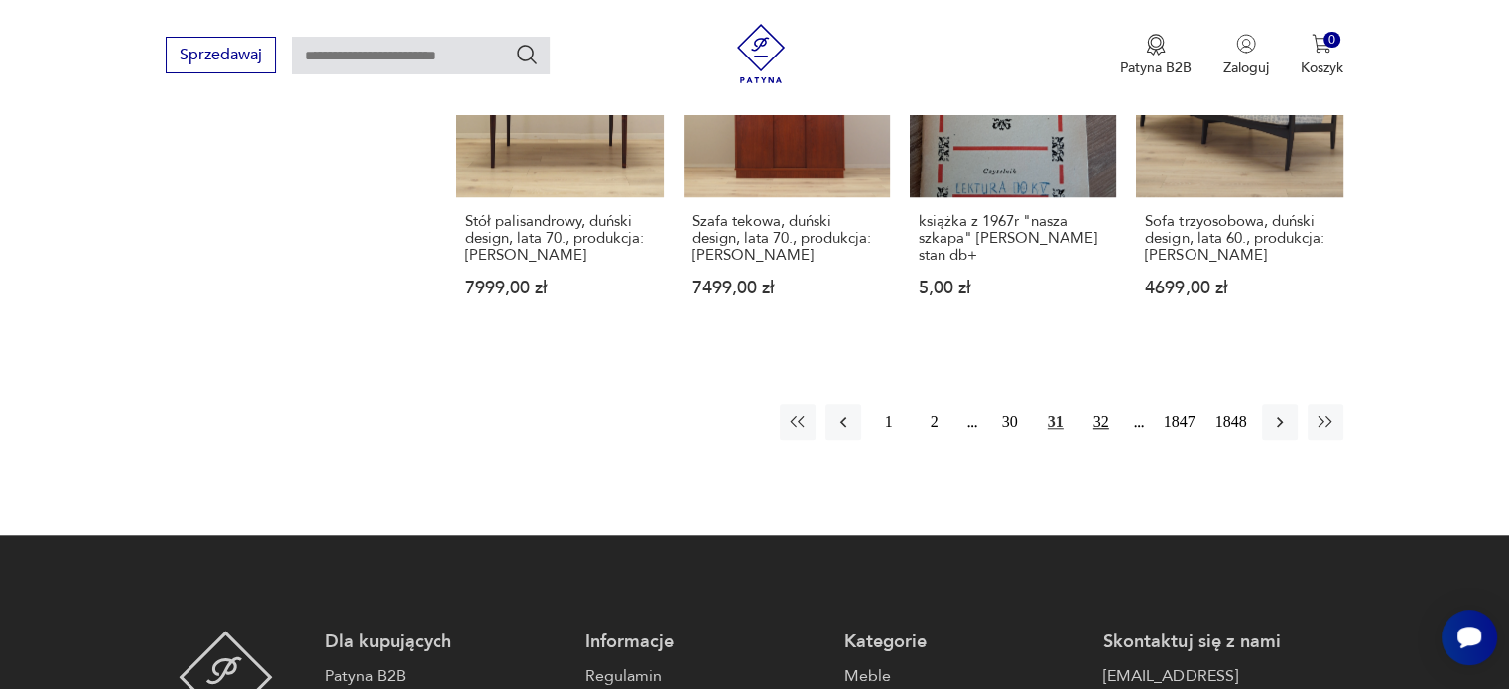
click at [1104, 405] on button "32" at bounding box center [1101, 423] width 36 height 36
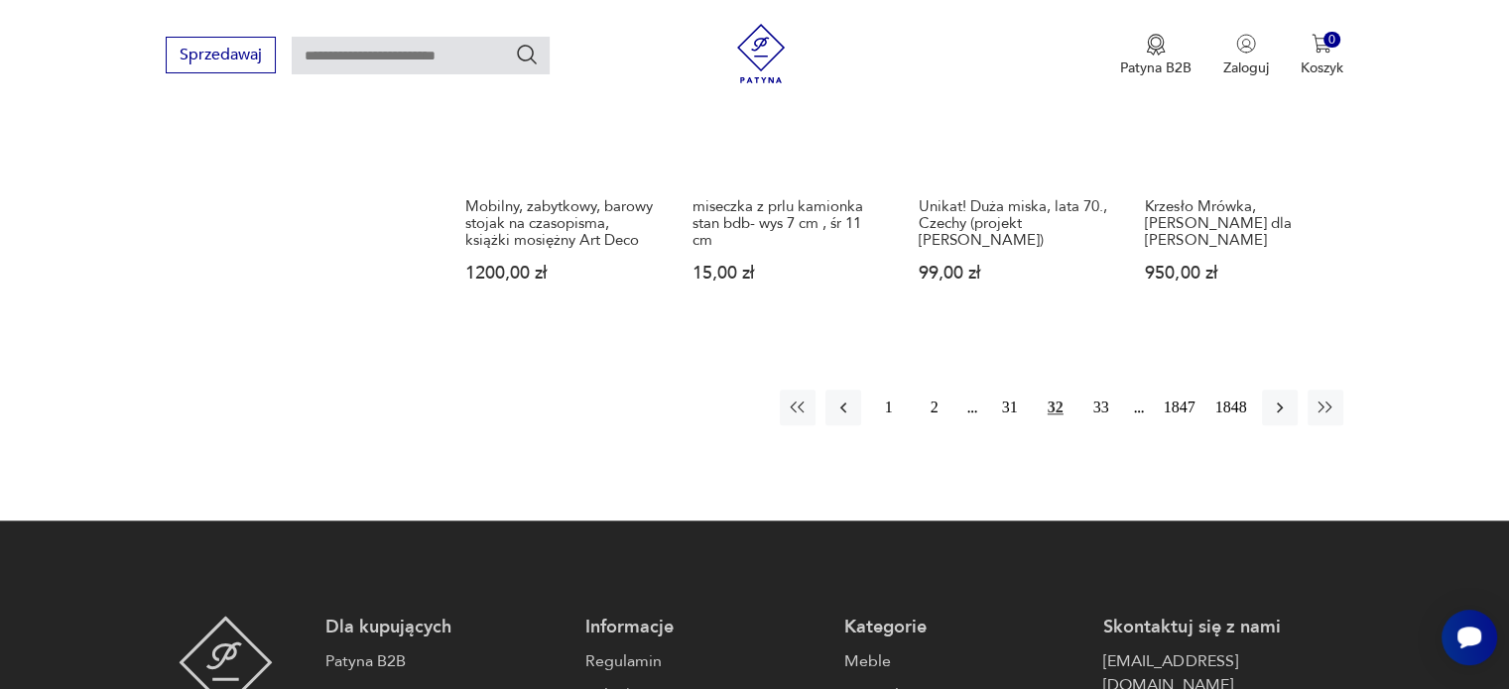
scroll to position [1828, 0]
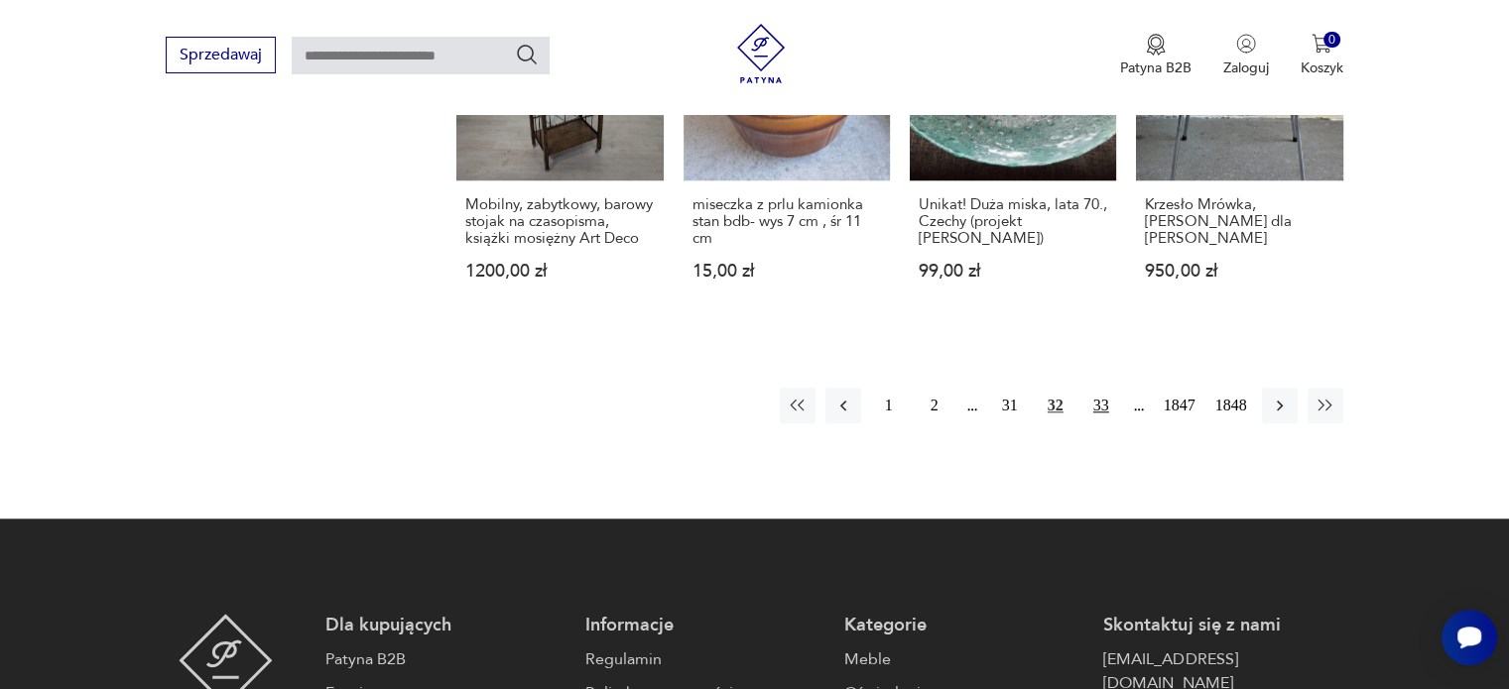
click at [1099, 391] on button "33" at bounding box center [1101, 406] width 36 height 36
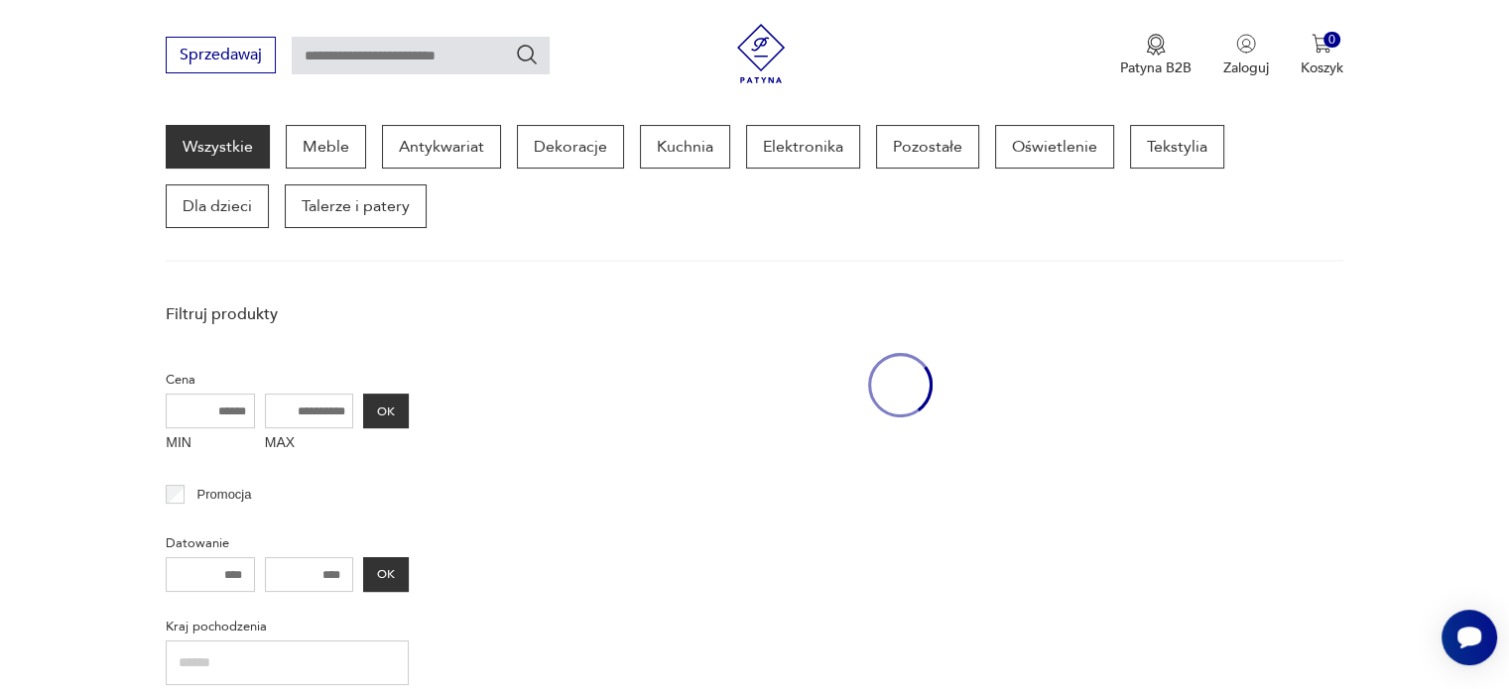
scroll to position [256, 0]
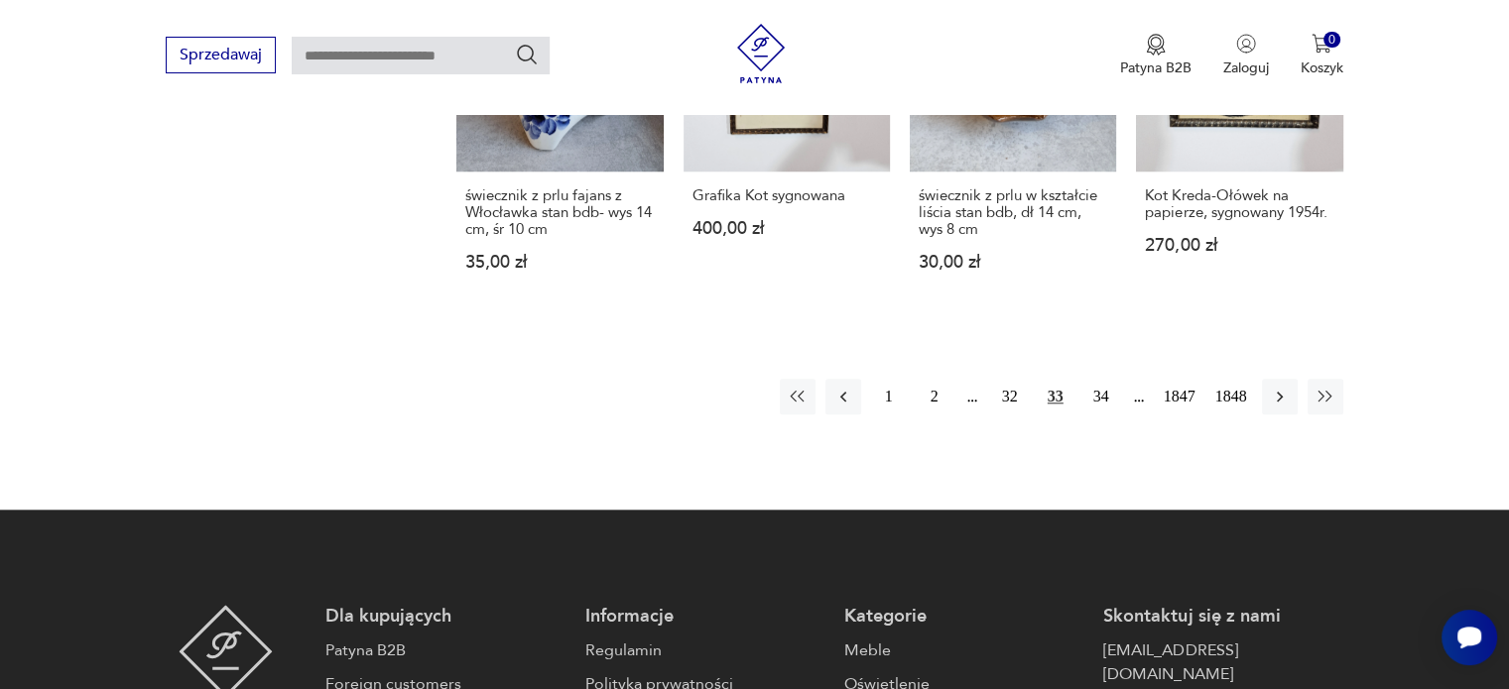
scroll to position [1857, 0]
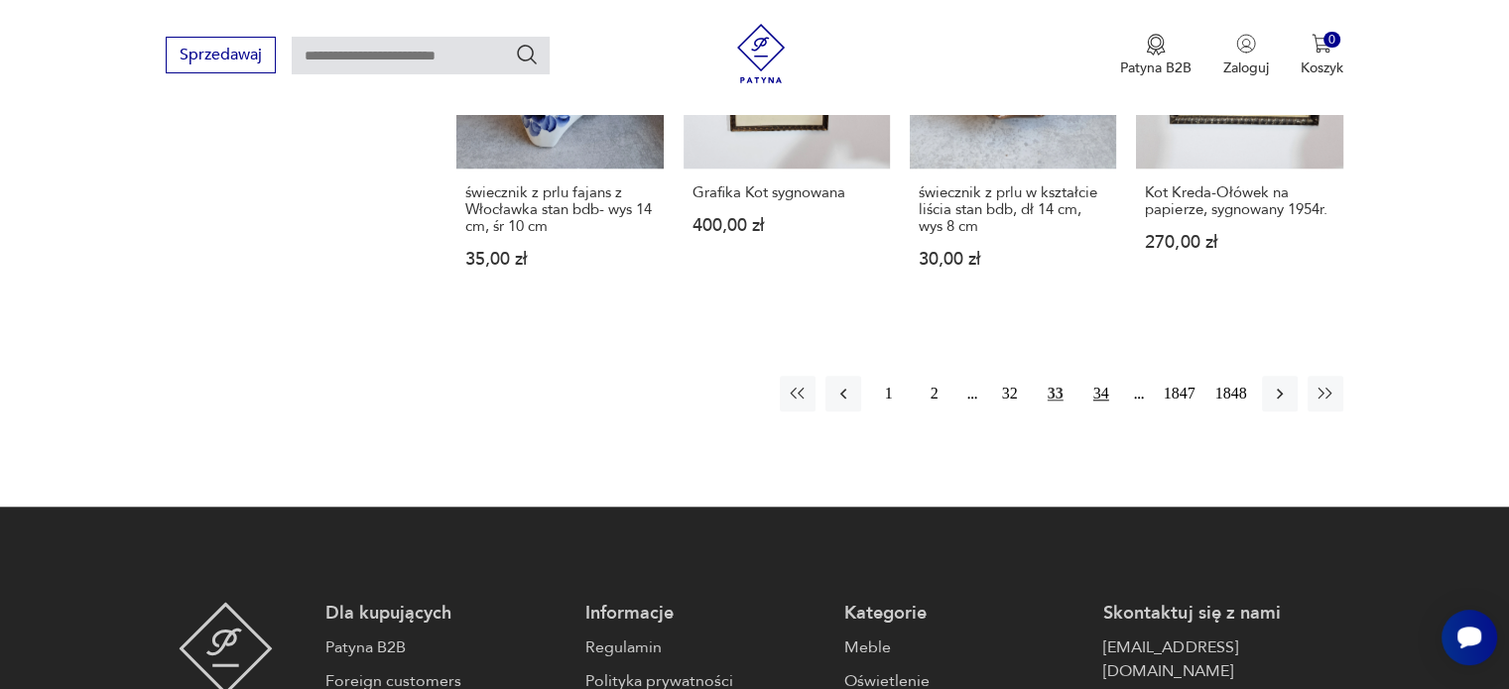
click at [1105, 376] on button "34" at bounding box center [1101, 394] width 36 height 36
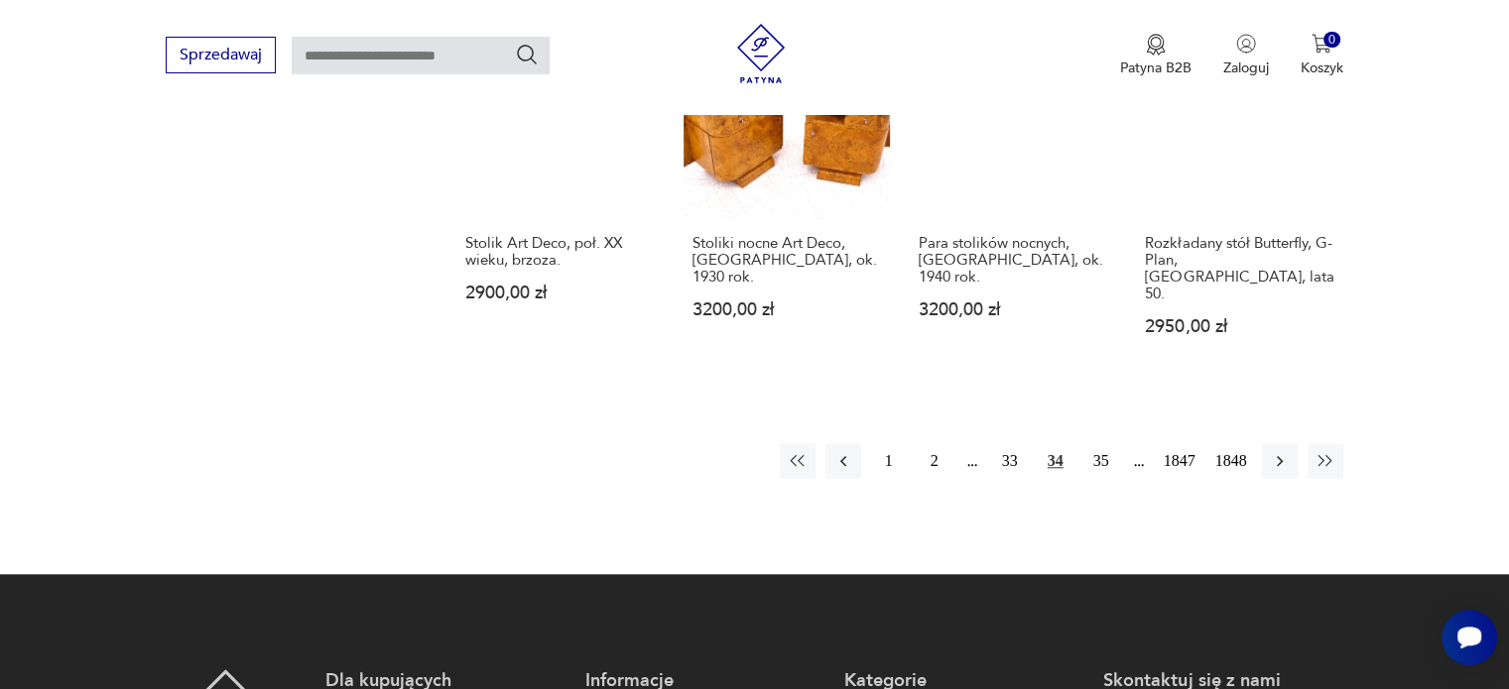
scroll to position [1807, 0]
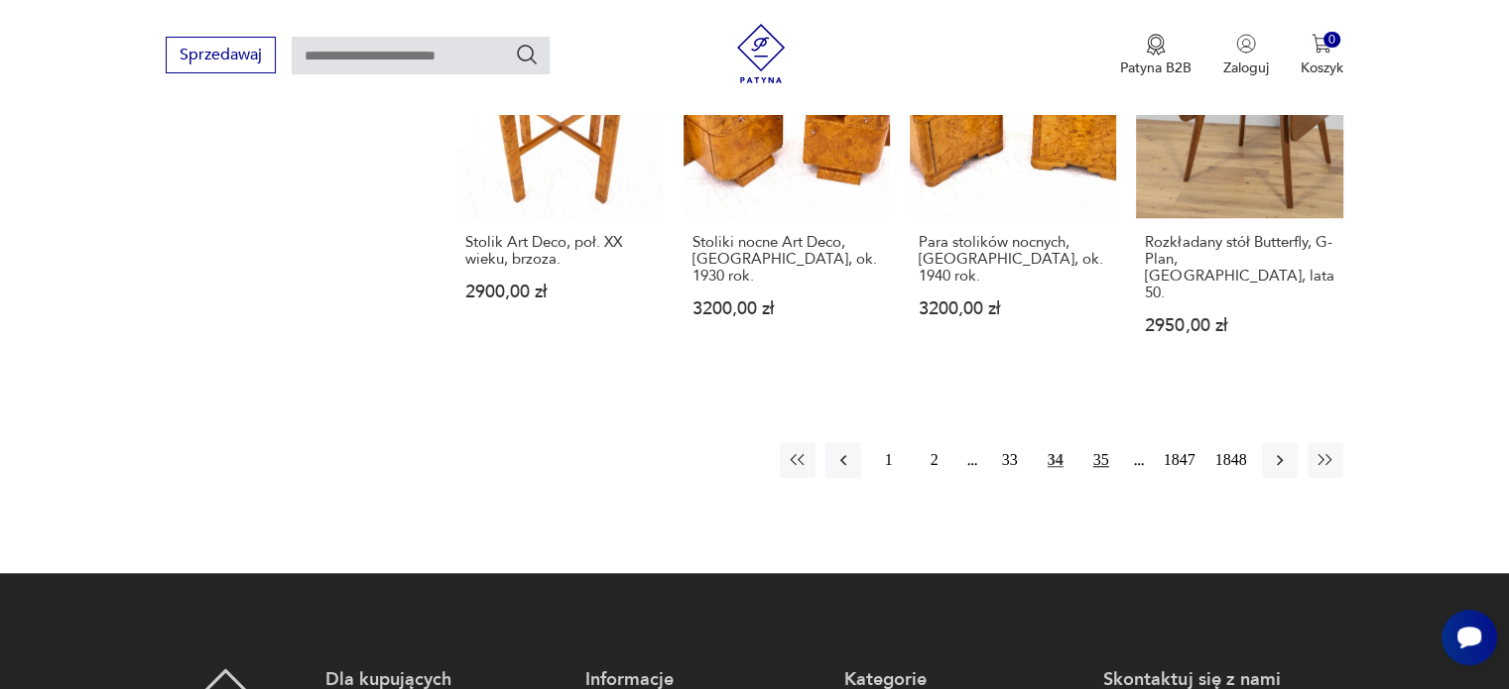
click at [1103, 442] on button "35" at bounding box center [1101, 460] width 36 height 36
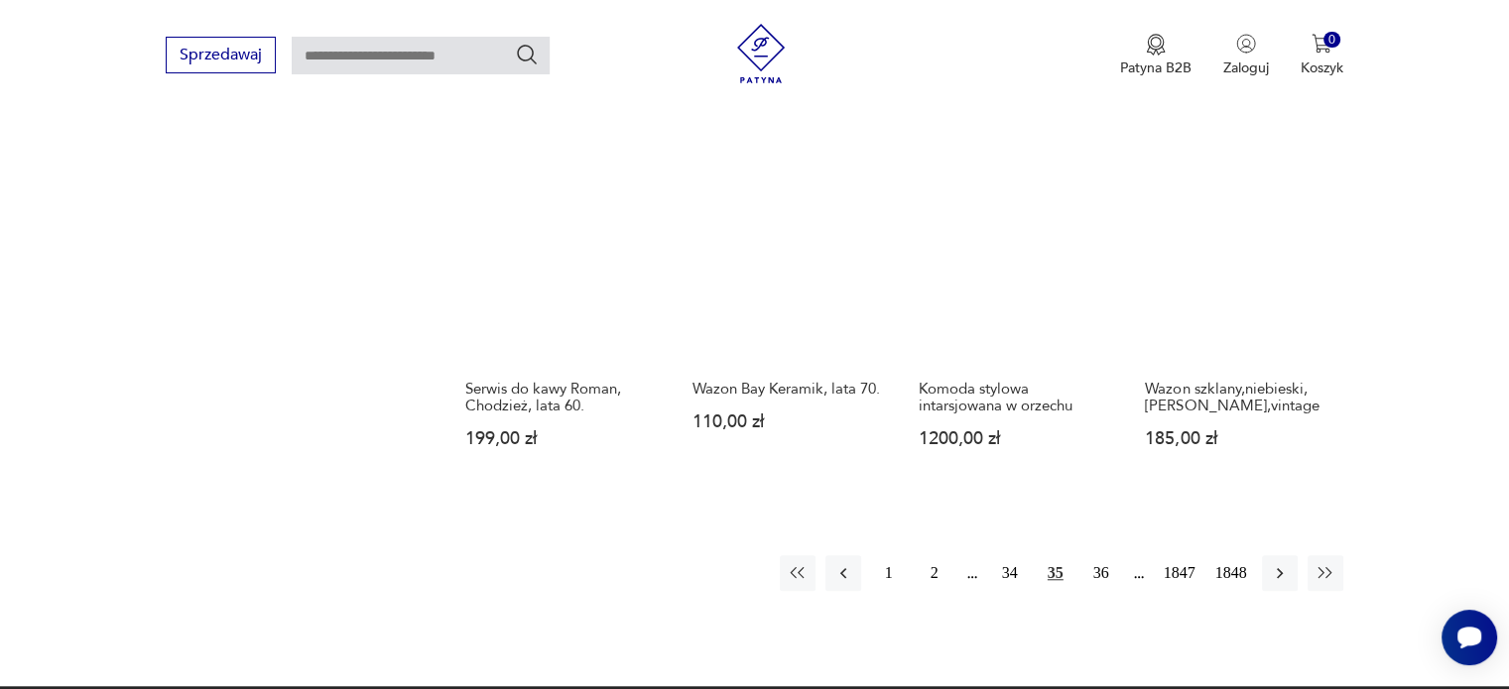
scroll to position [1637, 0]
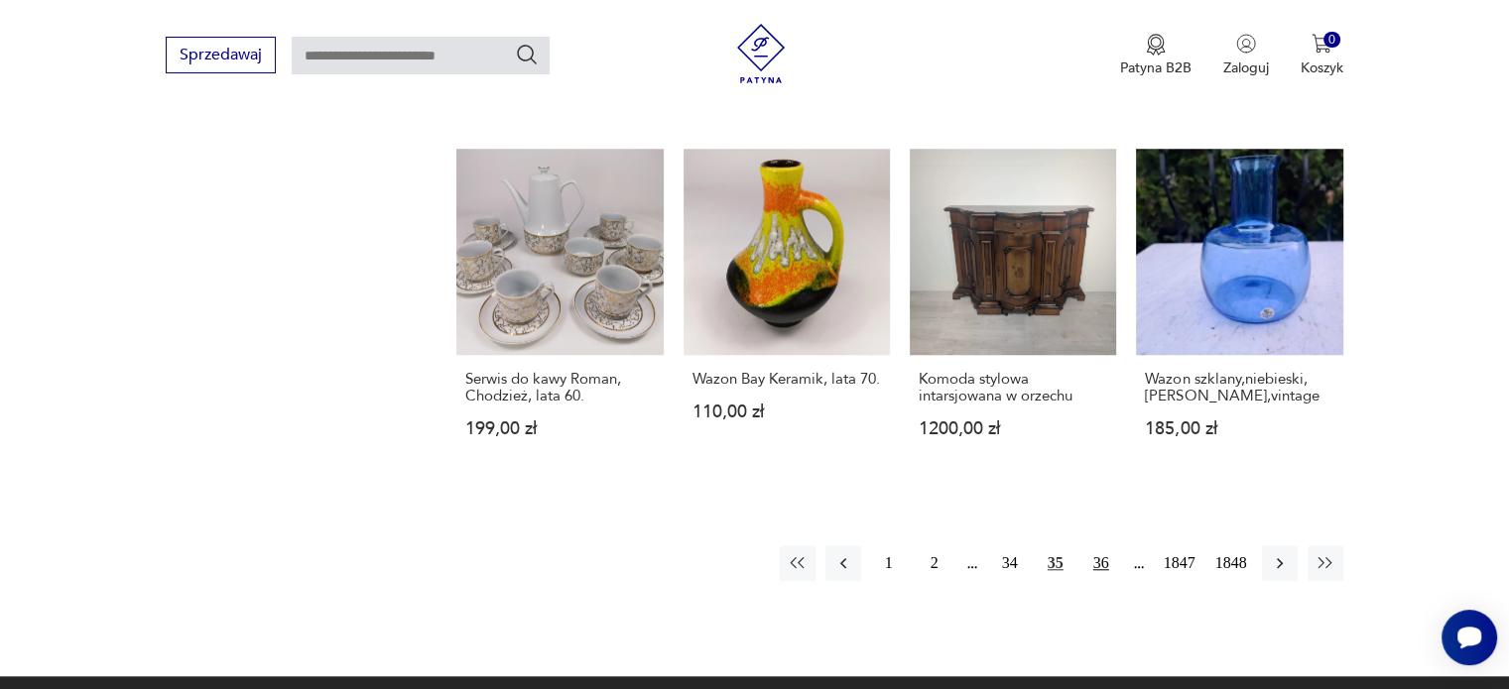
click at [1096, 546] on button "36" at bounding box center [1101, 564] width 36 height 36
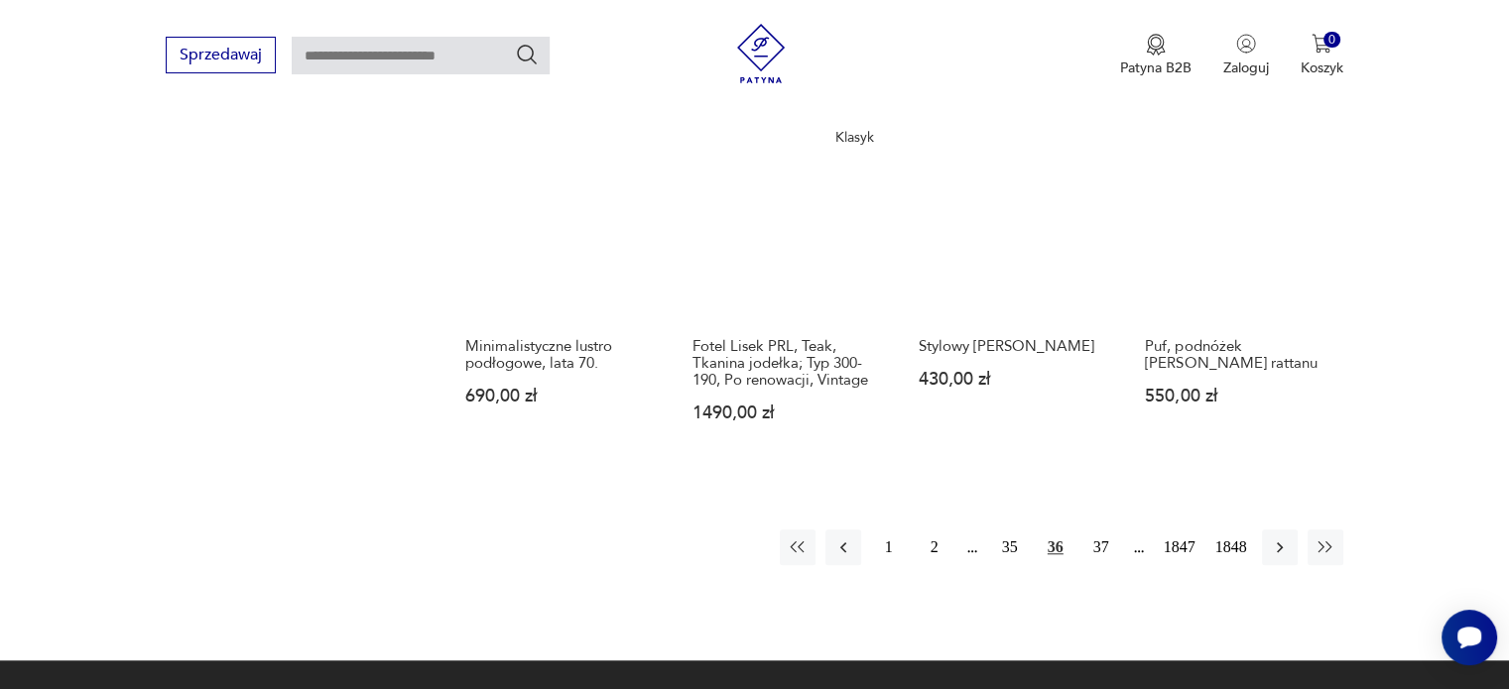
scroll to position [1635, 0]
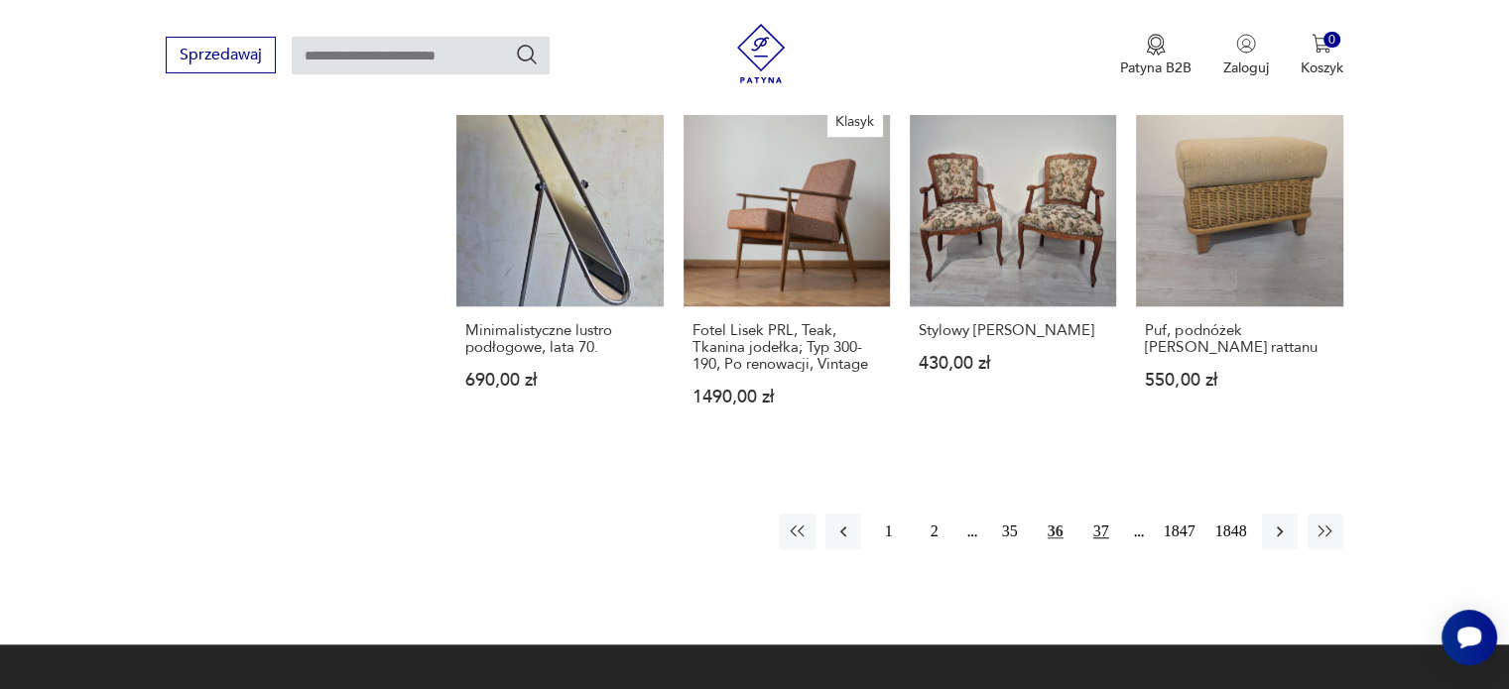
click at [1100, 538] on button "37" at bounding box center [1101, 532] width 36 height 36
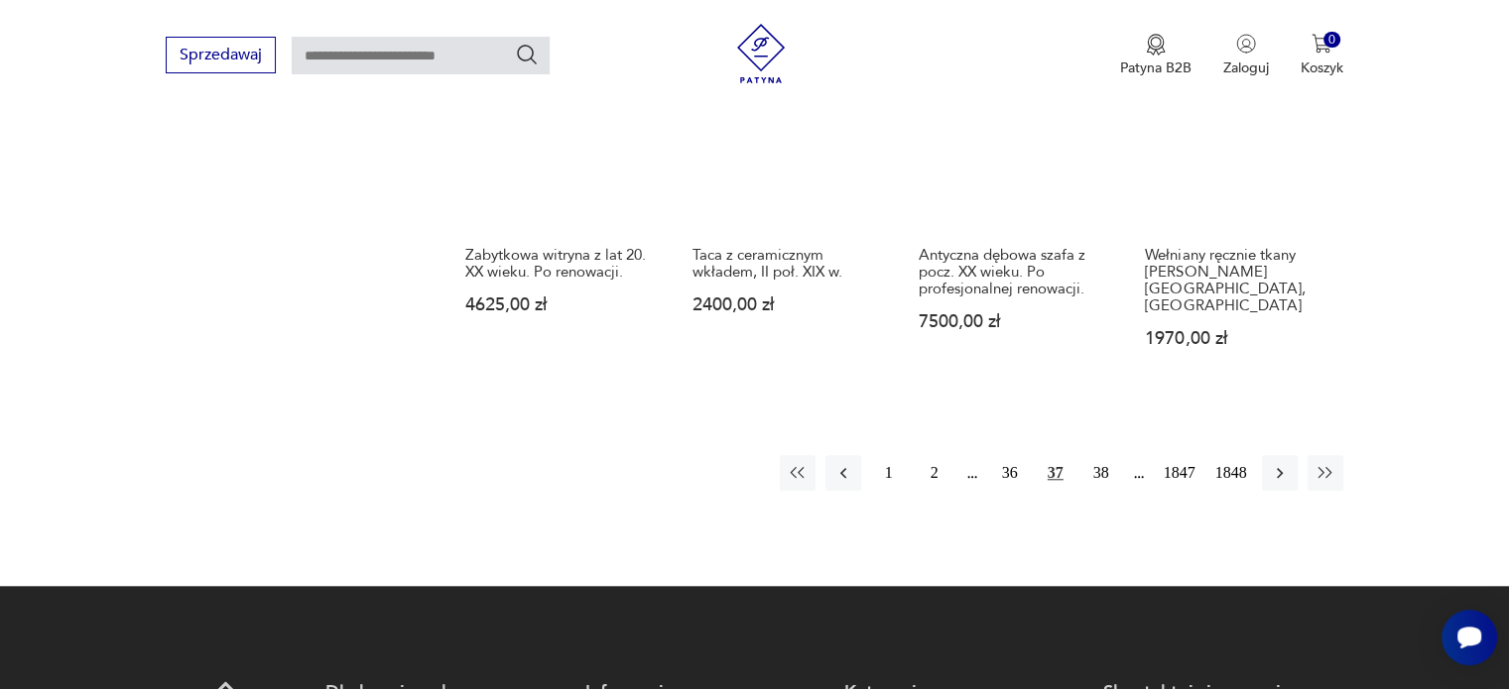
scroll to position [1728, 0]
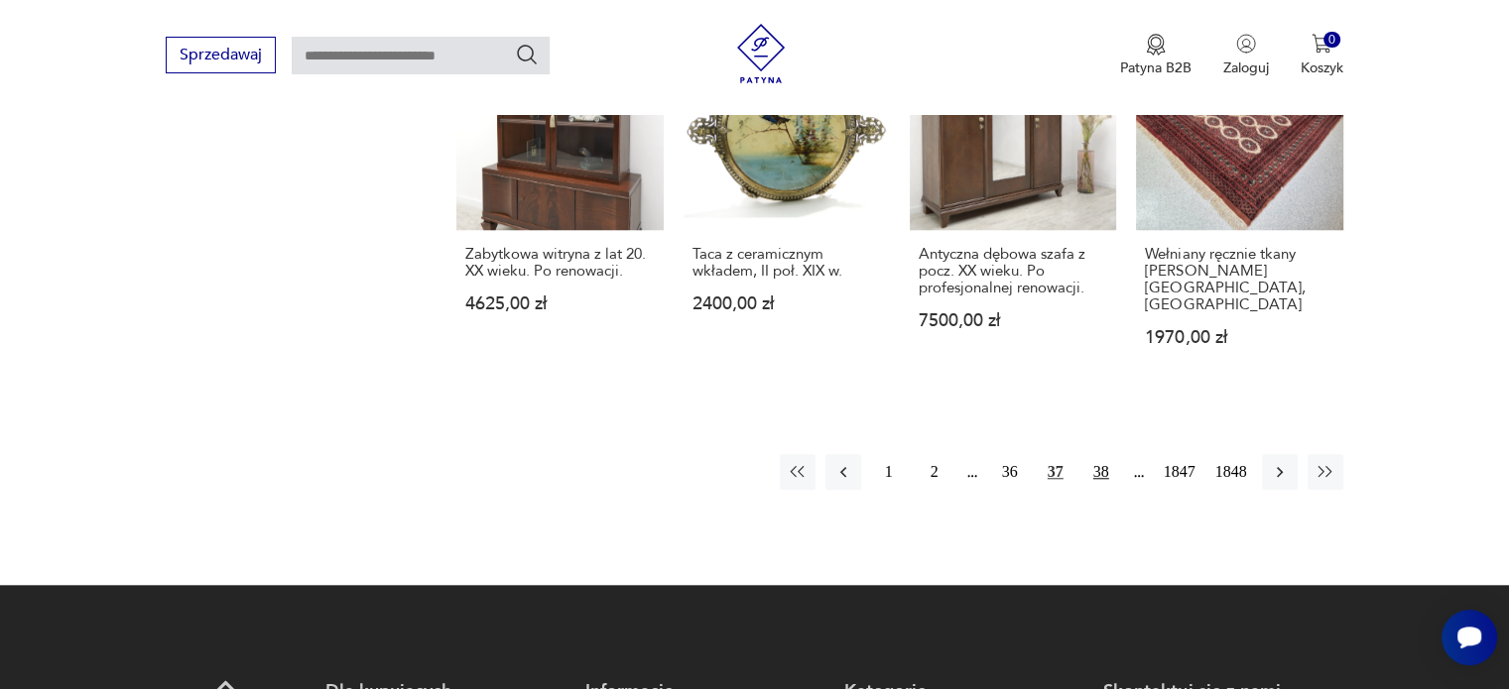
click at [1103, 465] on button "38" at bounding box center [1101, 472] width 36 height 36
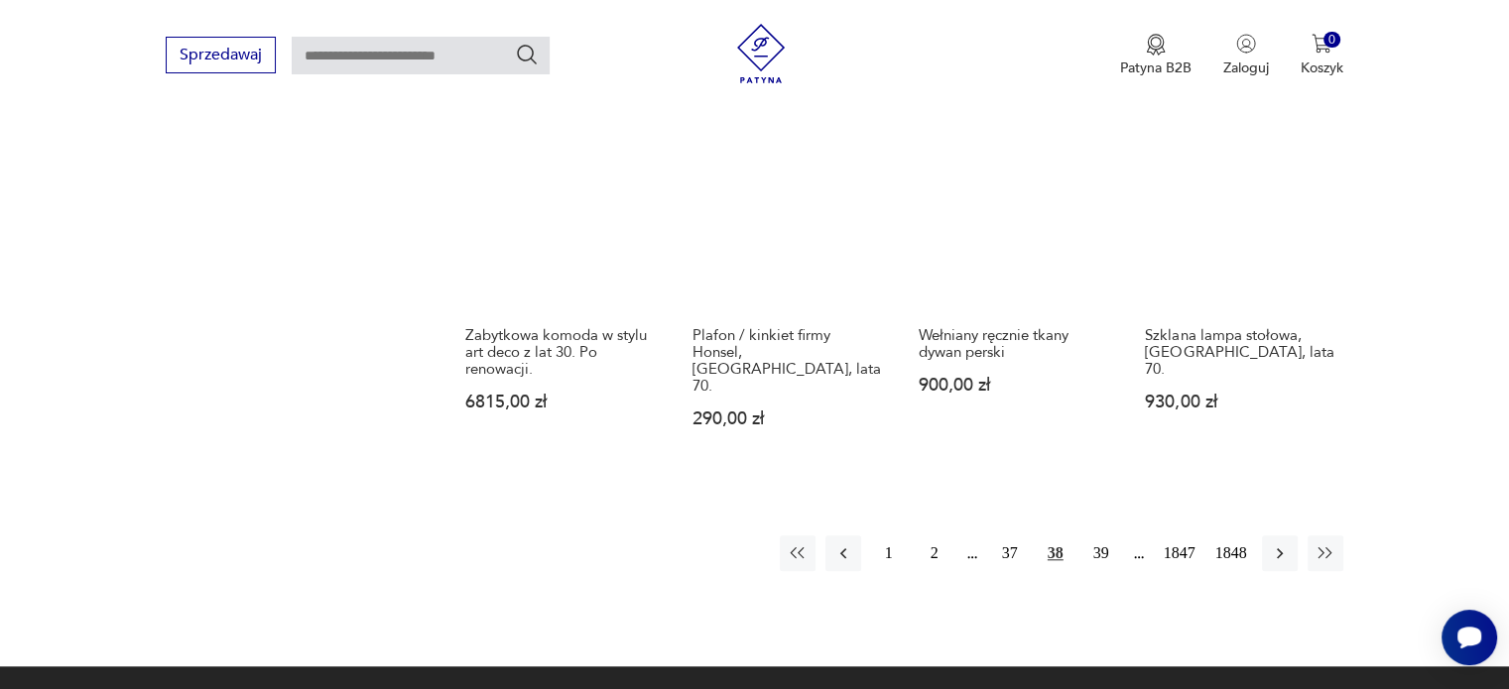
scroll to position [1732, 0]
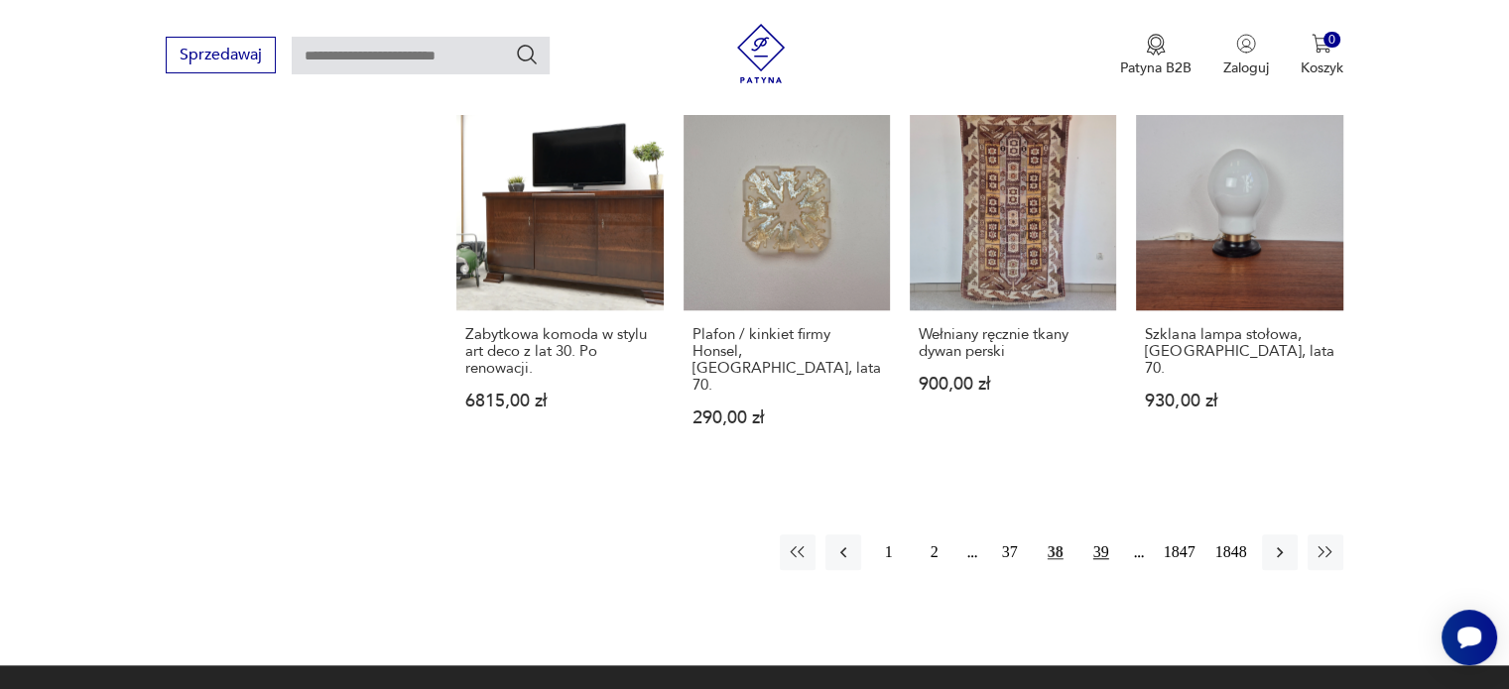
click at [1096, 535] on button "39" at bounding box center [1101, 553] width 36 height 36
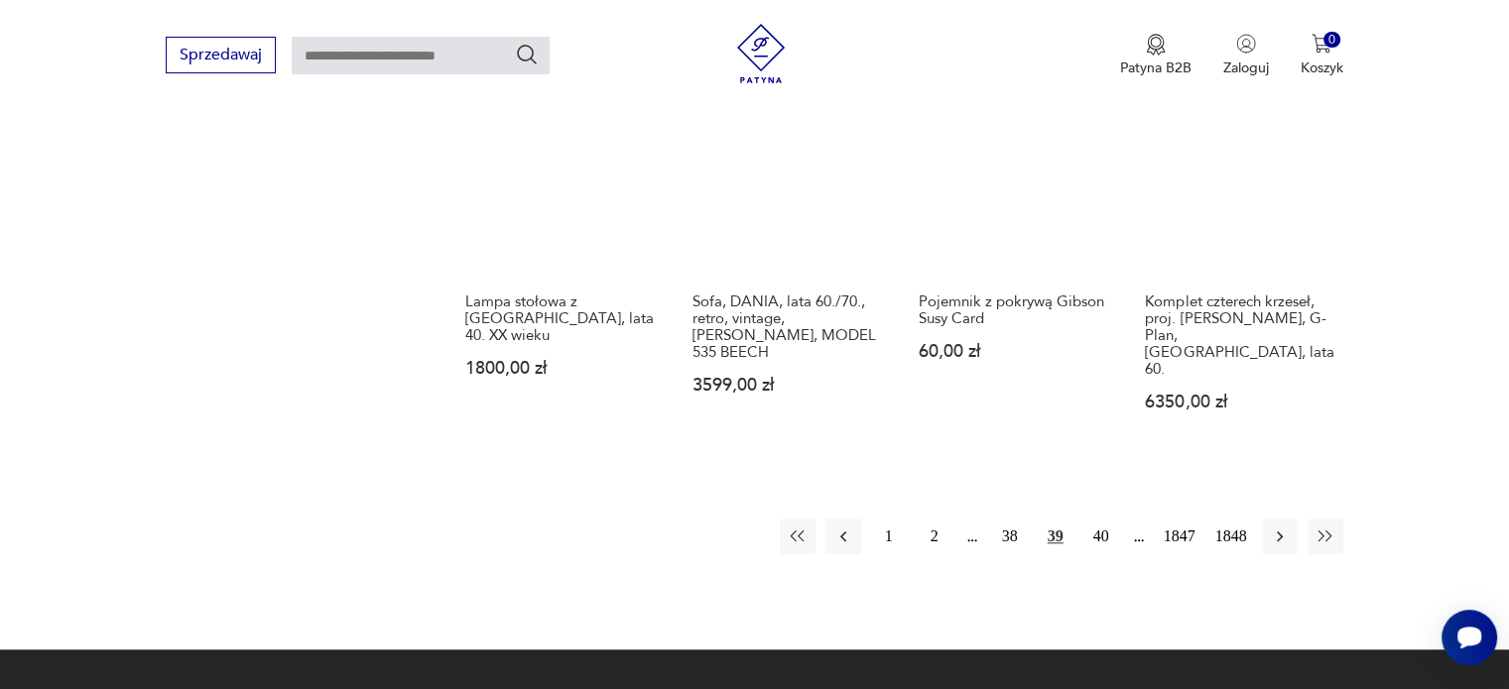
scroll to position [1788, 0]
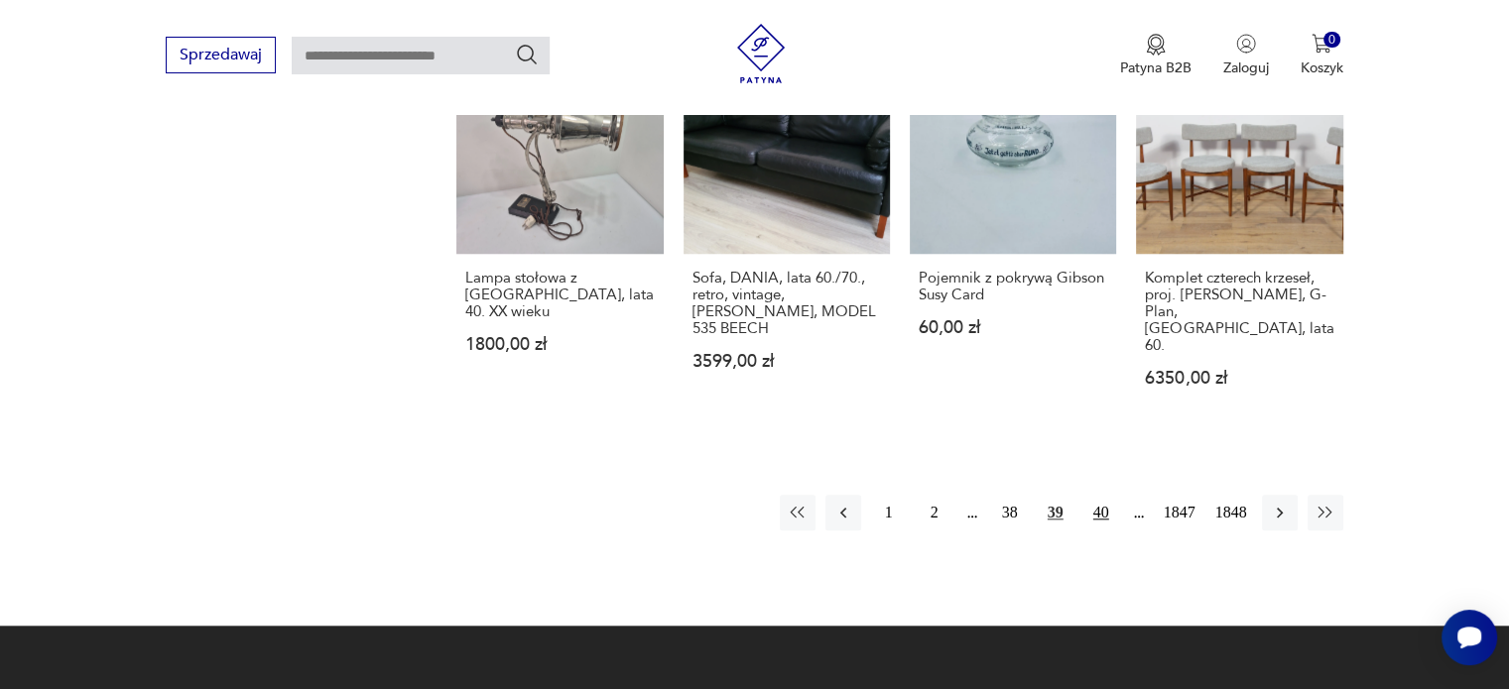
click at [1092, 495] on button "40" at bounding box center [1101, 513] width 36 height 36
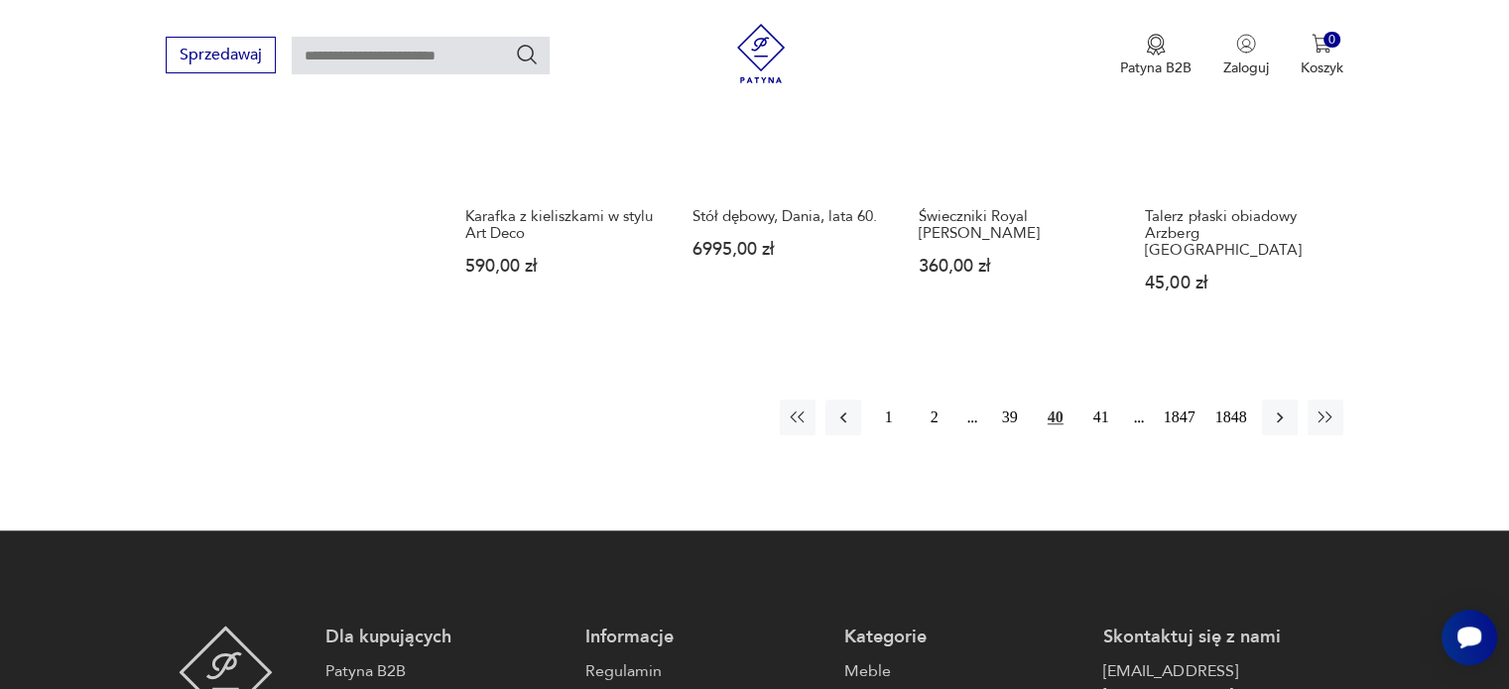
scroll to position [1767, 0]
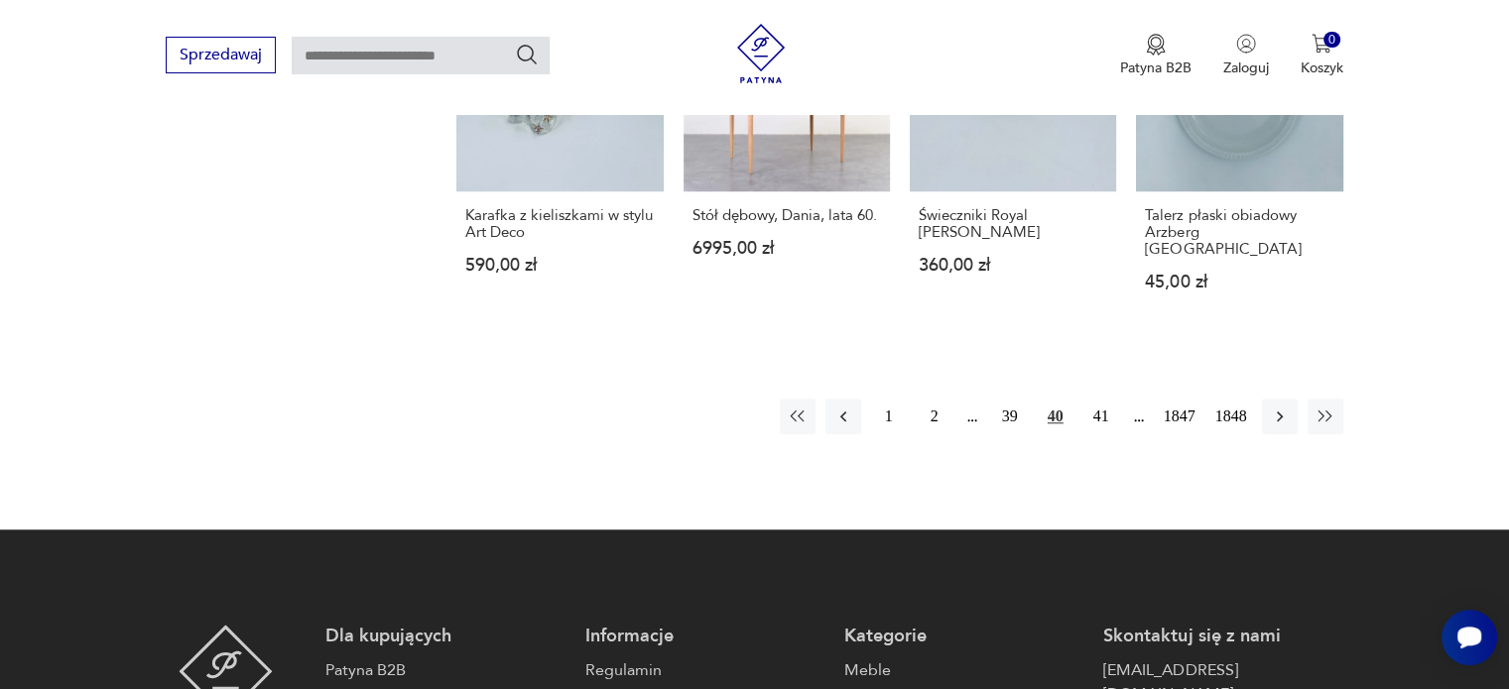
click at [1078, 399] on div "1 2 39 40 41 1847 1848" at bounding box center [1061, 417] width 563 height 36
click at [1111, 399] on button "41" at bounding box center [1101, 417] width 36 height 36
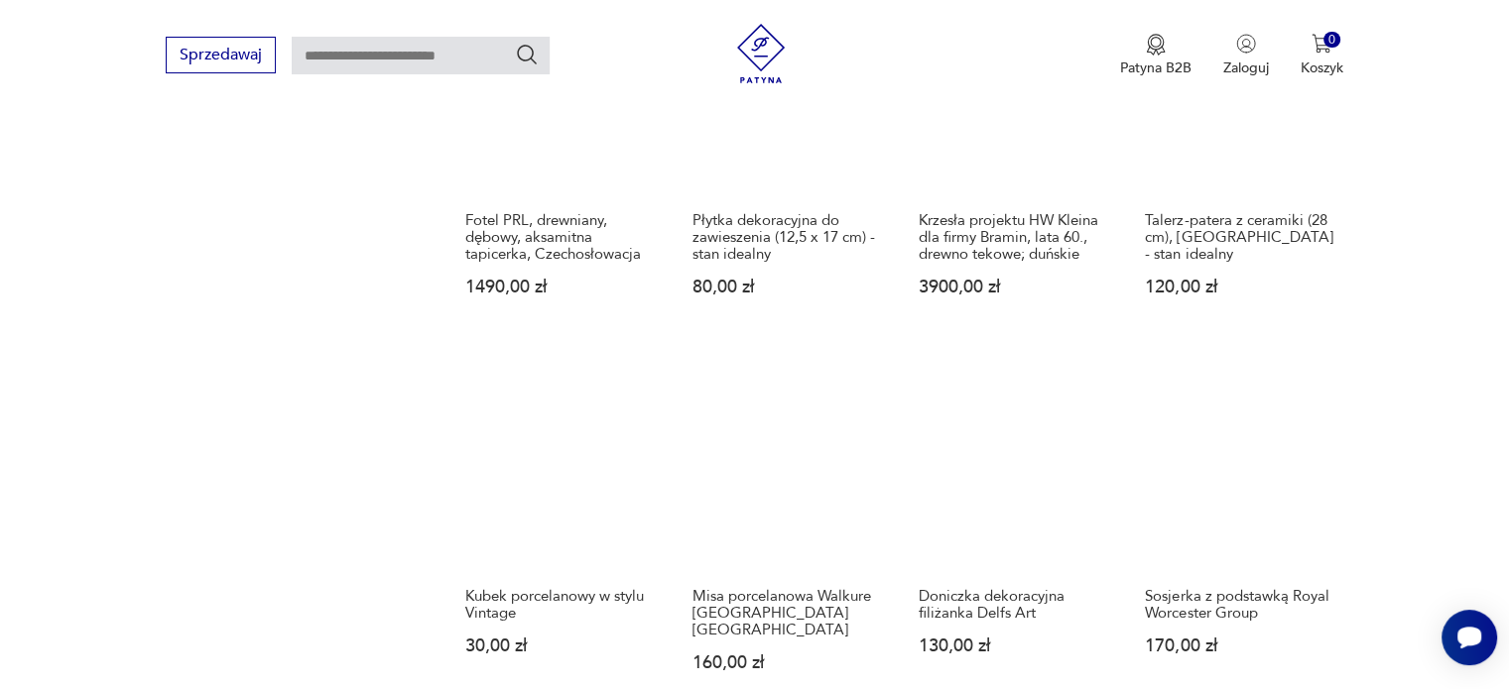
scroll to position [1693, 0]
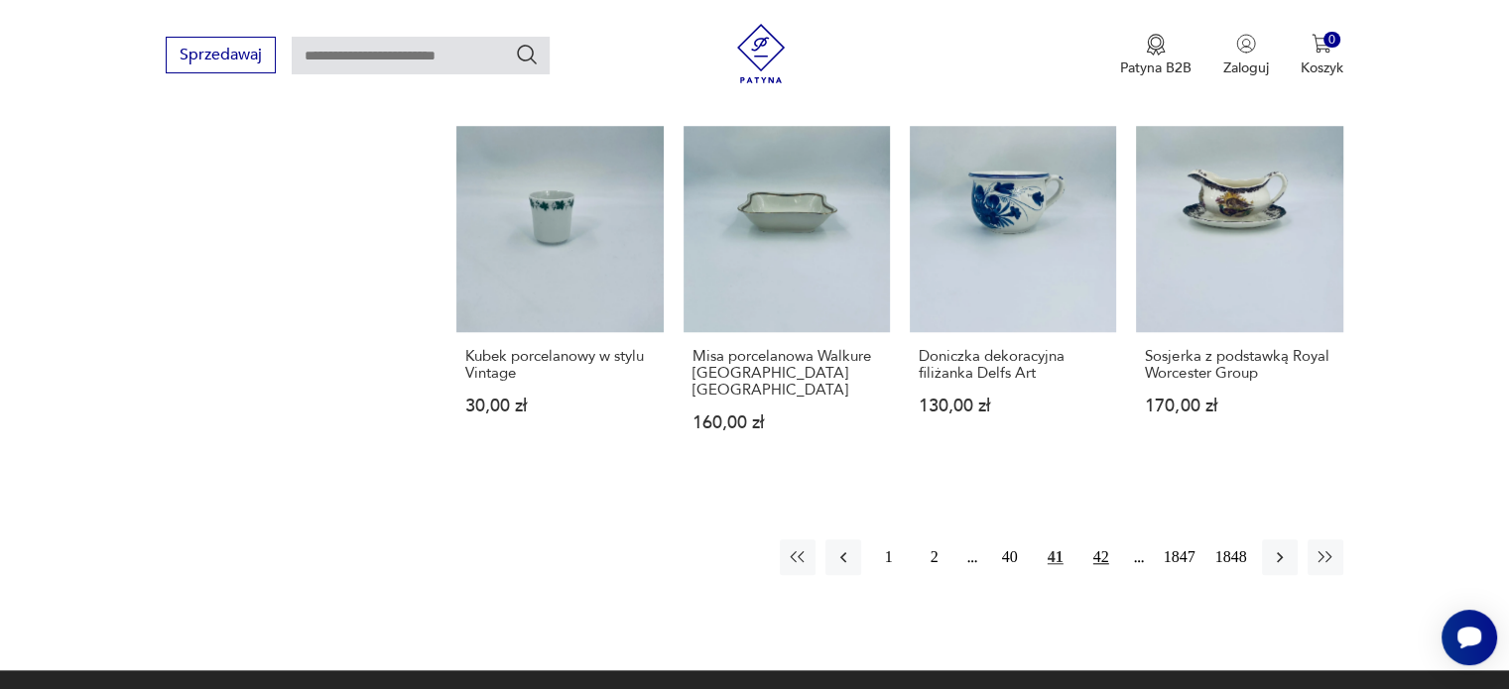
click at [1100, 540] on button "42" at bounding box center [1101, 558] width 36 height 36
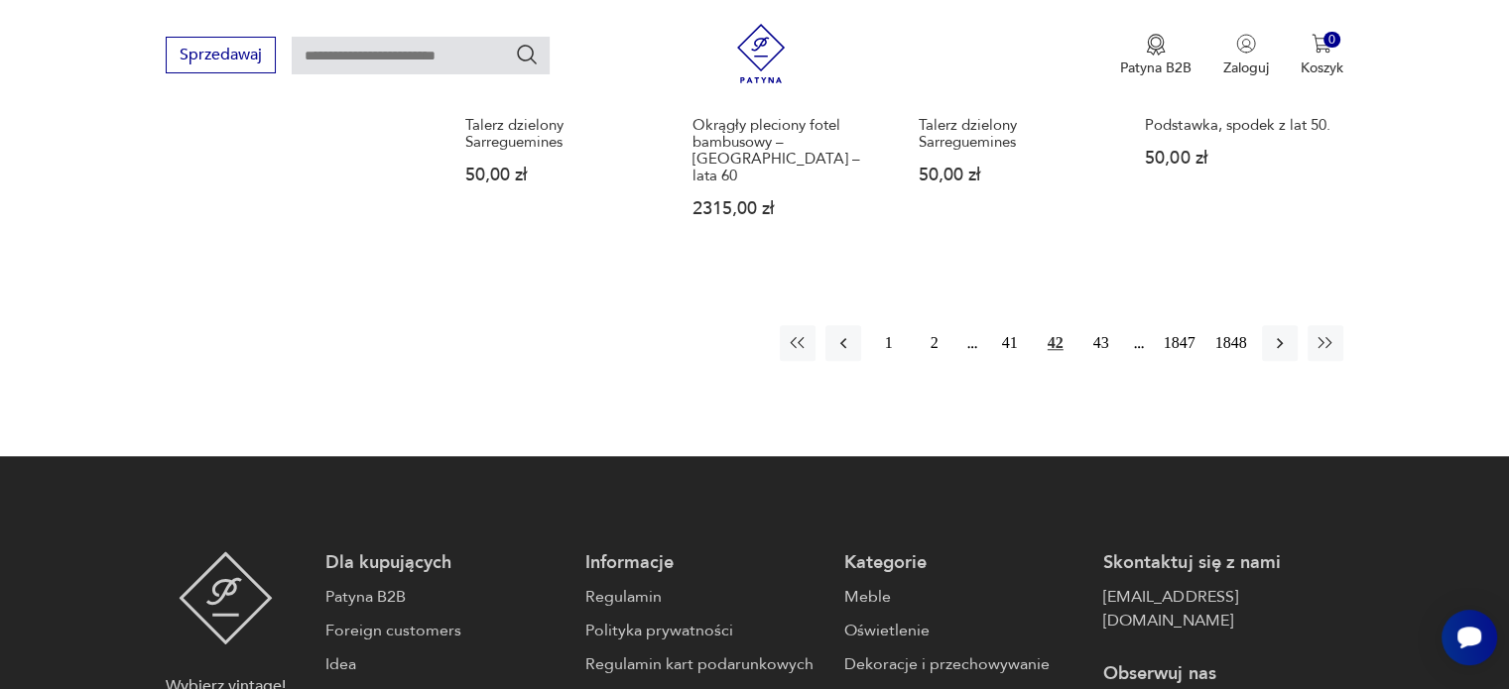
scroll to position [1859, 0]
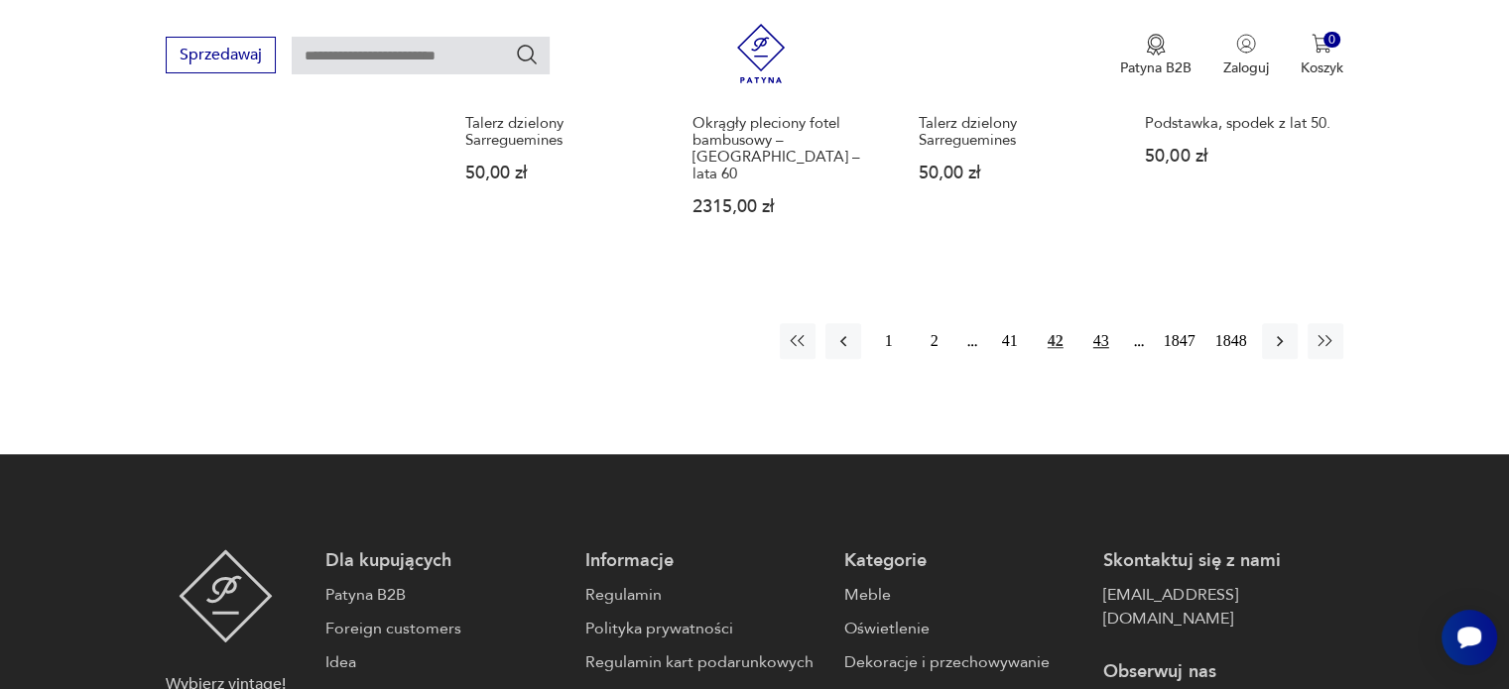
click at [1103, 323] on button "43" at bounding box center [1101, 341] width 36 height 36
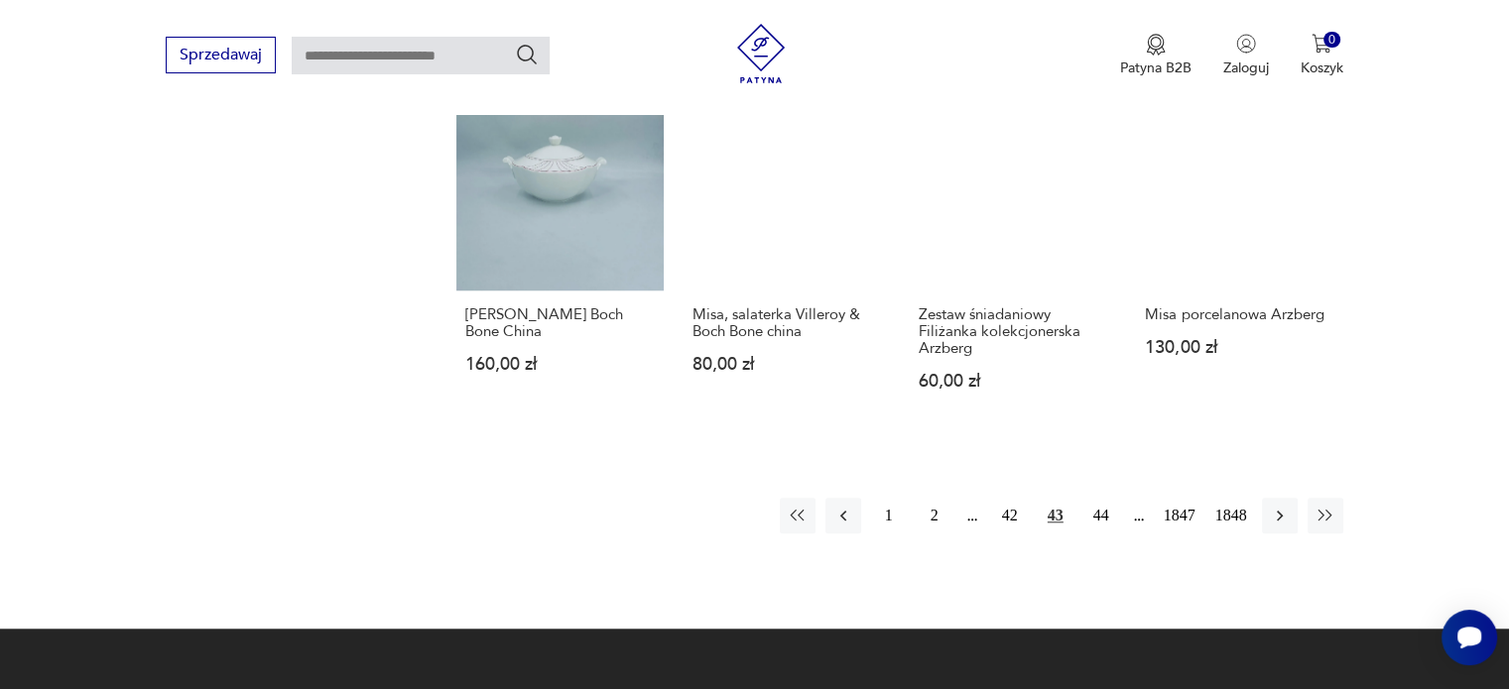
scroll to position [1745, 0]
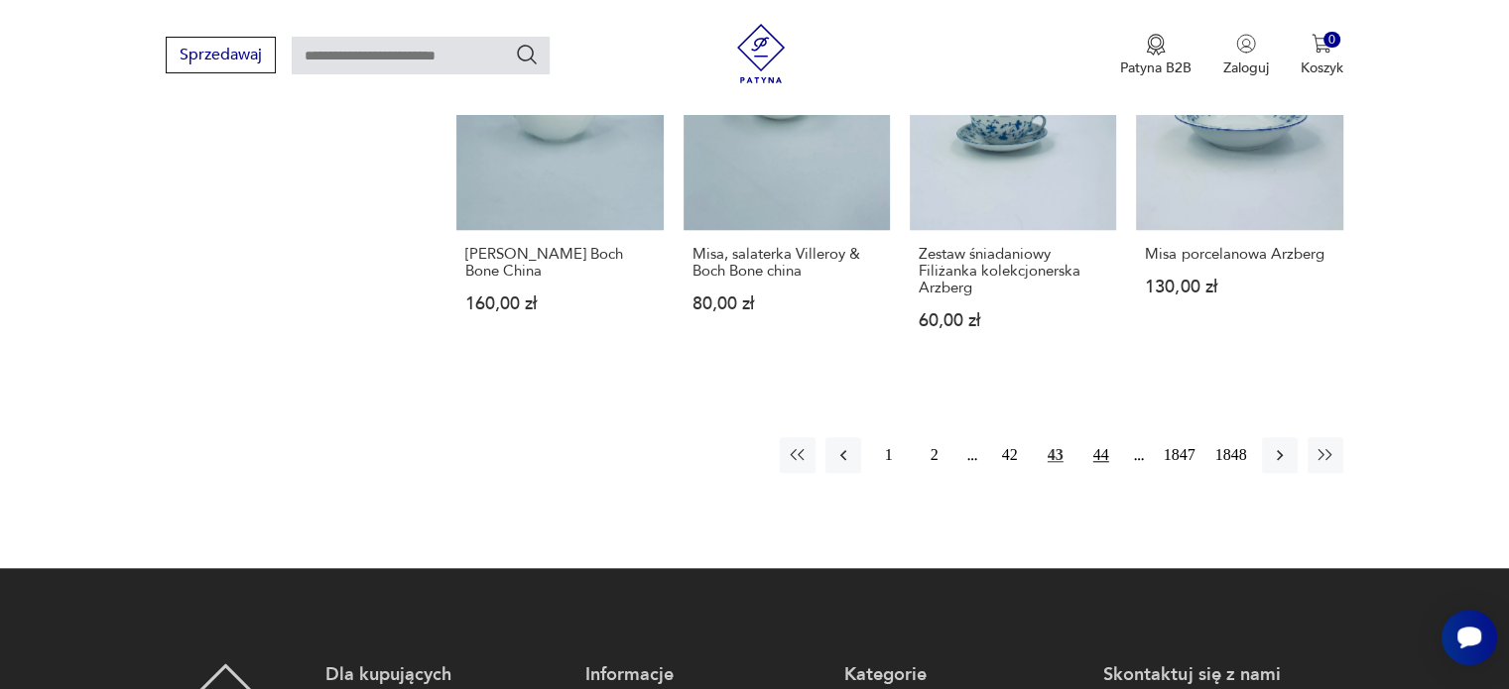
click at [1094, 437] on button "44" at bounding box center [1101, 455] width 36 height 36
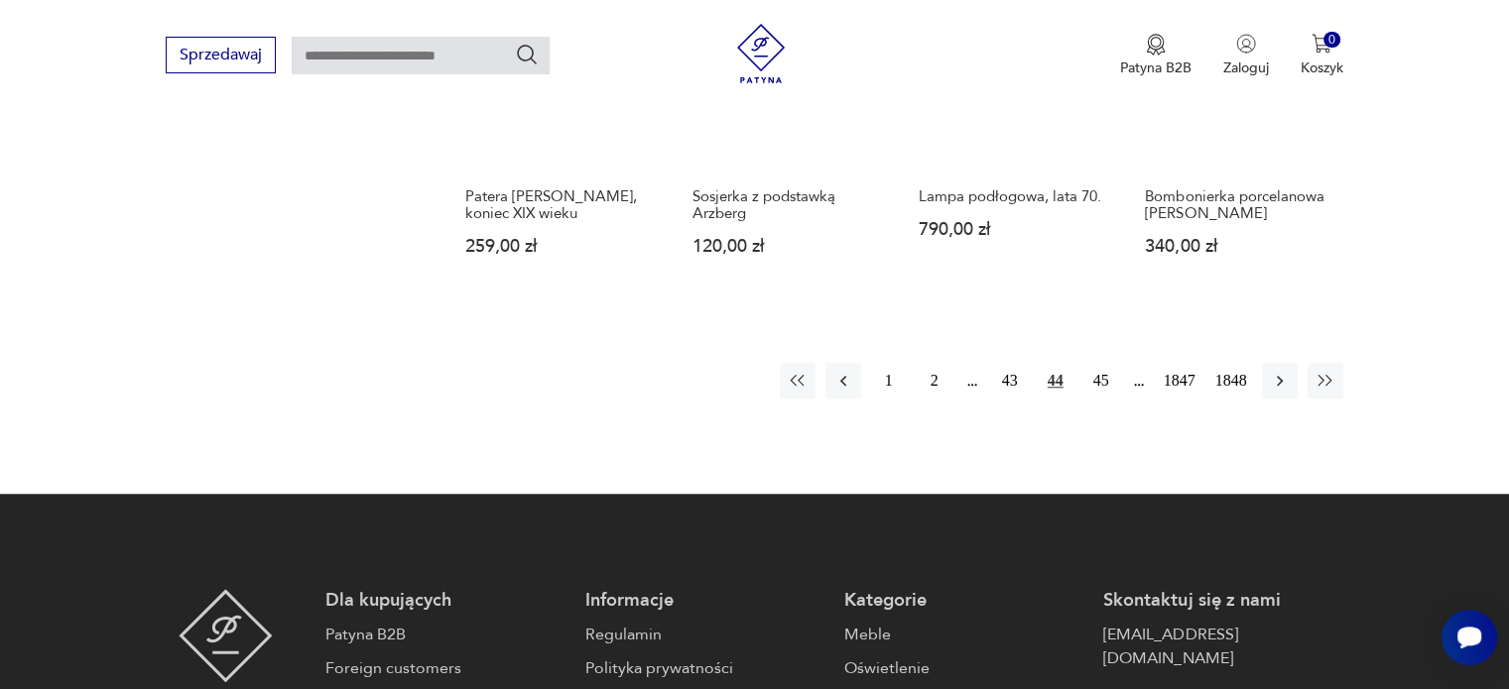
scroll to position [1788, 0]
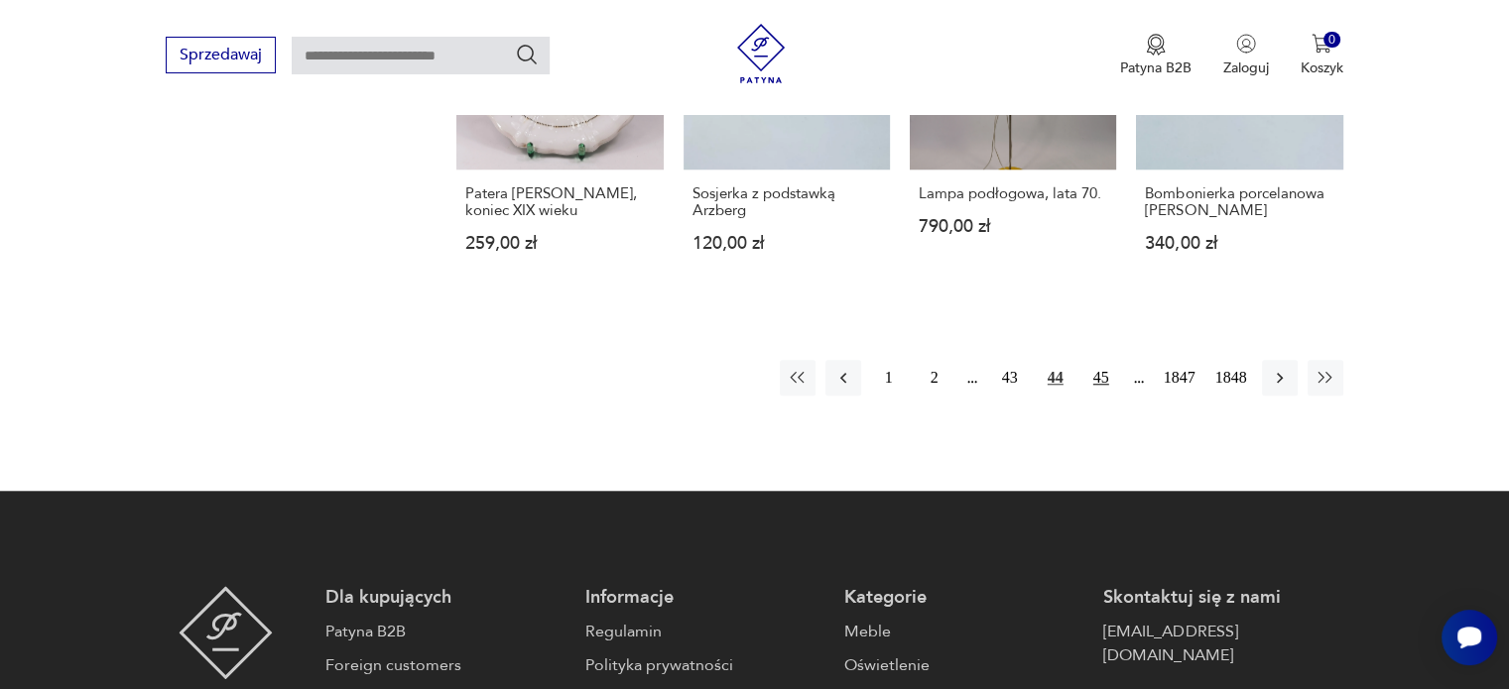
click at [1099, 360] on button "45" at bounding box center [1101, 378] width 36 height 36
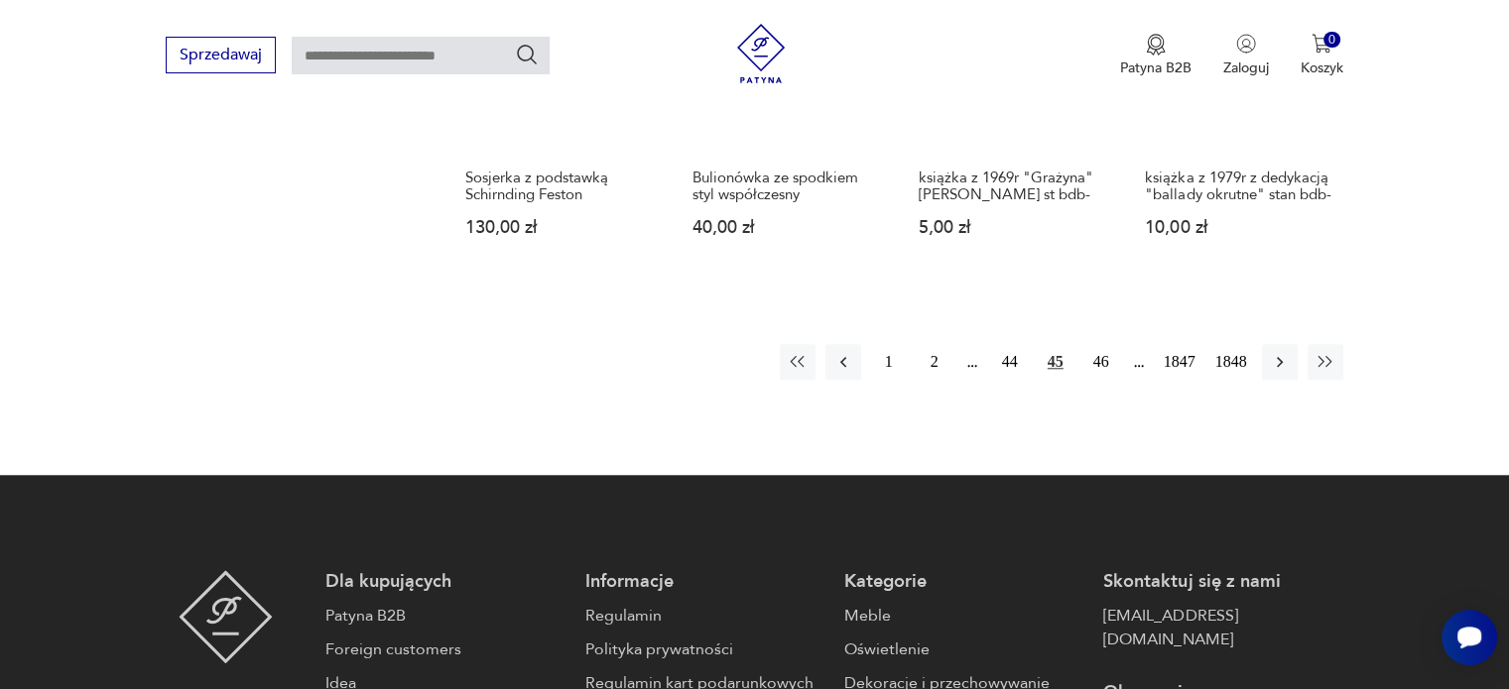
scroll to position [1805, 0]
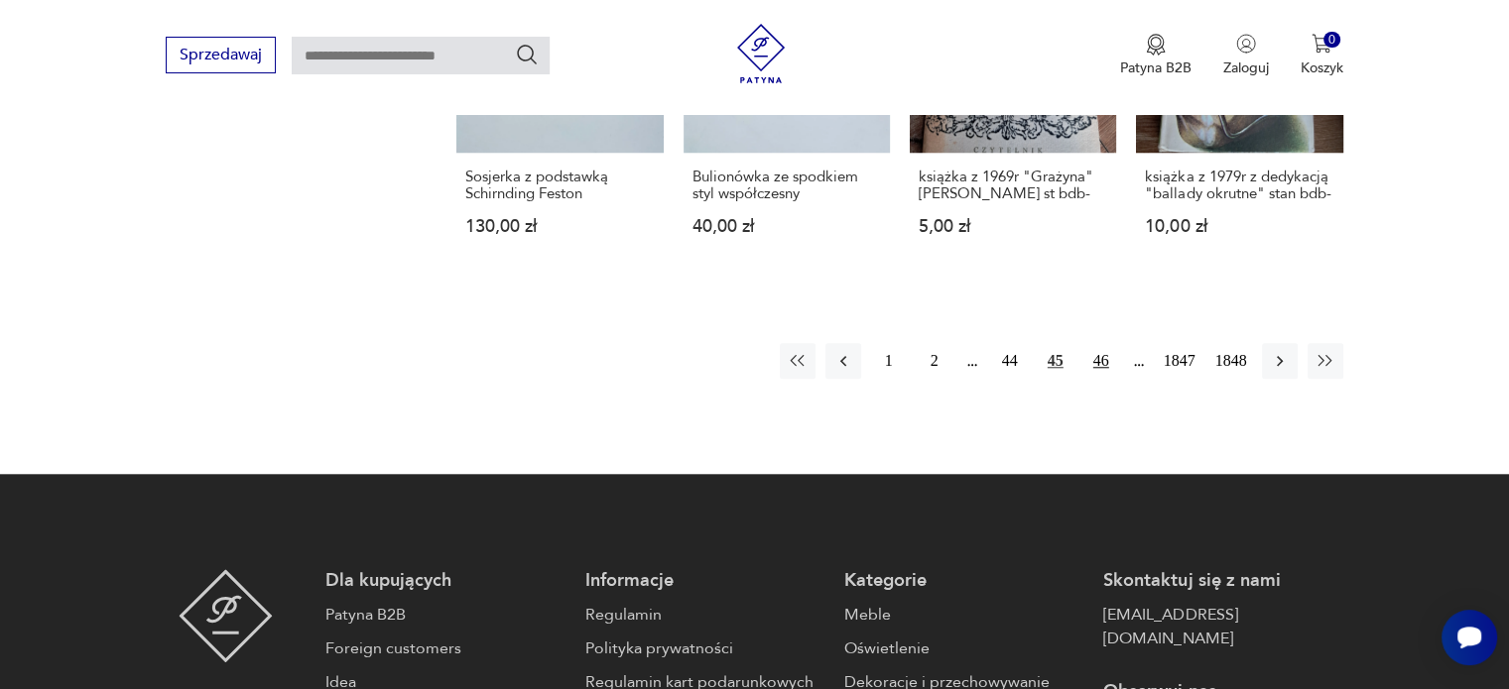
click at [1103, 343] on button "46" at bounding box center [1101, 361] width 36 height 36
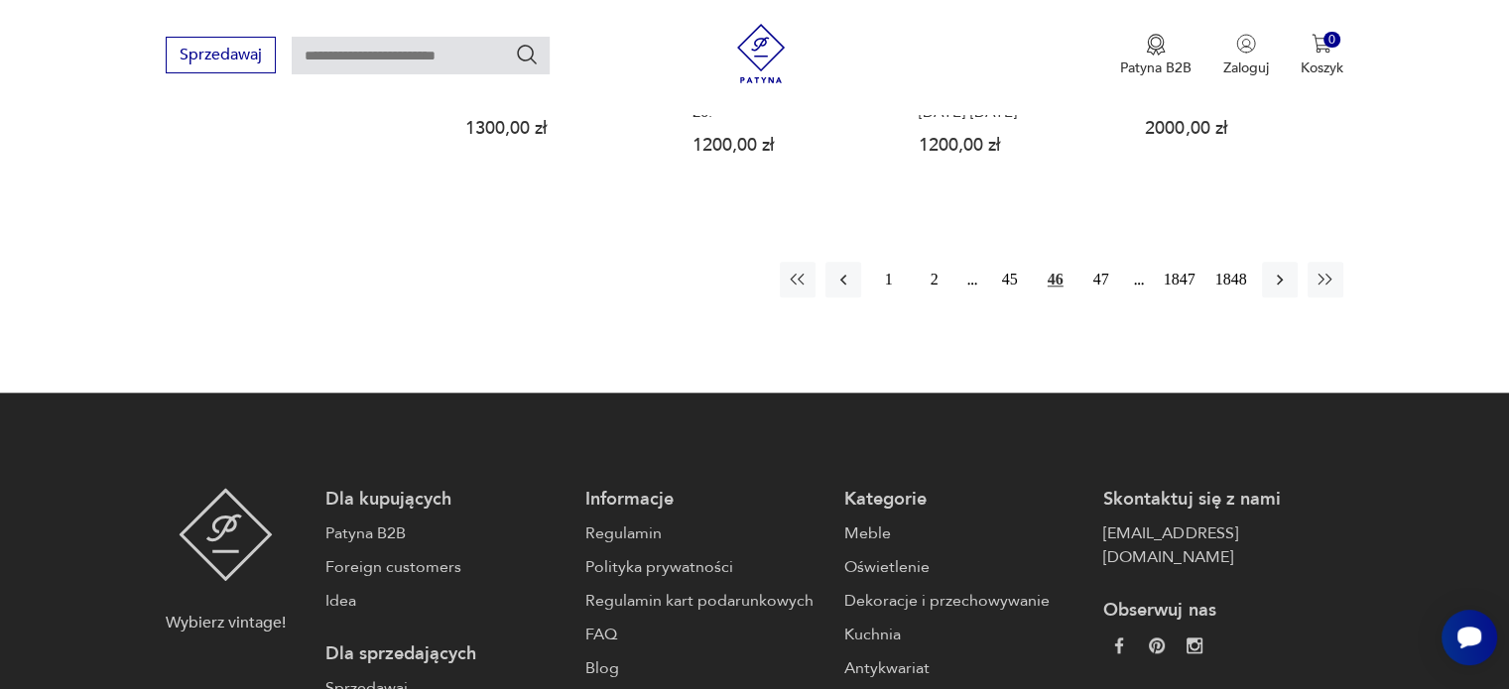
scroll to position [1956, 0]
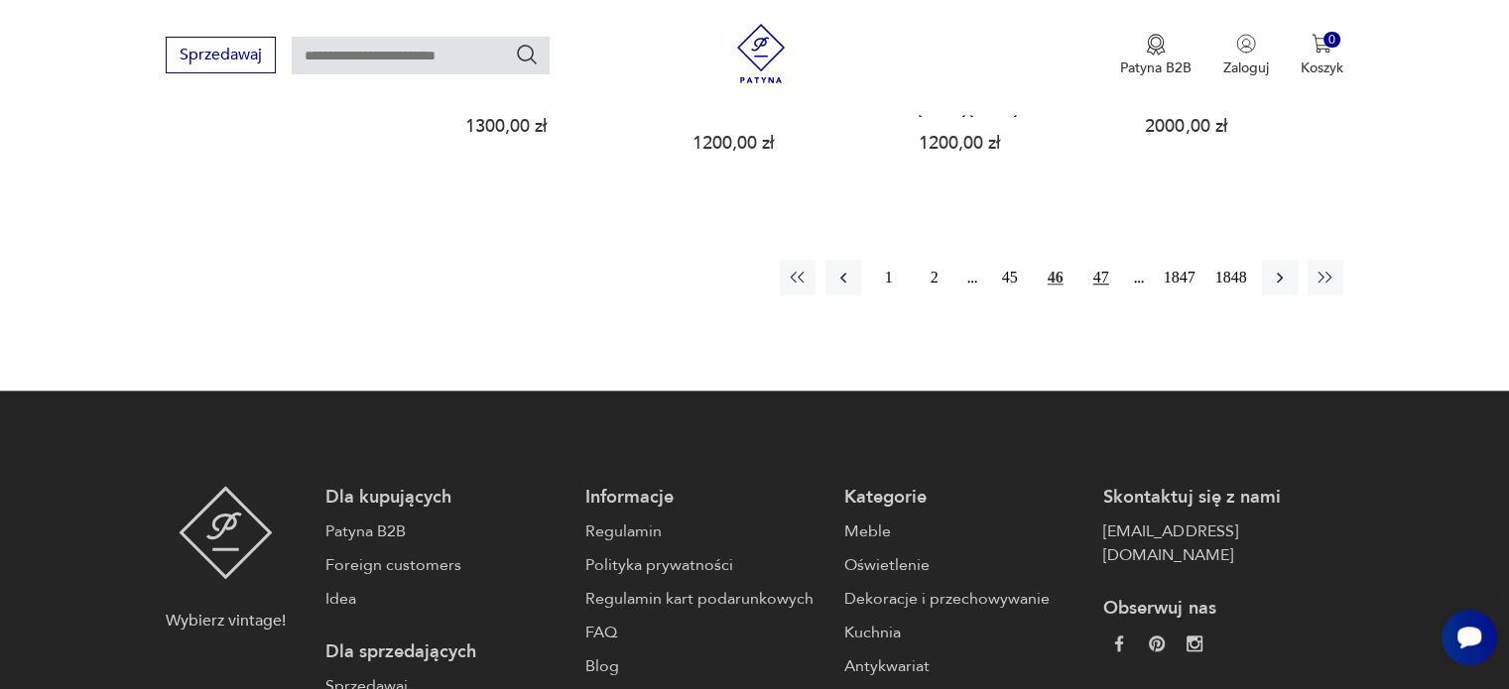
click at [1093, 260] on button "47" at bounding box center [1101, 278] width 36 height 36
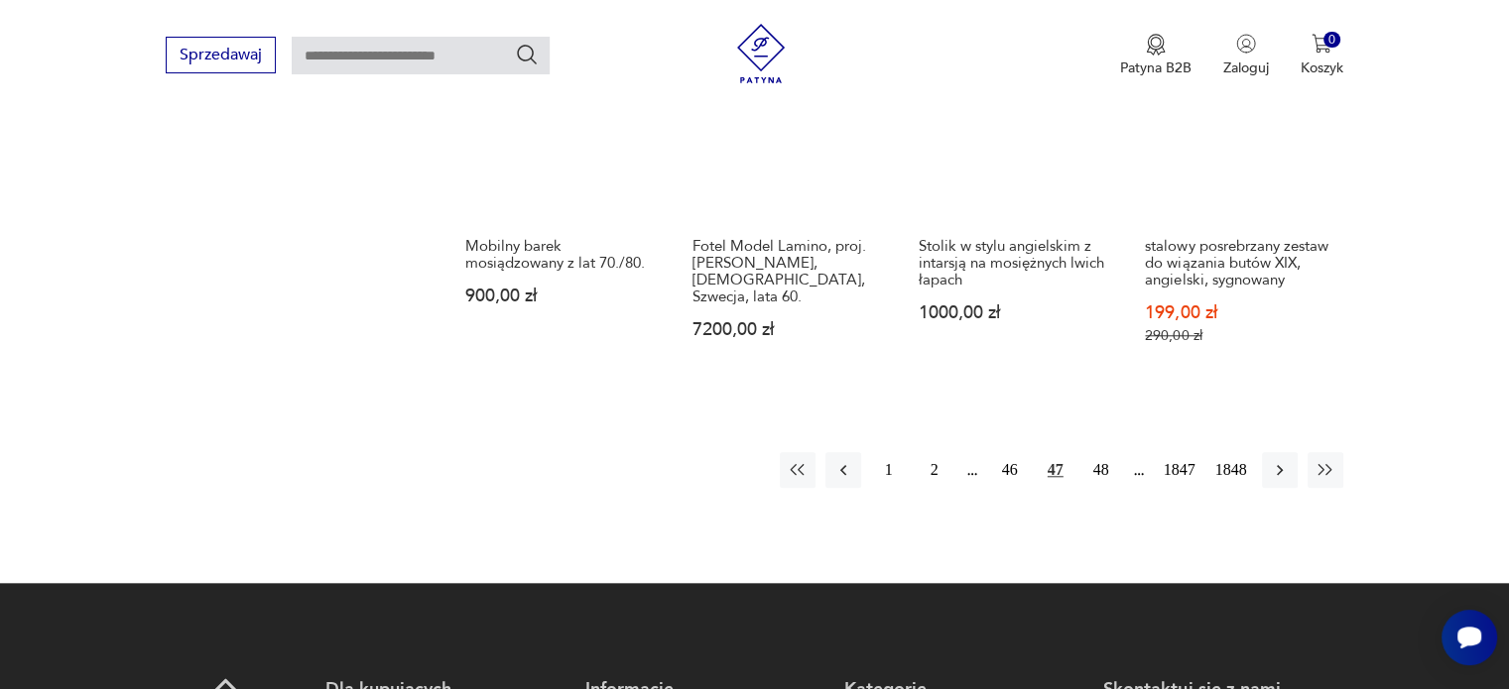
scroll to position [1963, 0]
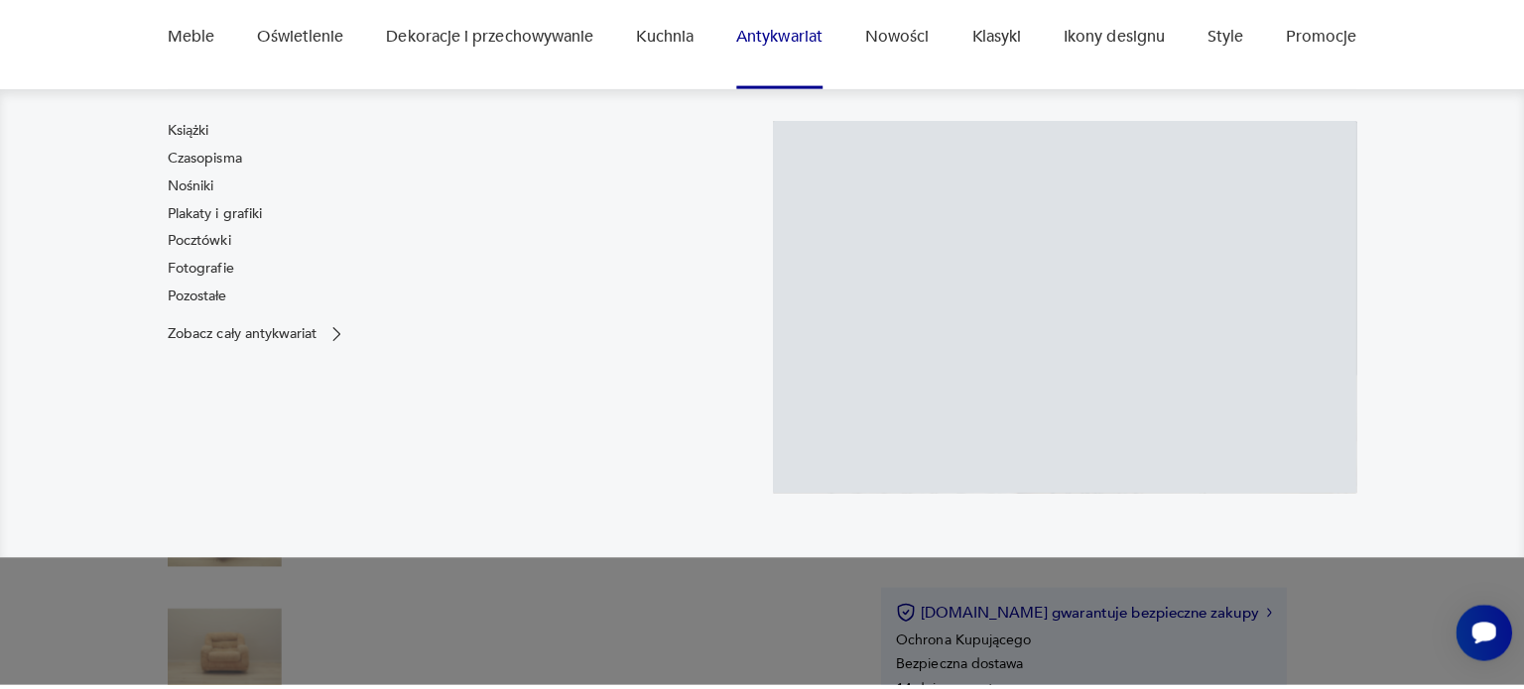
scroll to position [184, 0]
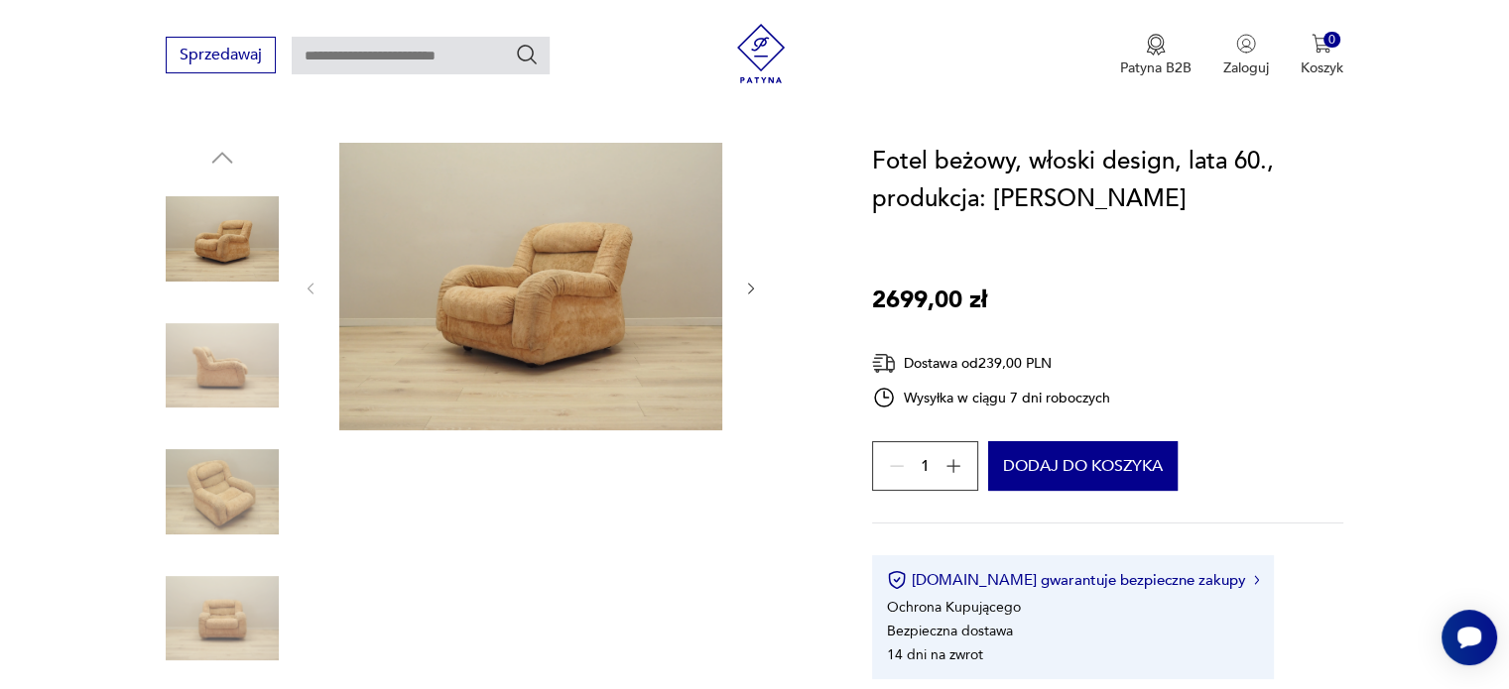
click at [573, 292] on img at bounding box center [530, 287] width 383 height 288
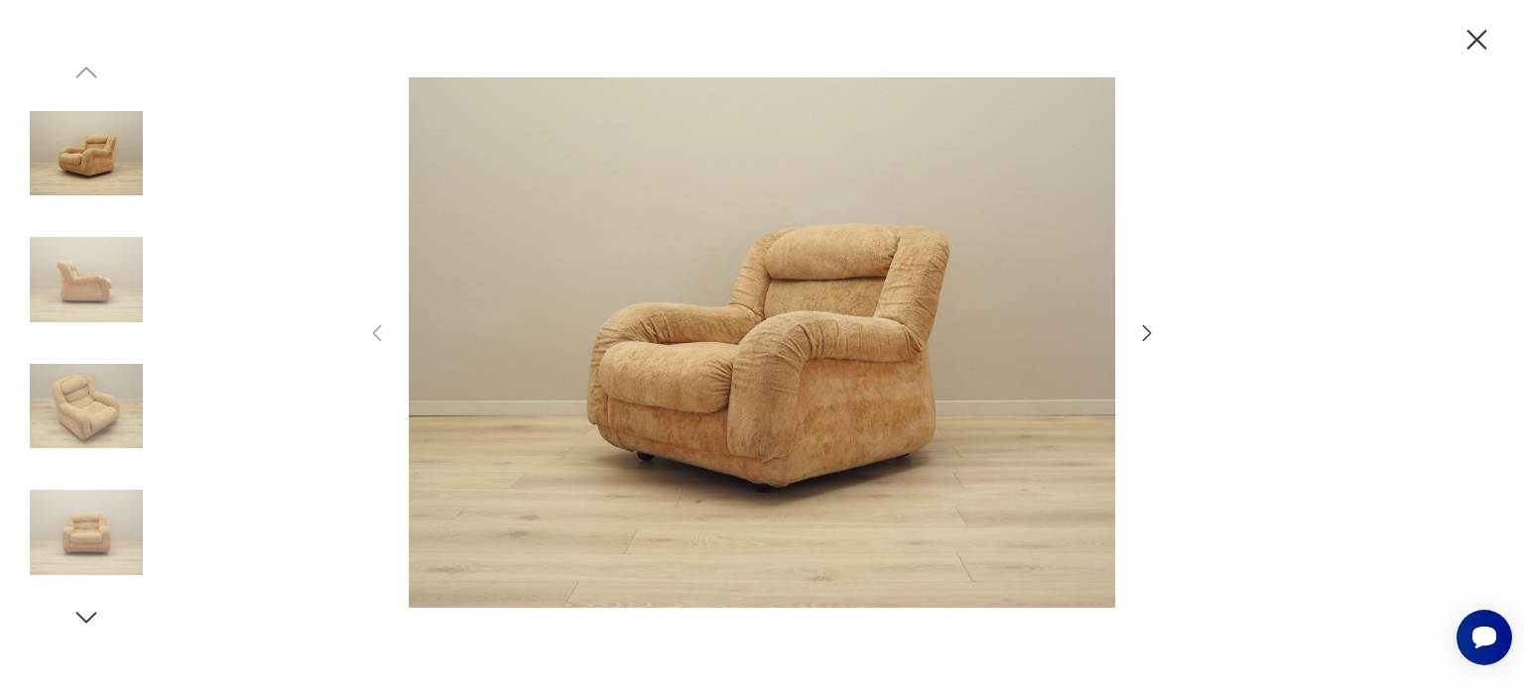
click at [1143, 326] on icon "button" at bounding box center [1147, 333] width 24 height 24
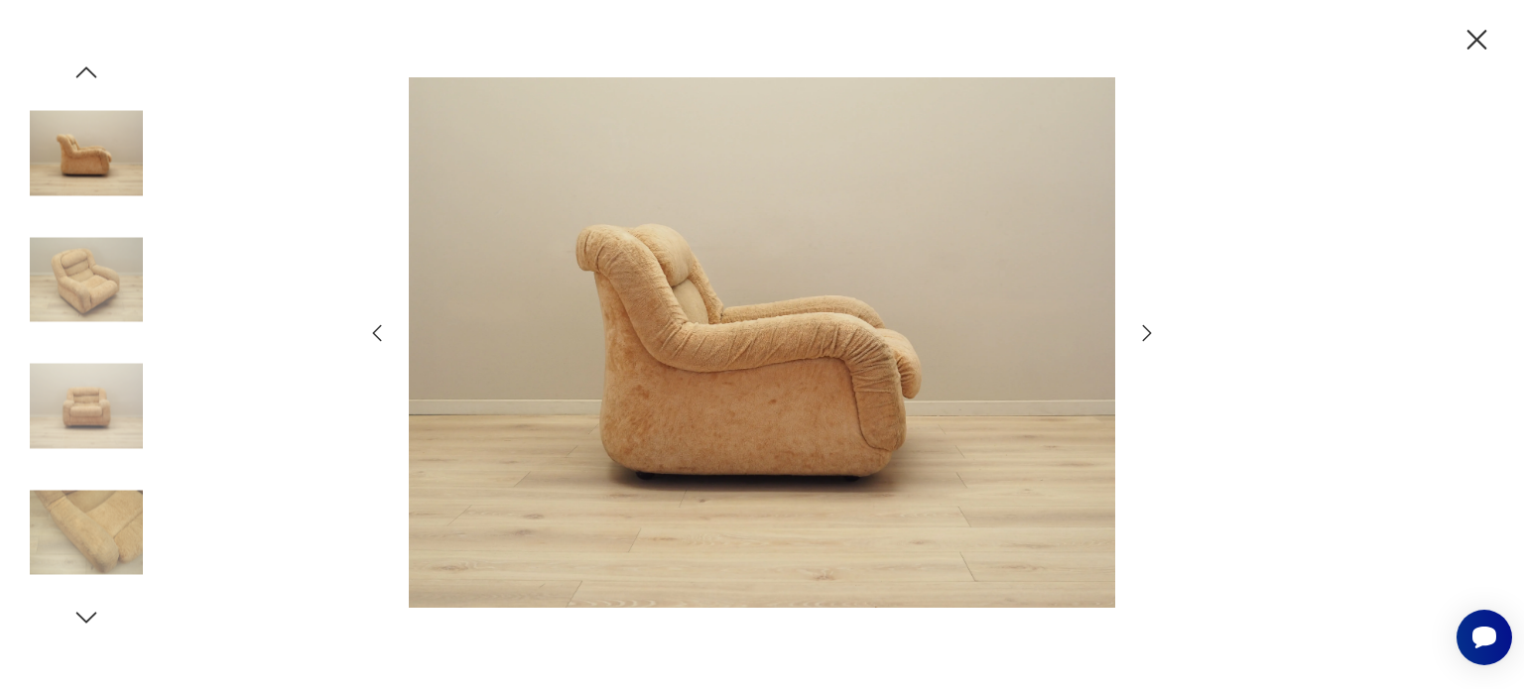
click at [1143, 325] on icon "button" at bounding box center [1147, 332] width 9 height 16
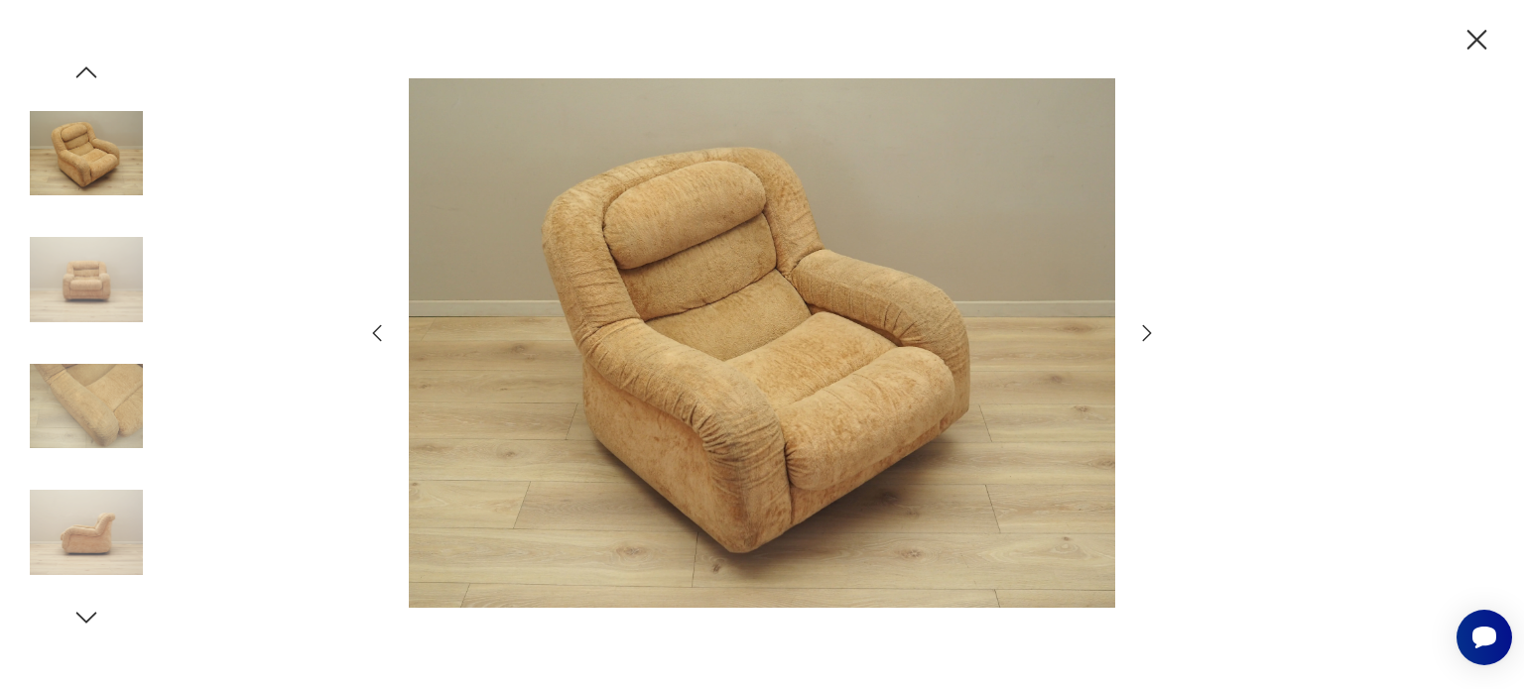
click at [1143, 325] on icon "button" at bounding box center [1147, 332] width 9 height 16
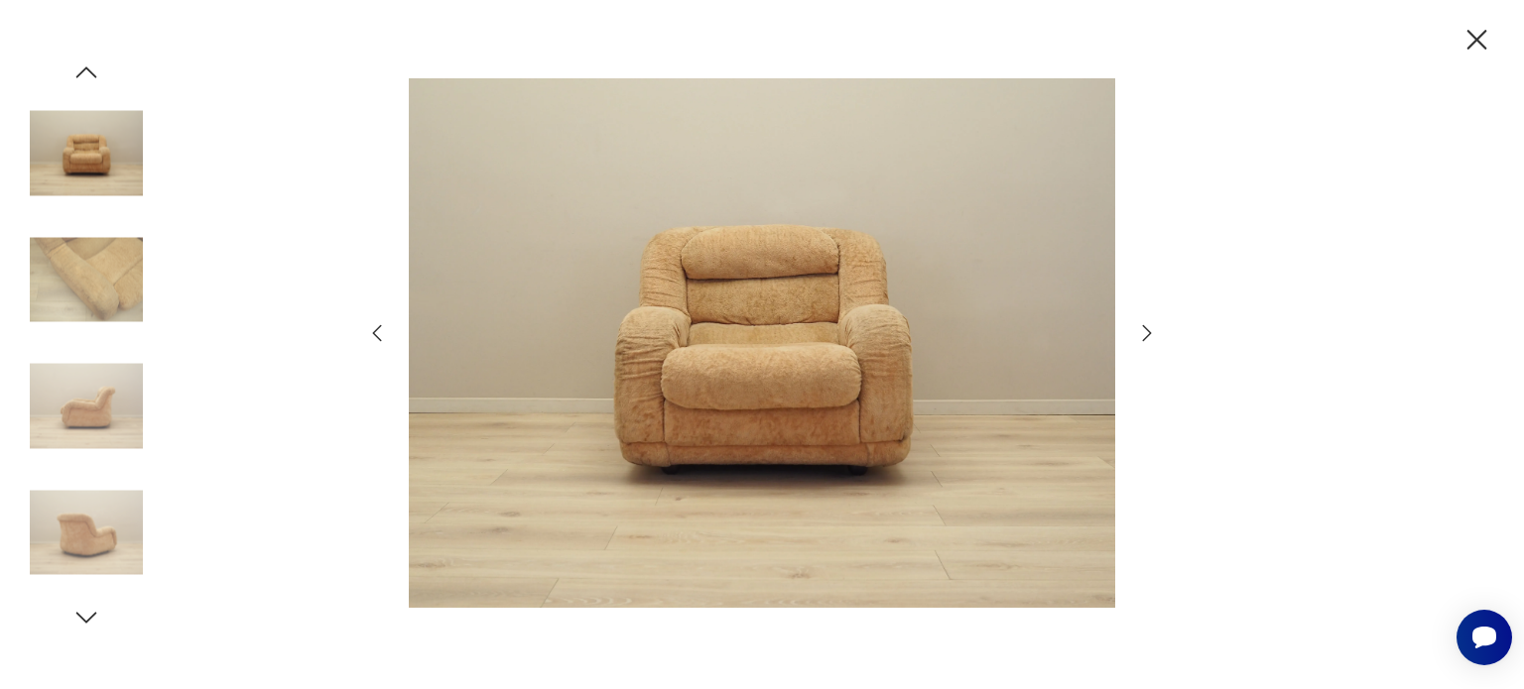
click at [1143, 325] on icon "button" at bounding box center [1147, 332] width 9 height 16
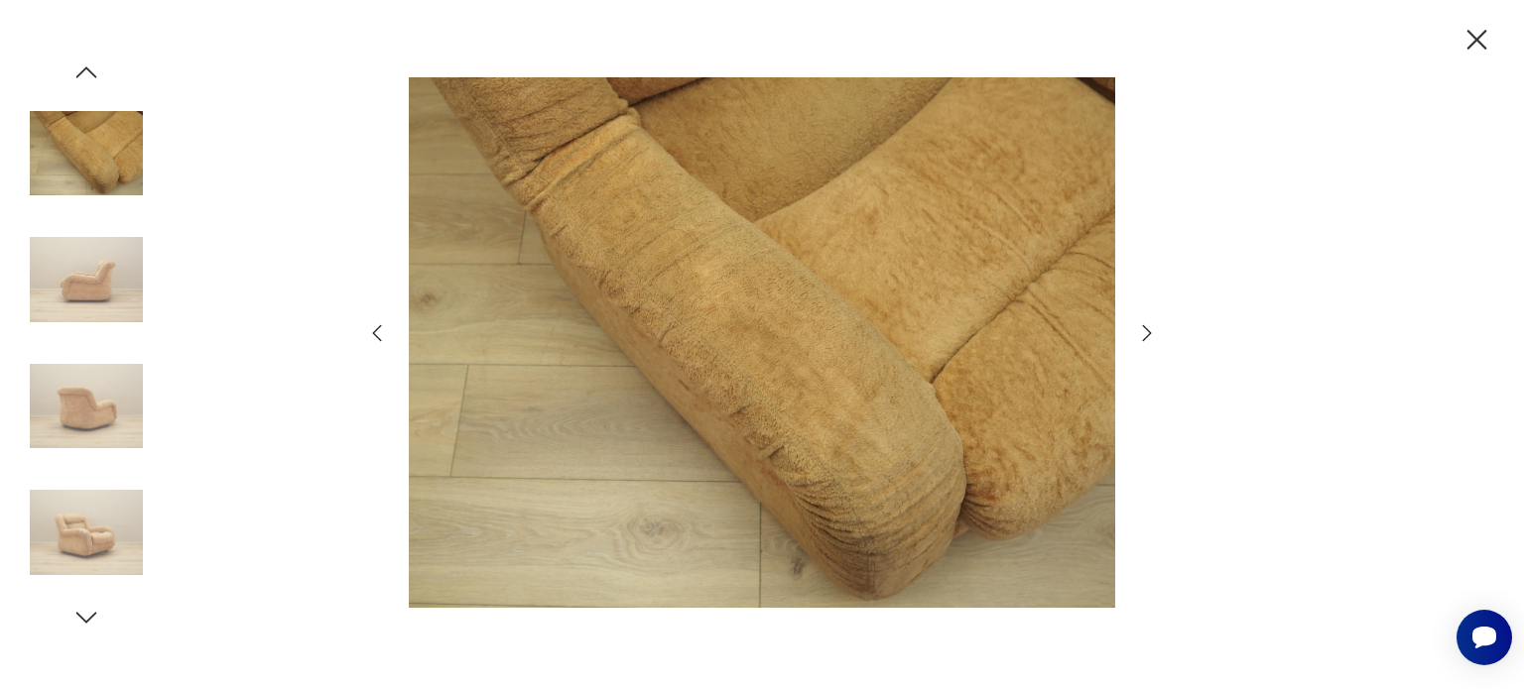
click at [1143, 325] on icon "button" at bounding box center [1147, 332] width 9 height 16
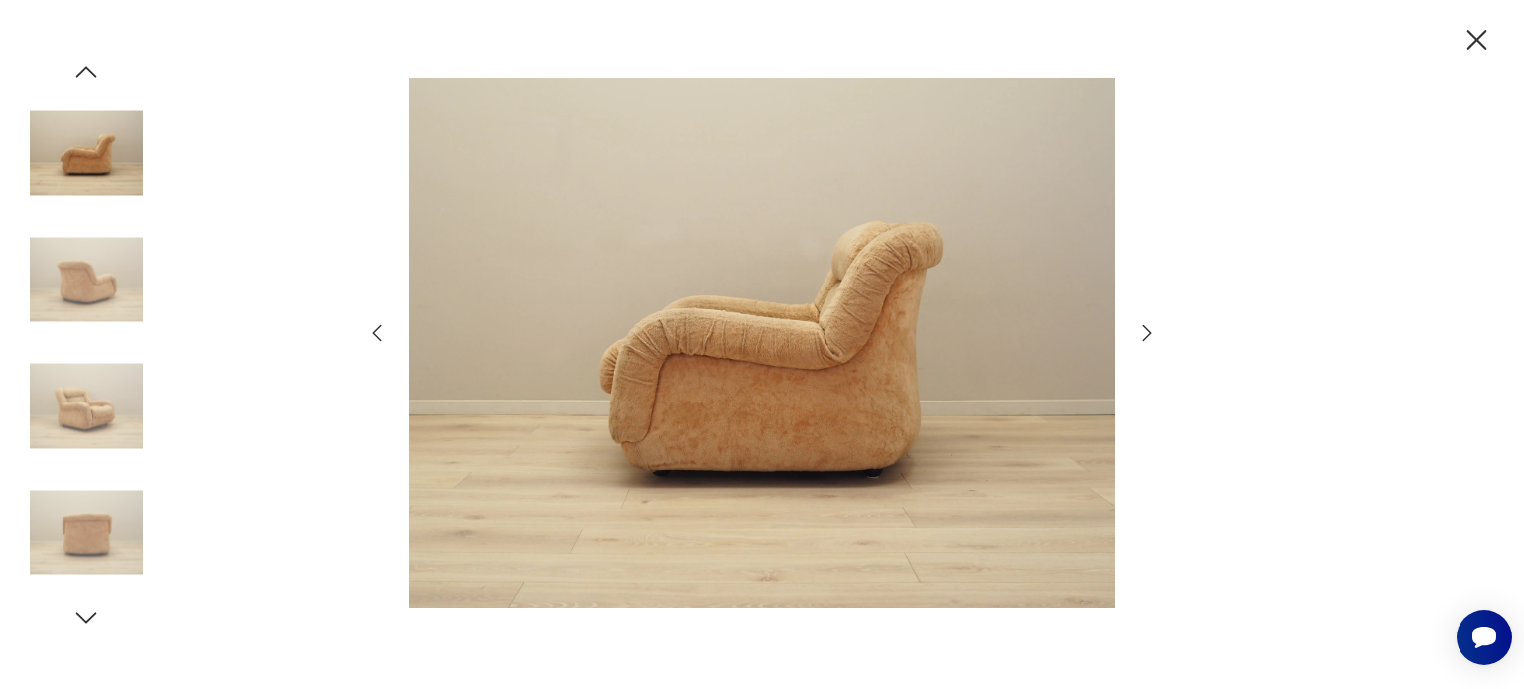
click at [1143, 325] on icon "button" at bounding box center [1147, 332] width 9 height 16
